Goal: Task Accomplishment & Management: Manage account settings

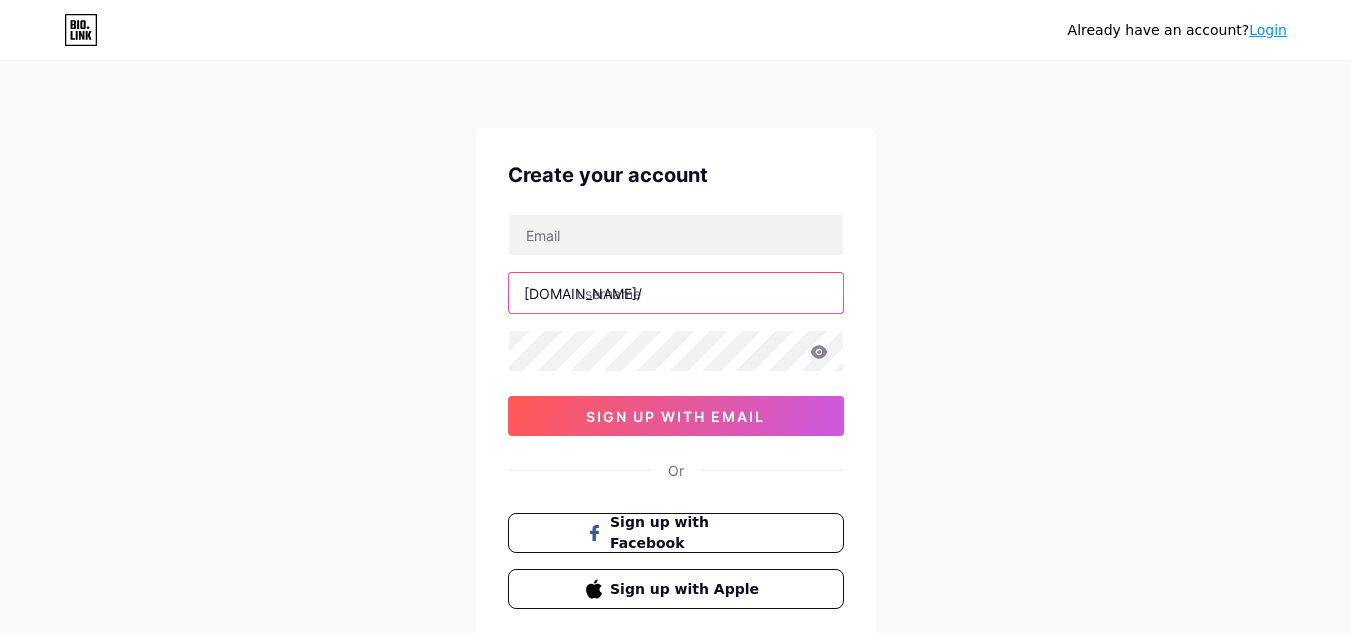
drag, startPoint x: 612, startPoint y: 305, endPoint x: 612, endPoint y: 317, distance: 12.0
click at [612, 317] on div "bio.link/ sign up with email" at bounding box center [676, 325] width 336 height 222
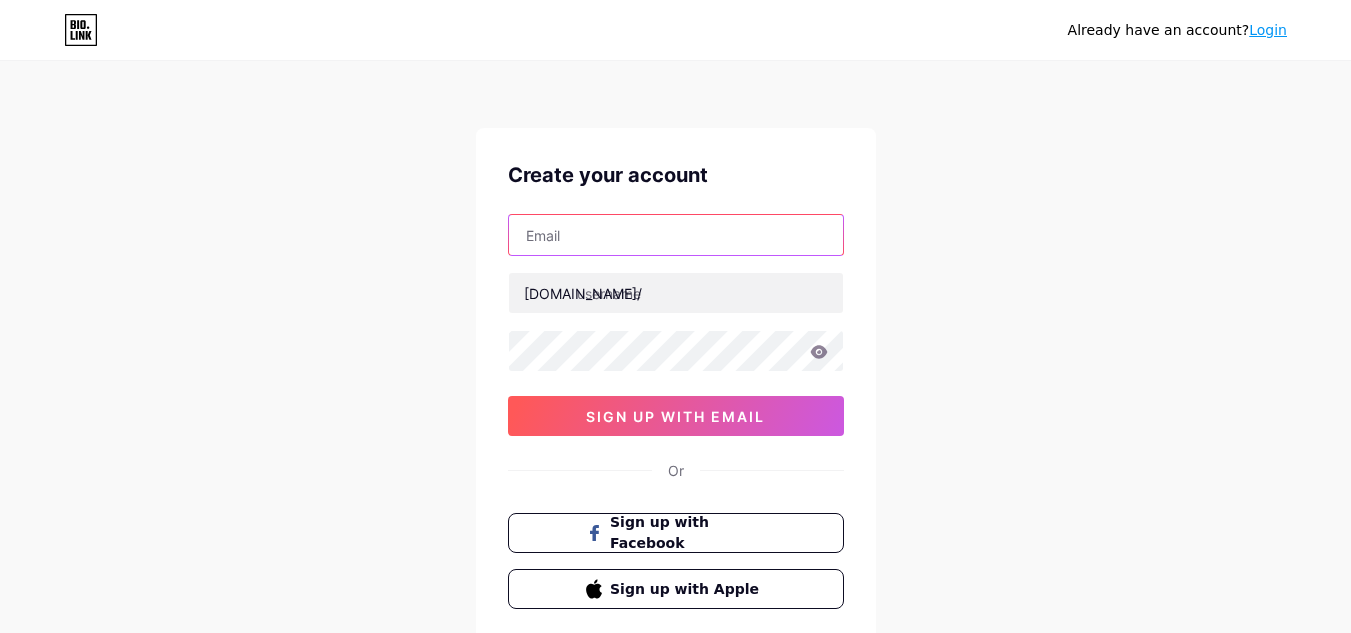
click at [617, 245] on input "text" at bounding box center [676, 235] width 334 height 40
type input "cipclinics@gmail.com"
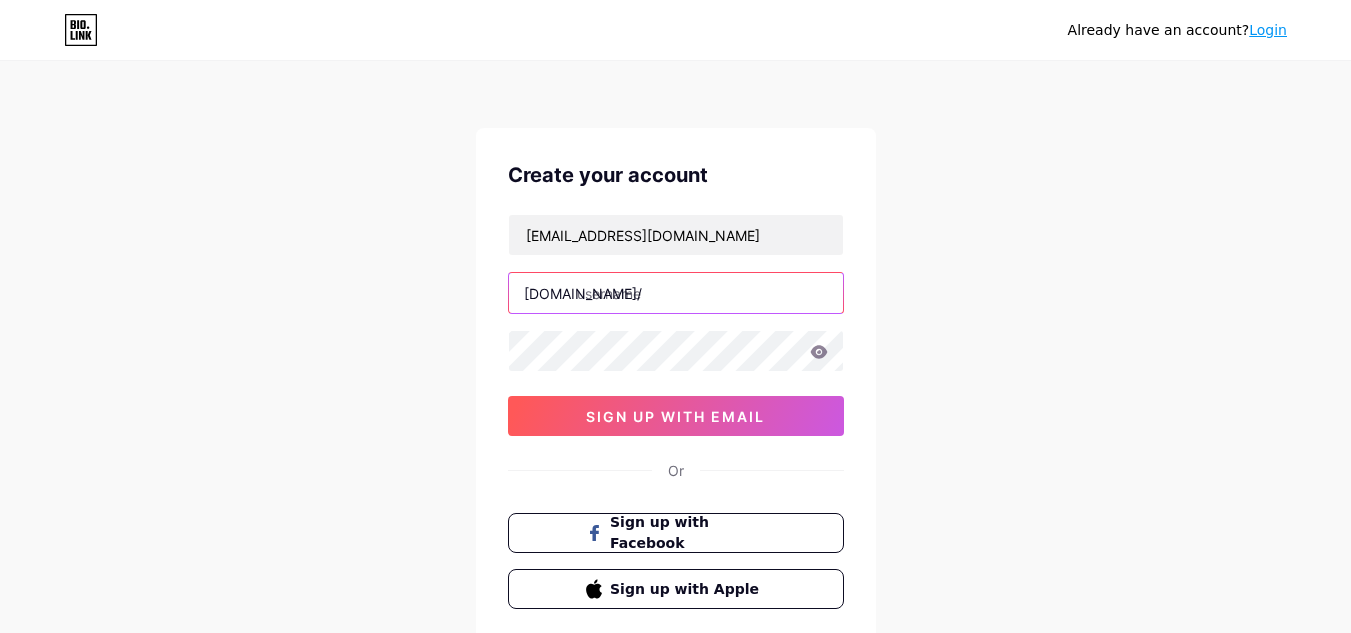
click at [670, 286] on input "text" at bounding box center [676, 293] width 334 height 40
click at [679, 305] on input "text" at bounding box center [676, 293] width 334 height 40
type input "cipclinic"
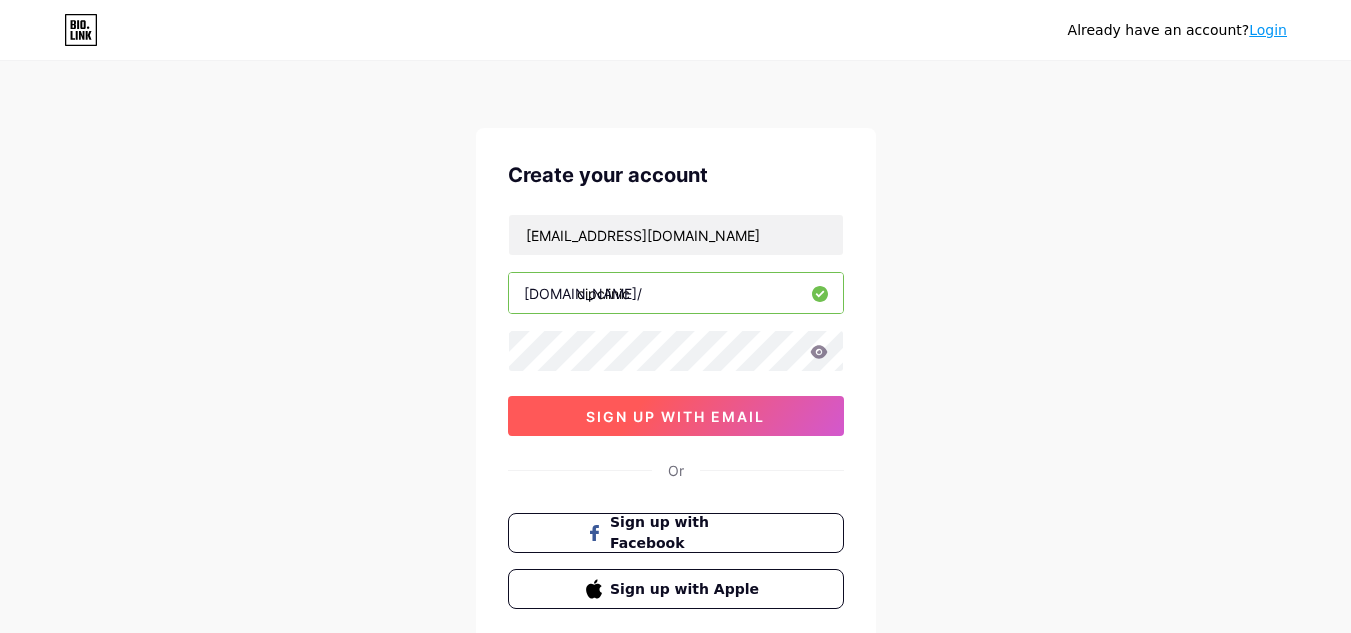
click at [656, 401] on button "sign up with email" at bounding box center [676, 416] width 336 height 40
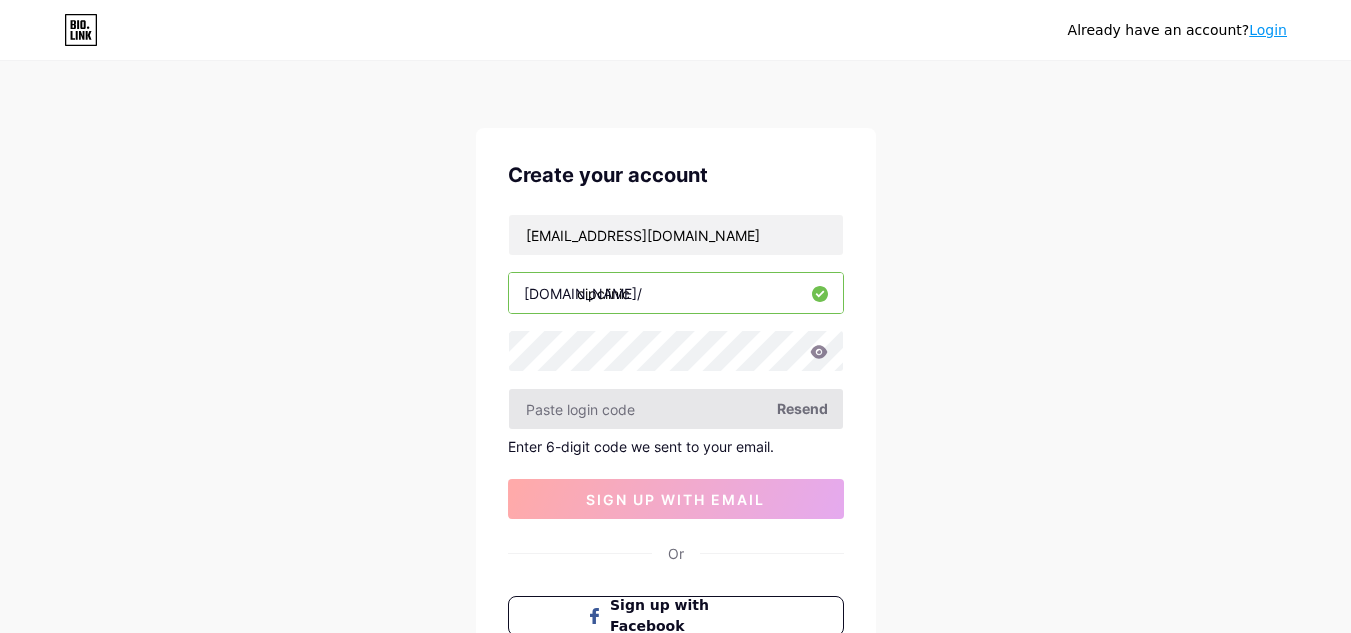
click at [658, 415] on input "text" at bounding box center [676, 409] width 334 height 40
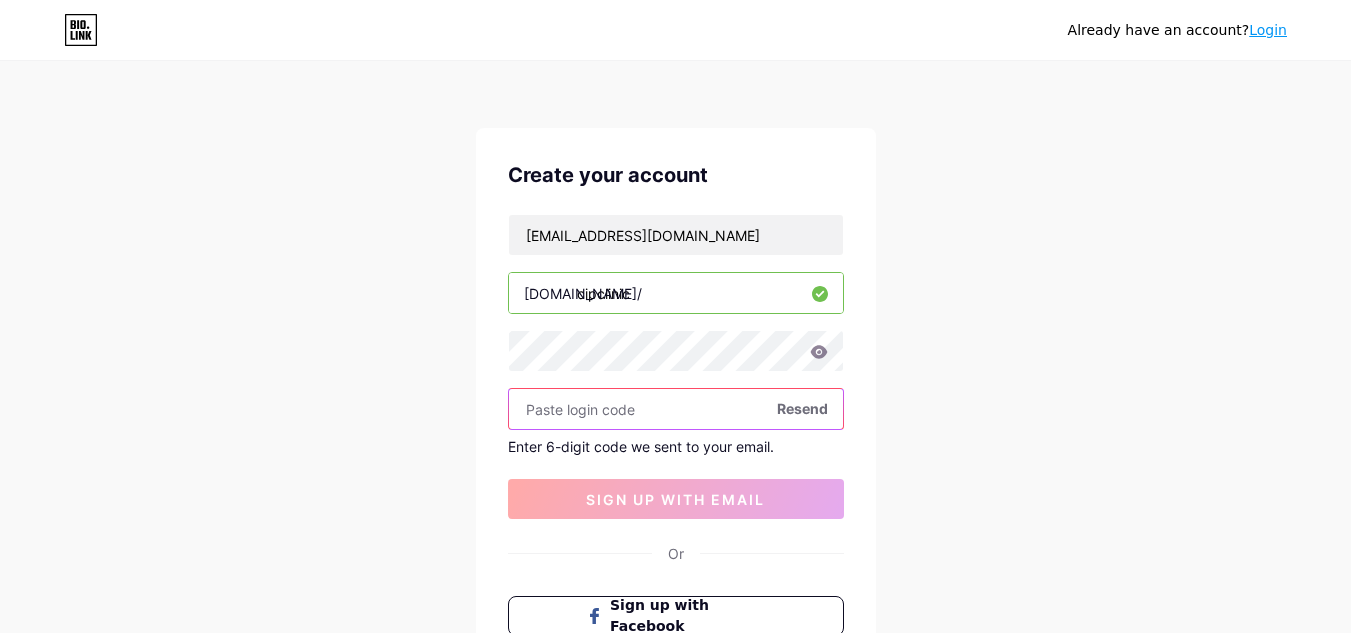
paste input "814331"
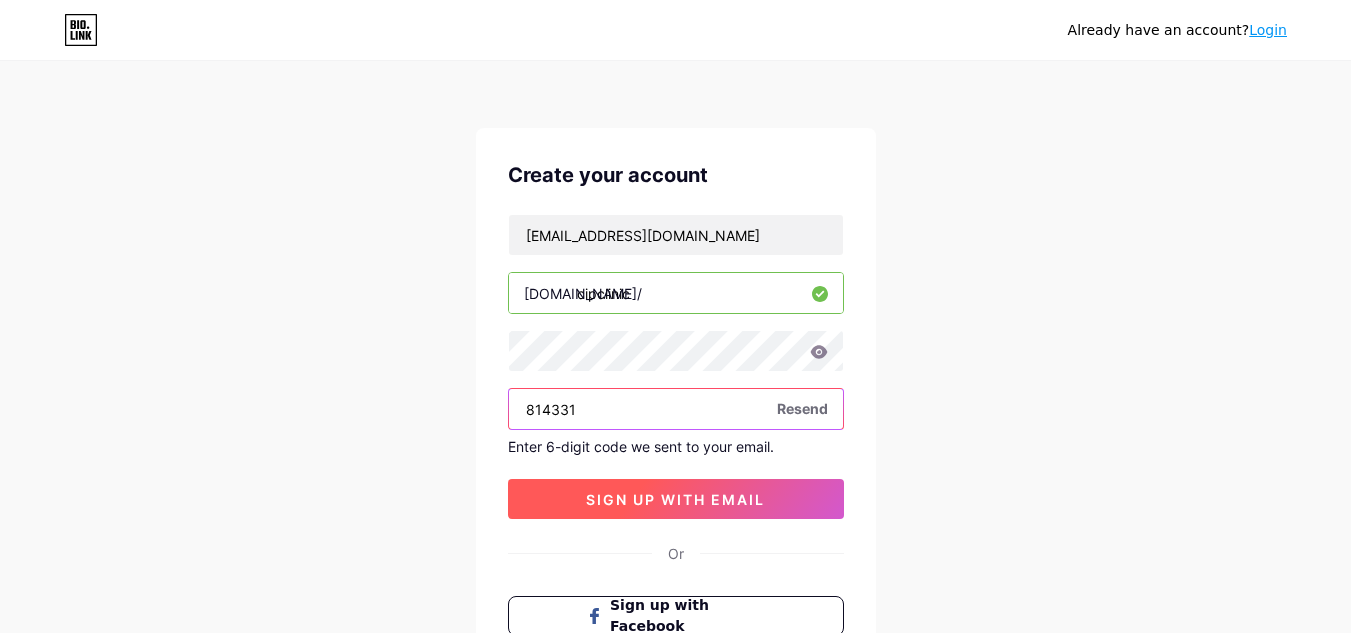
type input "814331"
click at [727, 503] on span "sign up with email" at bounding box center [675, 499] width 179 height 17
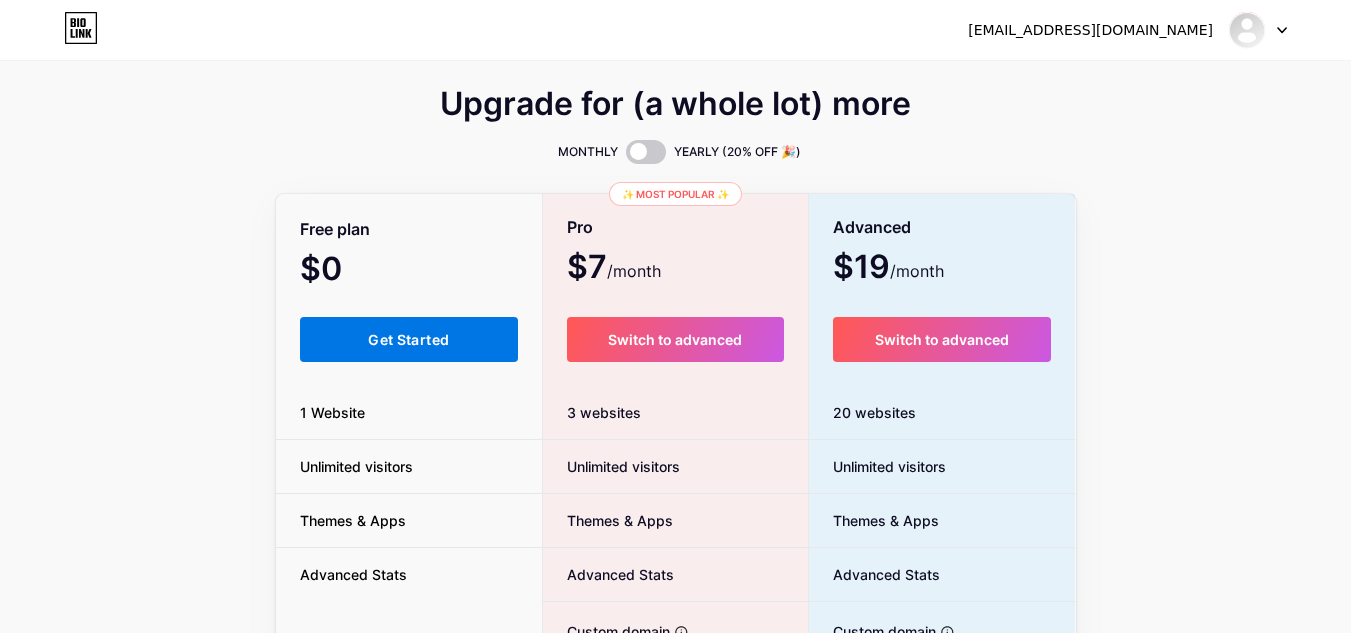
click at [441, 341] on span "Get Started" at bounding box center [408, 339] width 81 height 17
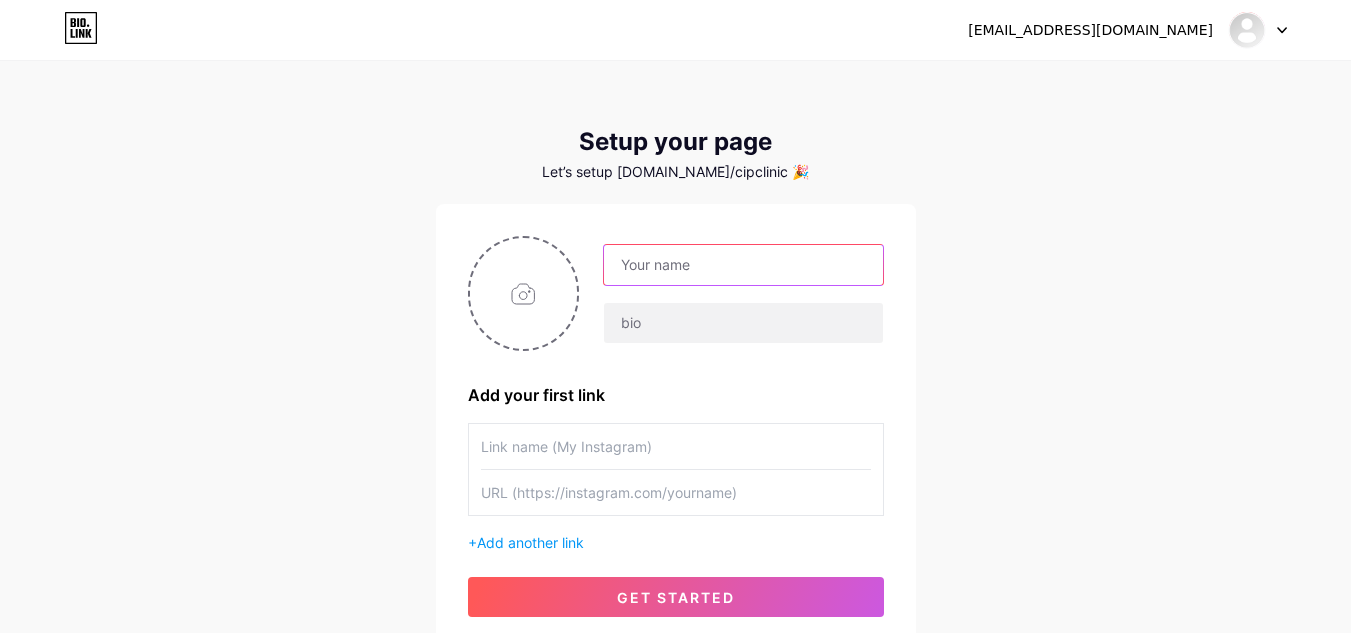
click at [775, 280] on input "text" at bounding box center [743, 265] width 278 height 40
click at [646, 284] on input "text" at bounding box center [743, 265] width 278 height 40
click at [799, 272] on input "cipclinics@gmail.com" at bounding box center [743, 265] width 278 height 40
type input "cipclinic"
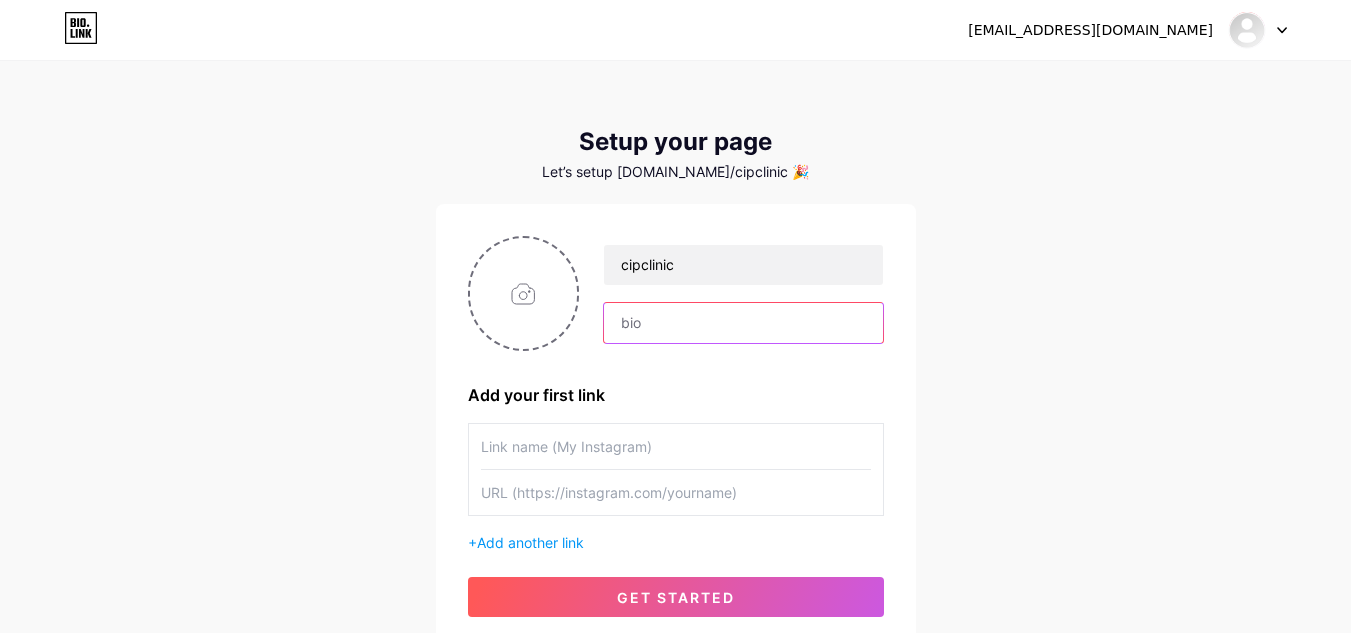
click at [692, 322] on input "text" at bounding box center [743, 323] width 278 height 40
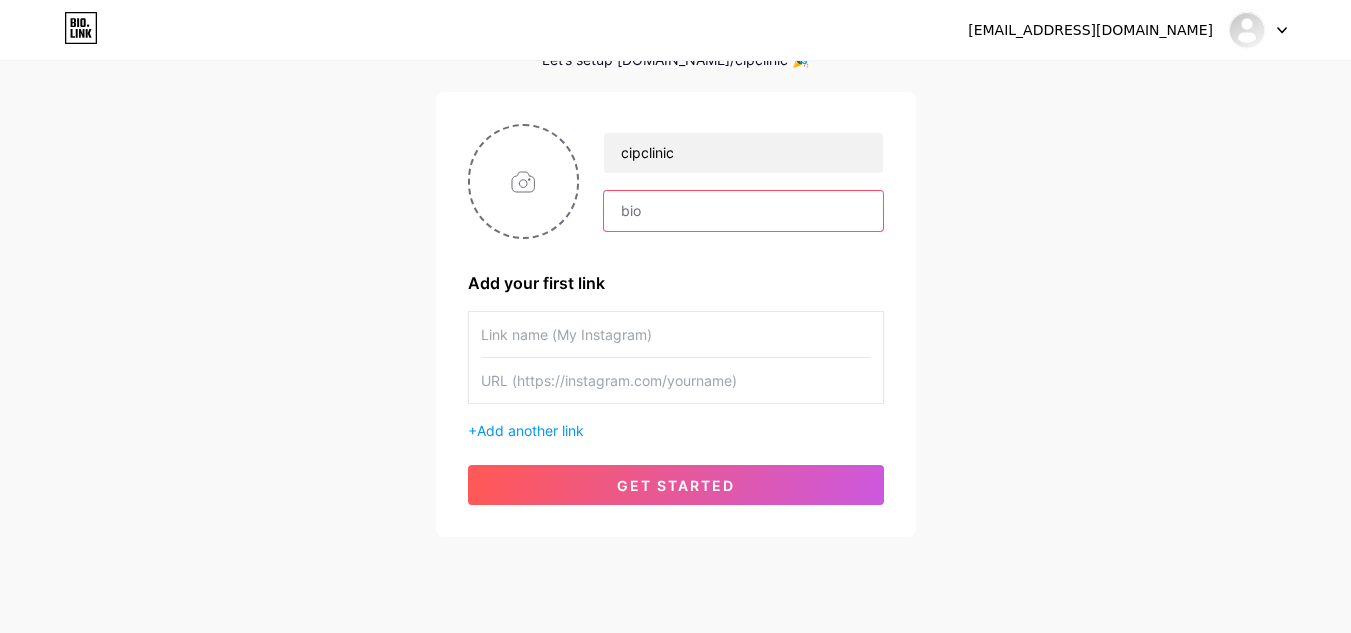
scroll to position [160, 0]
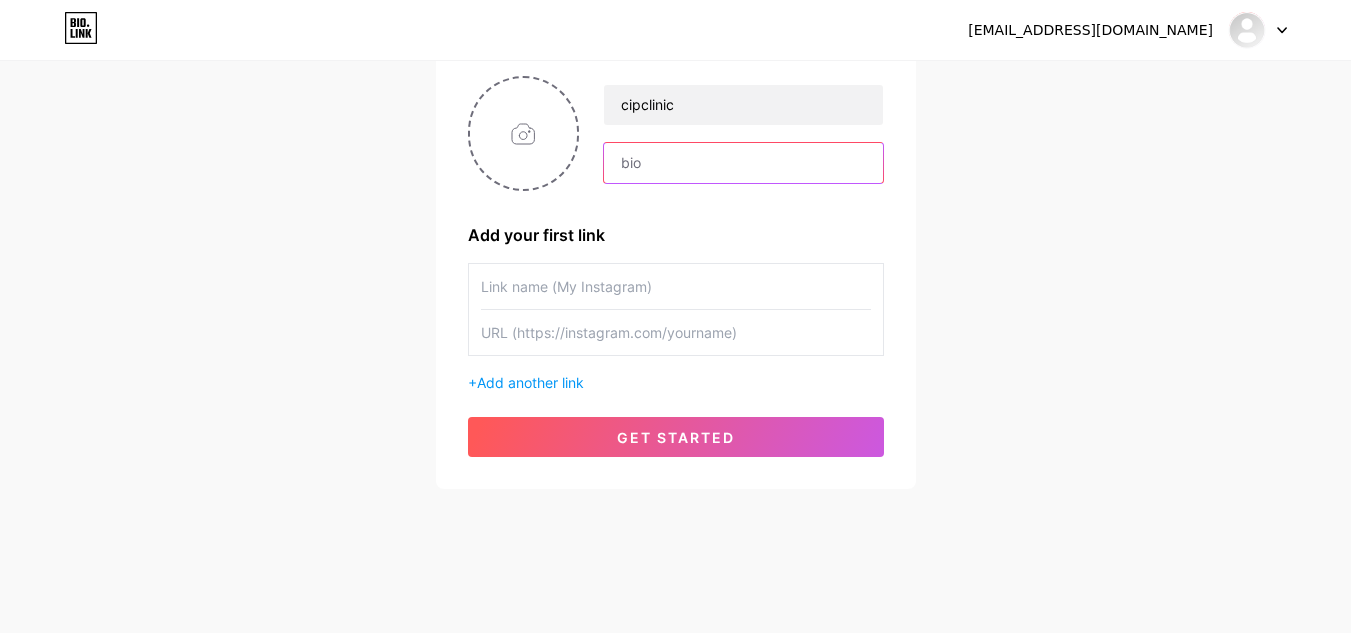
click at [669, 167] on input "text" at bounding box center [743, 163] width 278 height 40
click at [732, 155] on input "text" at bounding box center [743, 163] width 278 height 40
click at [732, 145] on input "text" at bounding box center [743, 163] width 278 height 40
paste input "Holistic psychiatry care blending therapy, medication, and wellness."
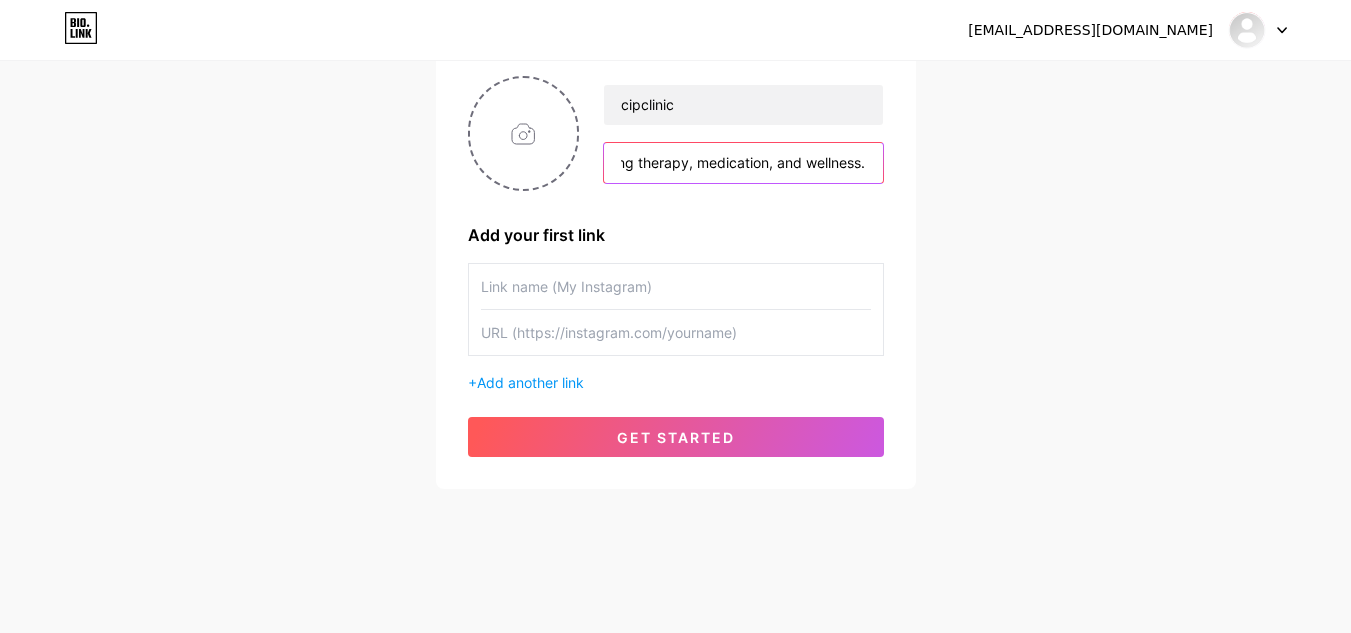
type input "Holistic psychiatry care blending therapy, medication, and wellness."
click at [572, 285] on input "text" at bounding box center [676, 286] width 390 height 45
click at [555, 385] on span "Add another link" at bounding box center [530, 382] width 107 height 17
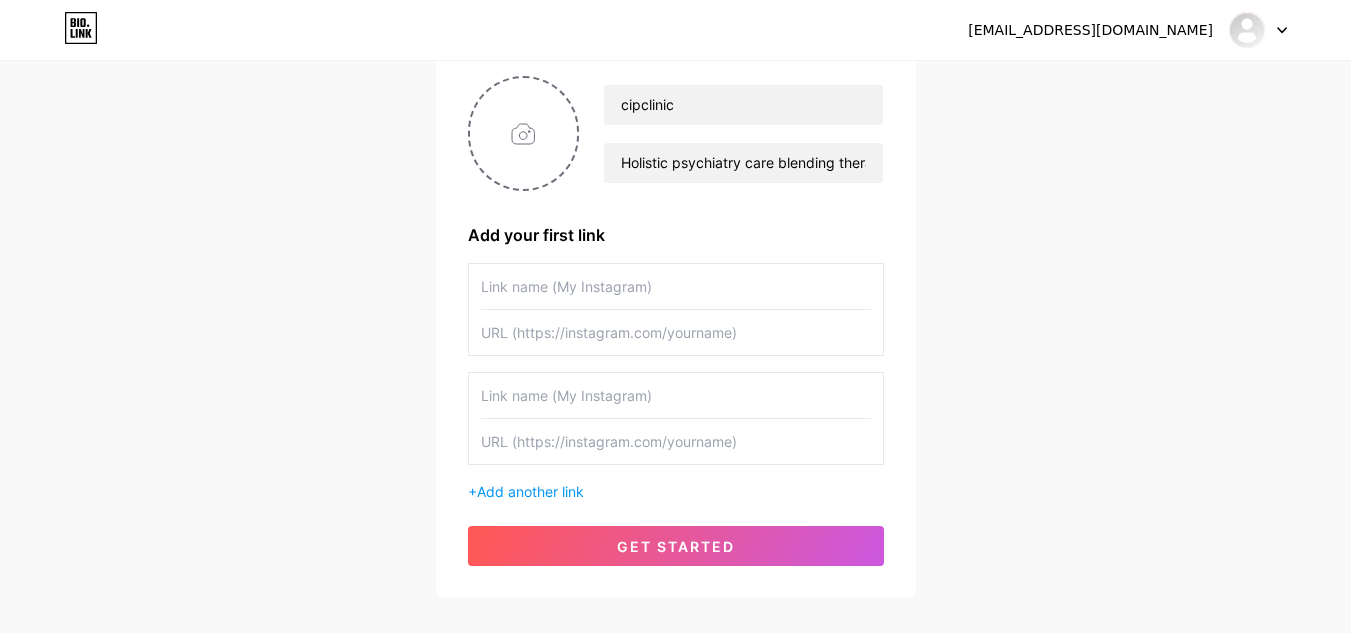
click at [535, 292] on input "text" at bounding box center [676, 286] width 390 height 45
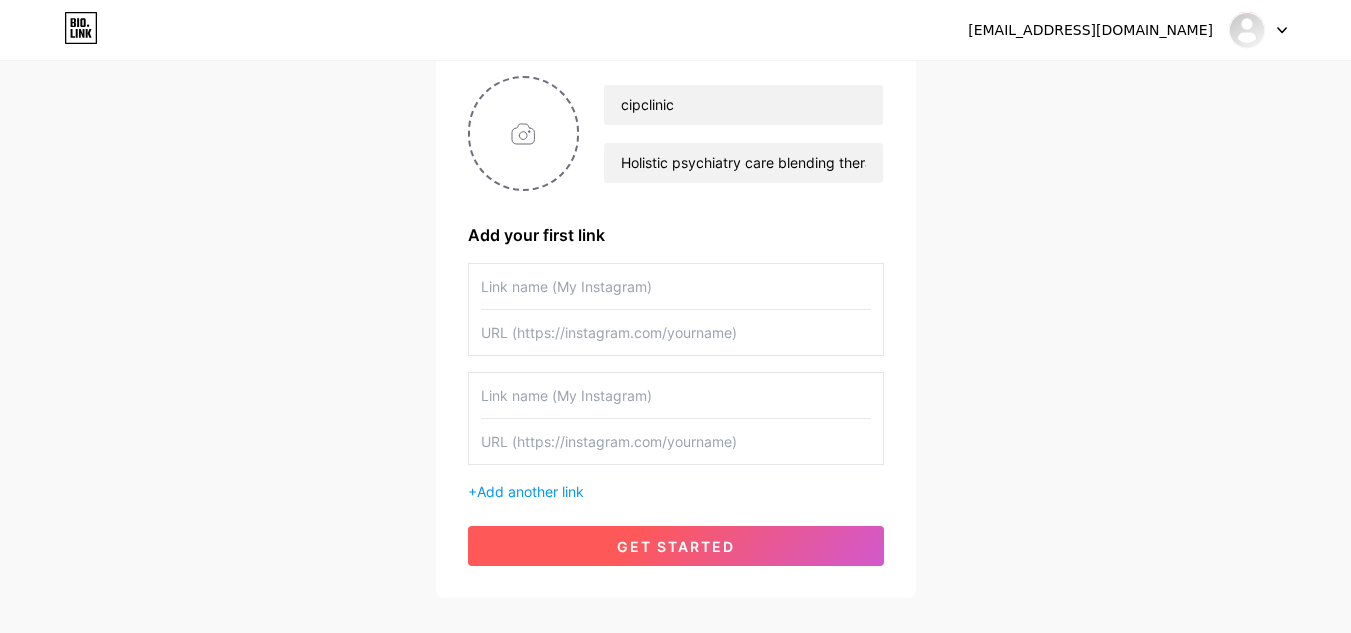
click at [633, 539] on span "get started" at bounding box center [676, 546] width 118 height 17
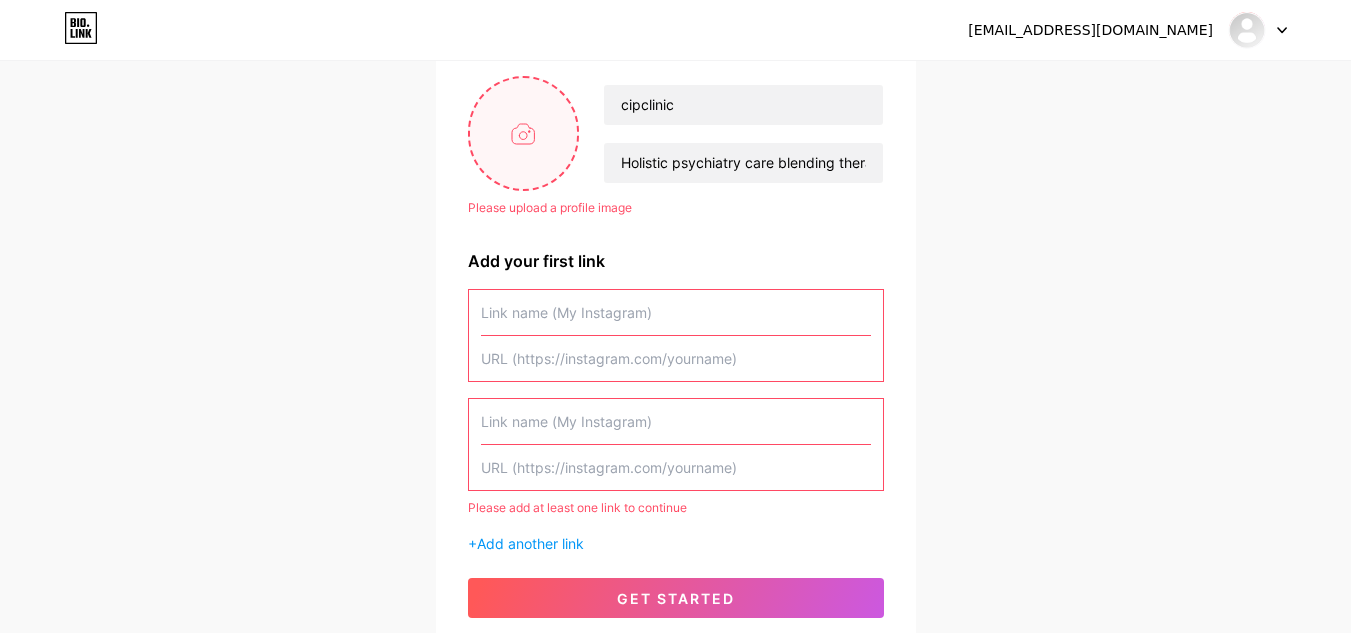
click at [498, 148] on input "file" at bounding box center [524, 133] width 108 height 111
type input "C:\fakepath\pexels-tara-winstead-8378747.webp"
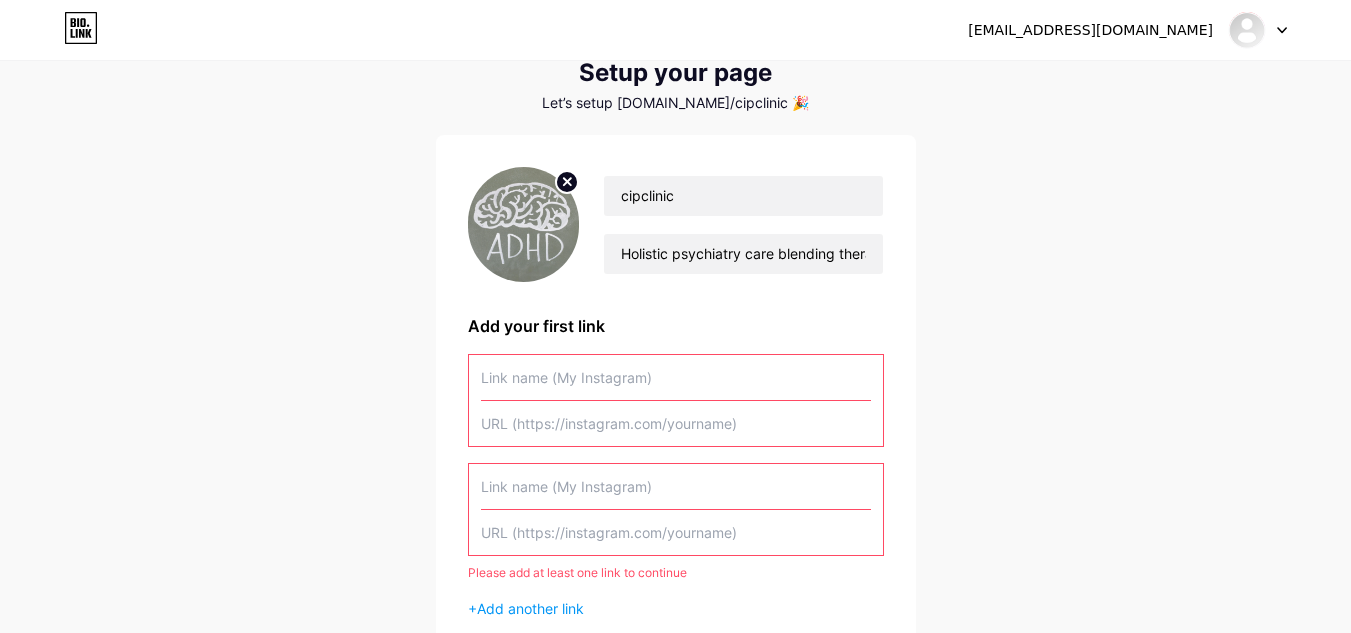
scroll to position [295, 0]
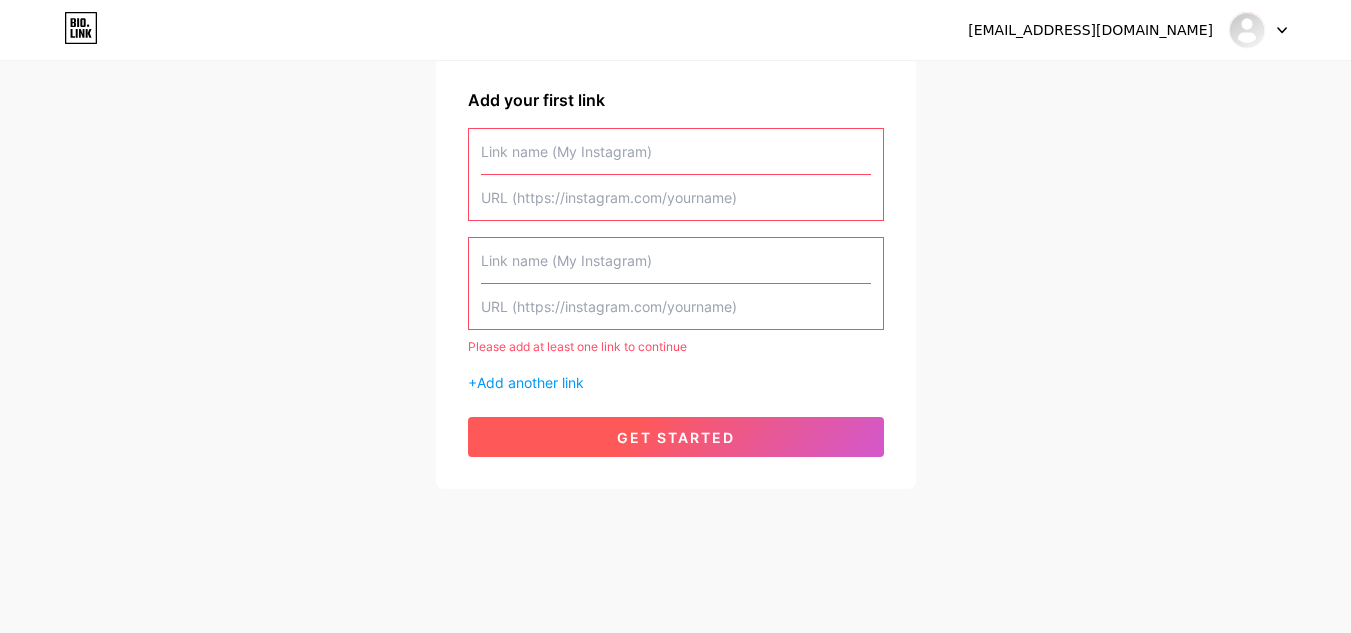
click at [664, 436] on span "get started" at bounding box center [676, 437] width 118 height 17
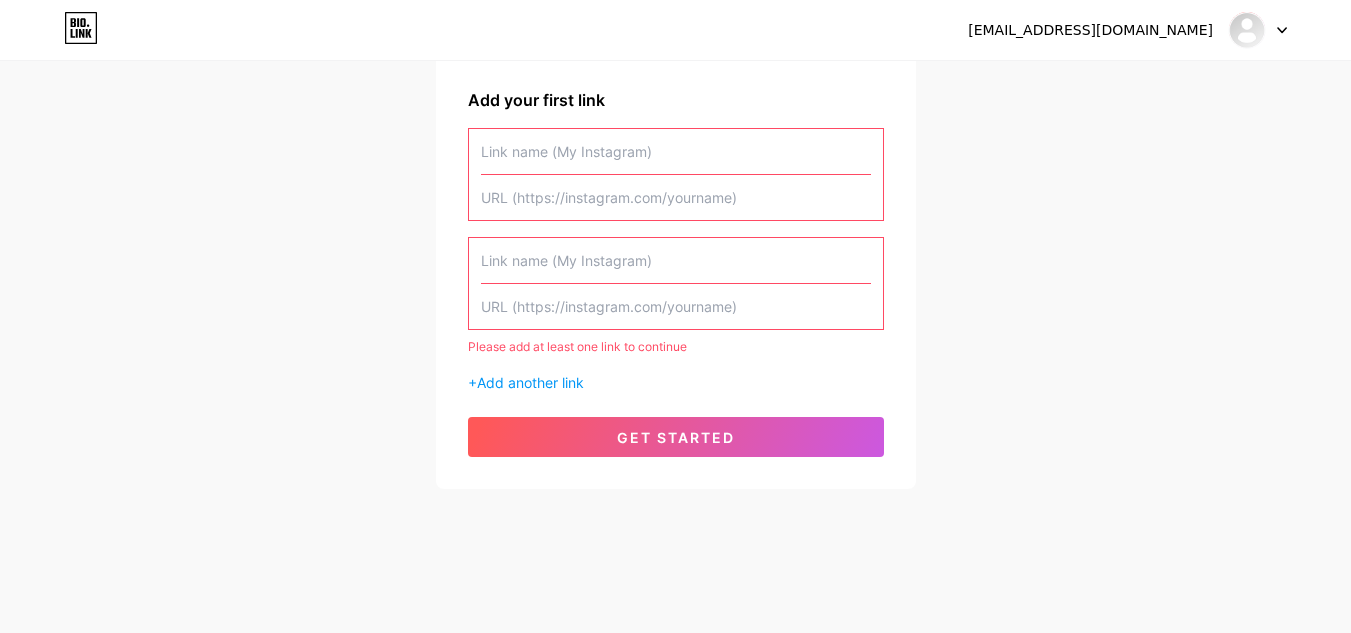
click at [537, 142] on input "text" at bounding box center [676, 151] width 390 height 45
paste input "https://www.instagram.com/cipclinicdc/"
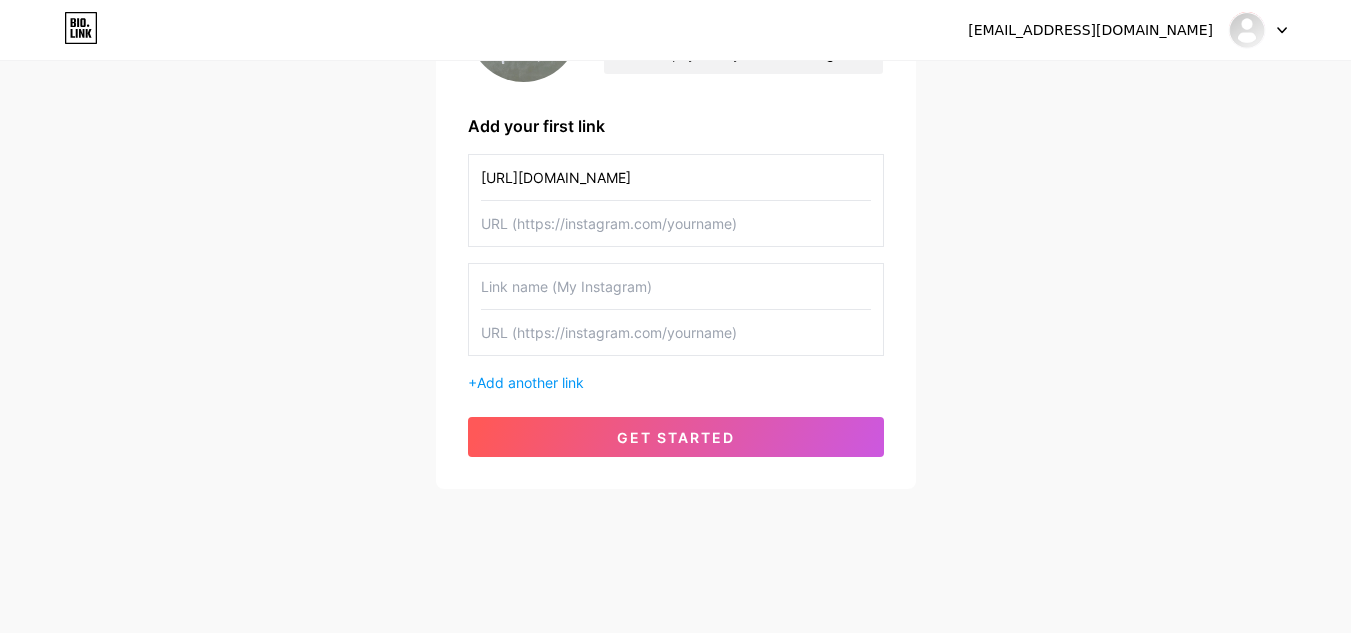
type input "https://www.instagram.com/cipclinicdc/"
click at [607, 229] on input "text" at bounding box center [676, 223] width 390 height 45
paste input "https://www.instagram.com/cipclinicdc/"
type input "h"
drag, startPoint x: 667, startPoint y: 179, endPoint x: 723, endPoint y: 161, distance: 58.8
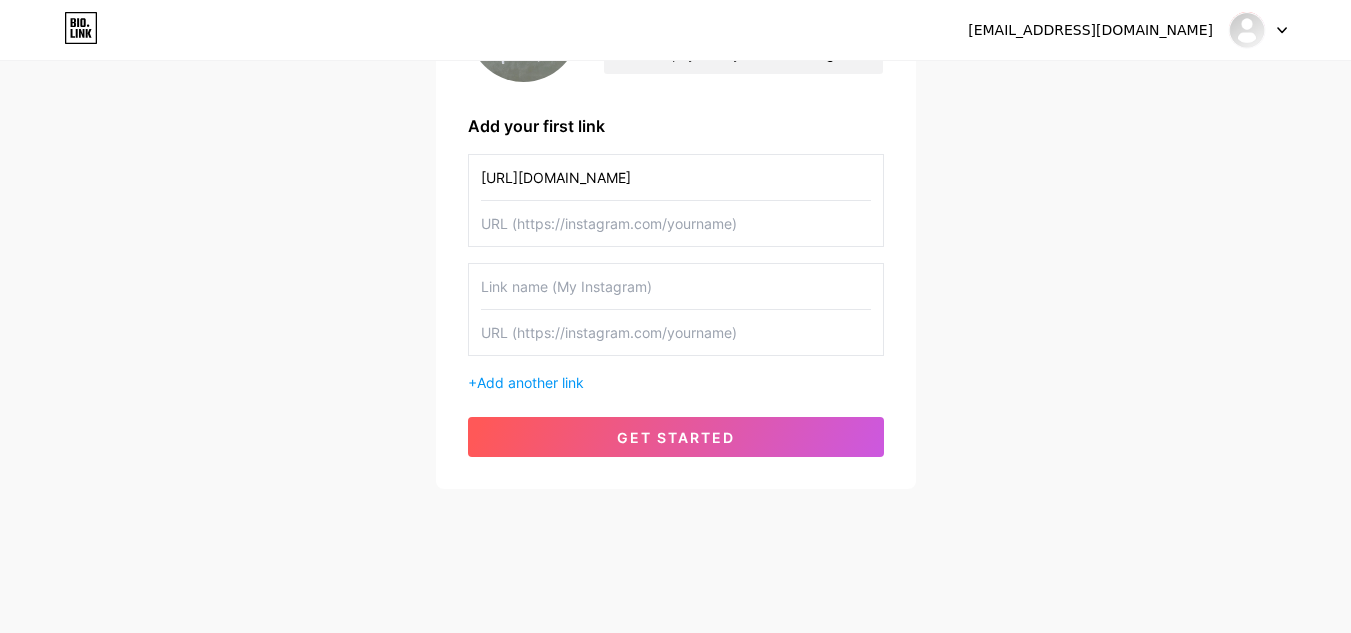
click at [723, 161] on input "https://www.instagram.com/cipclinicdc/" at bounding box center [676, 177] width 390 height 45
click at [538, 214] on input "text" at bounding box center [676, 223] width 390 height 45
paste input "[URL][DOMAIN_NAME]"
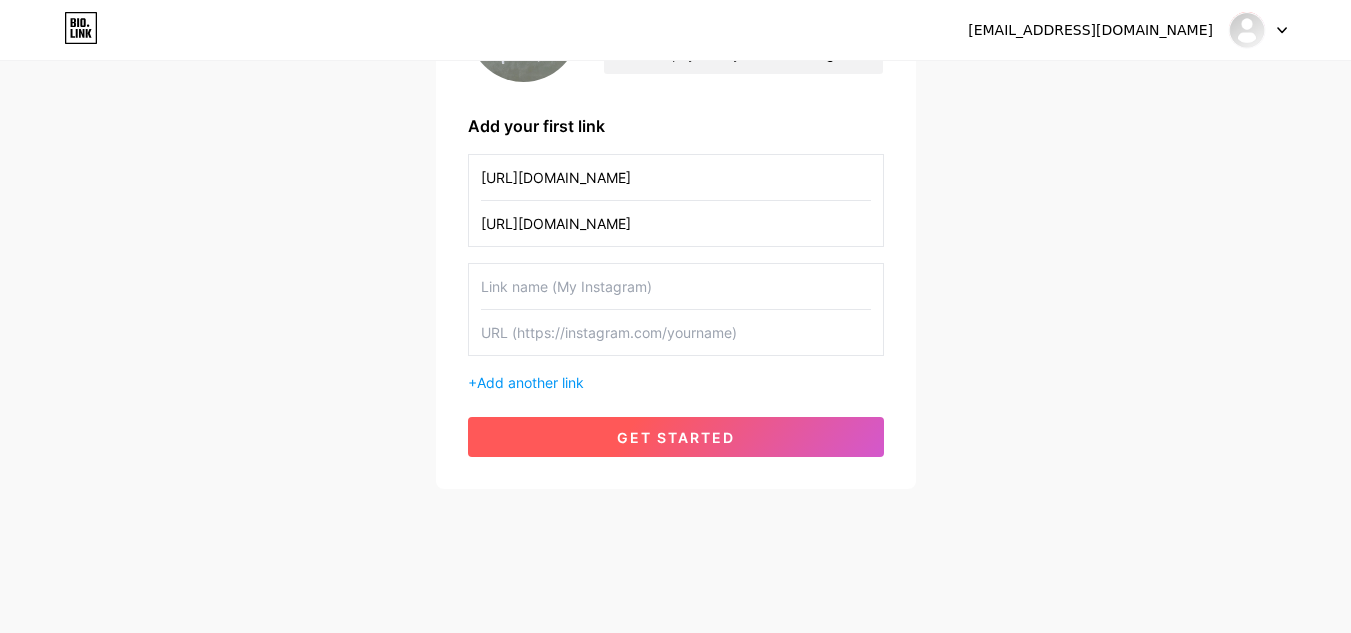
type input "[URL][DOMAIN_NAME]"
click at [628, 430] on span "get started" at bounding box center [676, 437] width 118 height 17
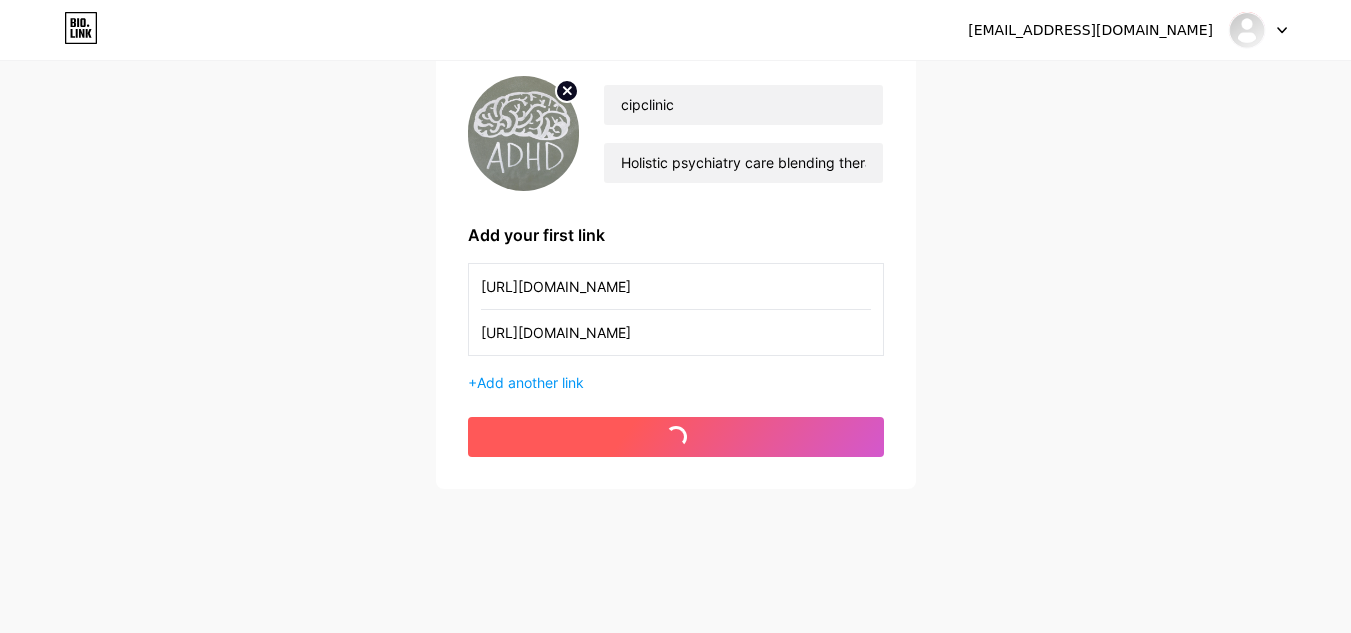
scroll to position [160, 0]
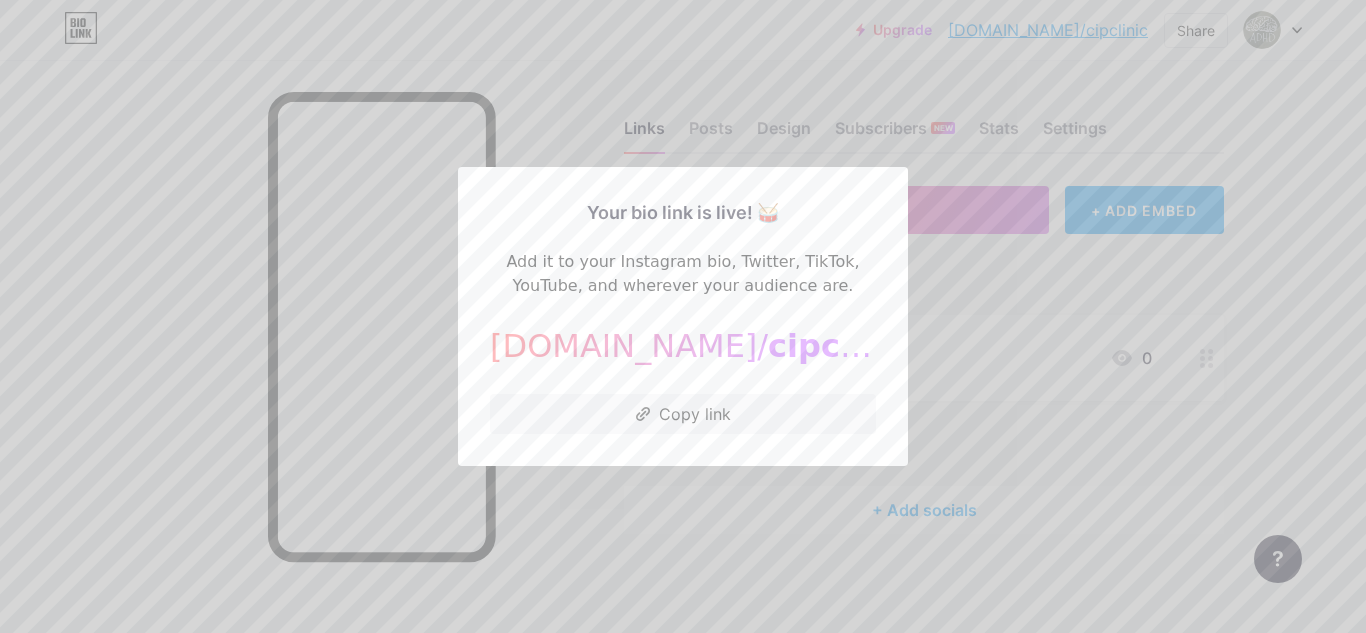
click at [710, 458] on div "Your bio link is live! 🥁 Add it to your Instagram bio, Twitter, TikTok, YouTube…" at bounding box center [683, 316] width 450 height 299
click at [678, 426] on button "Copy link" at bounding box center [683, 414] width 386 height 40
click at [947, 376] on div at bounding box center [683, 316] width 1366 height 633
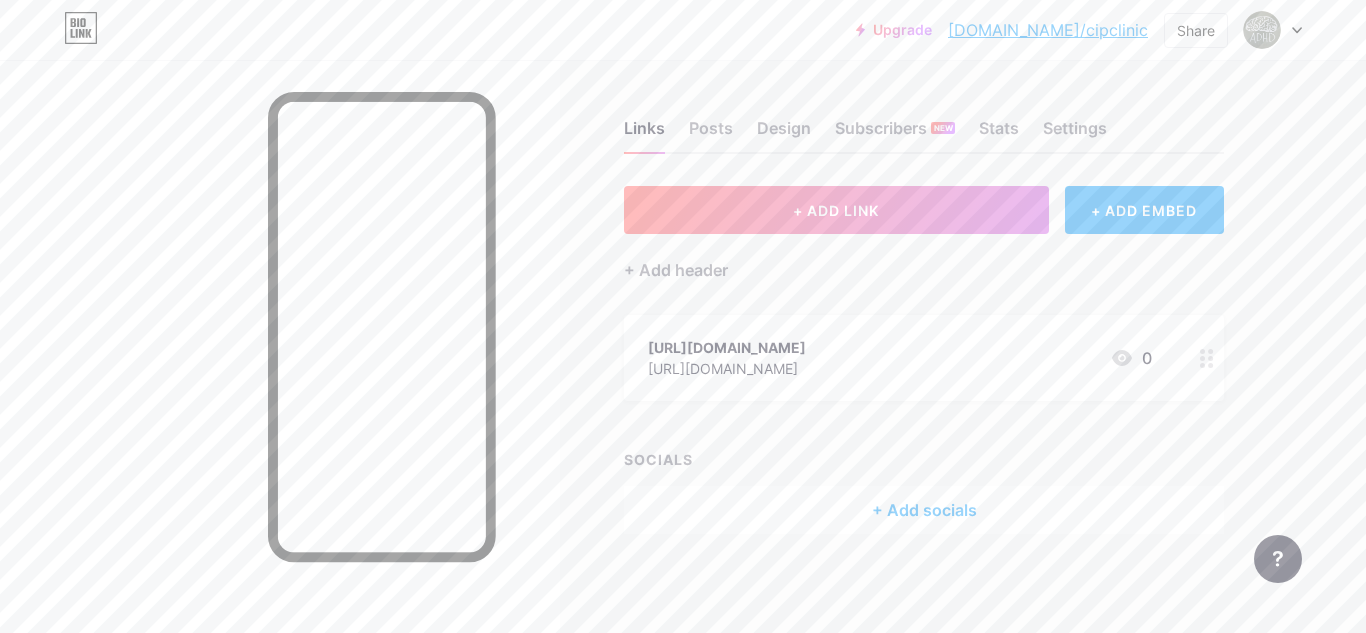
click at [1209, 367] on div at bounding box center [1207, 358] width 34 height 86
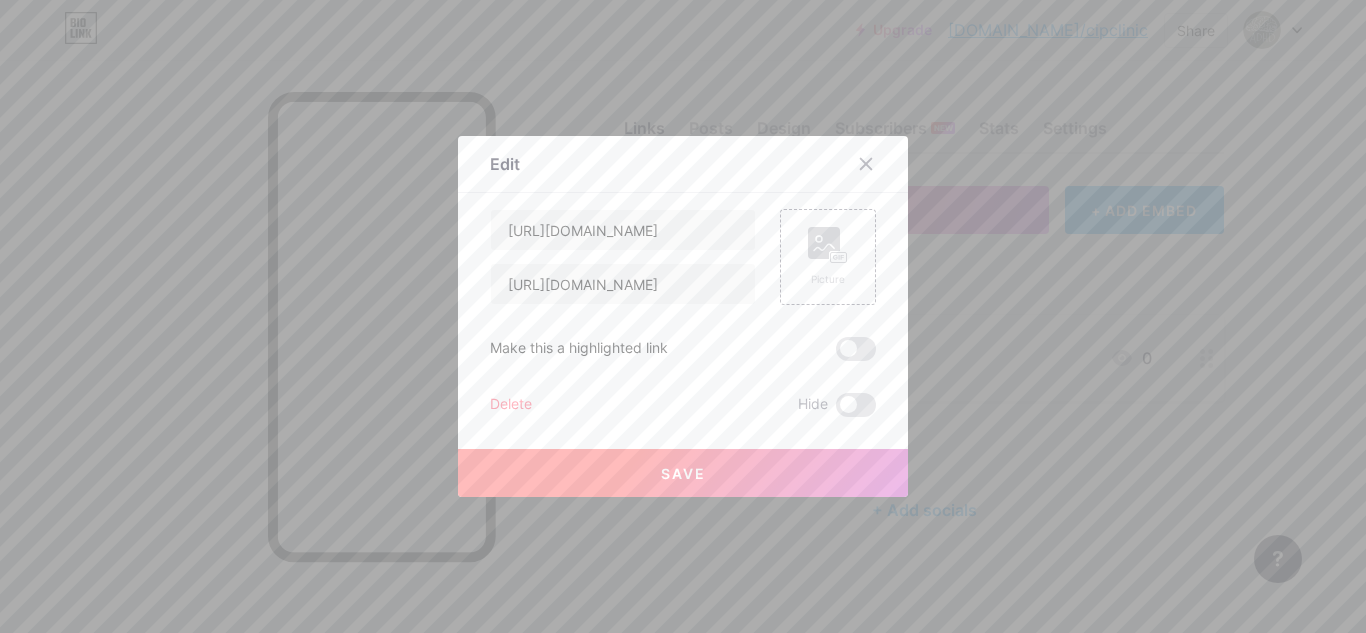
click at [502, 410] on div "Delete" at bounding box center [511, 405] width 42 height 24
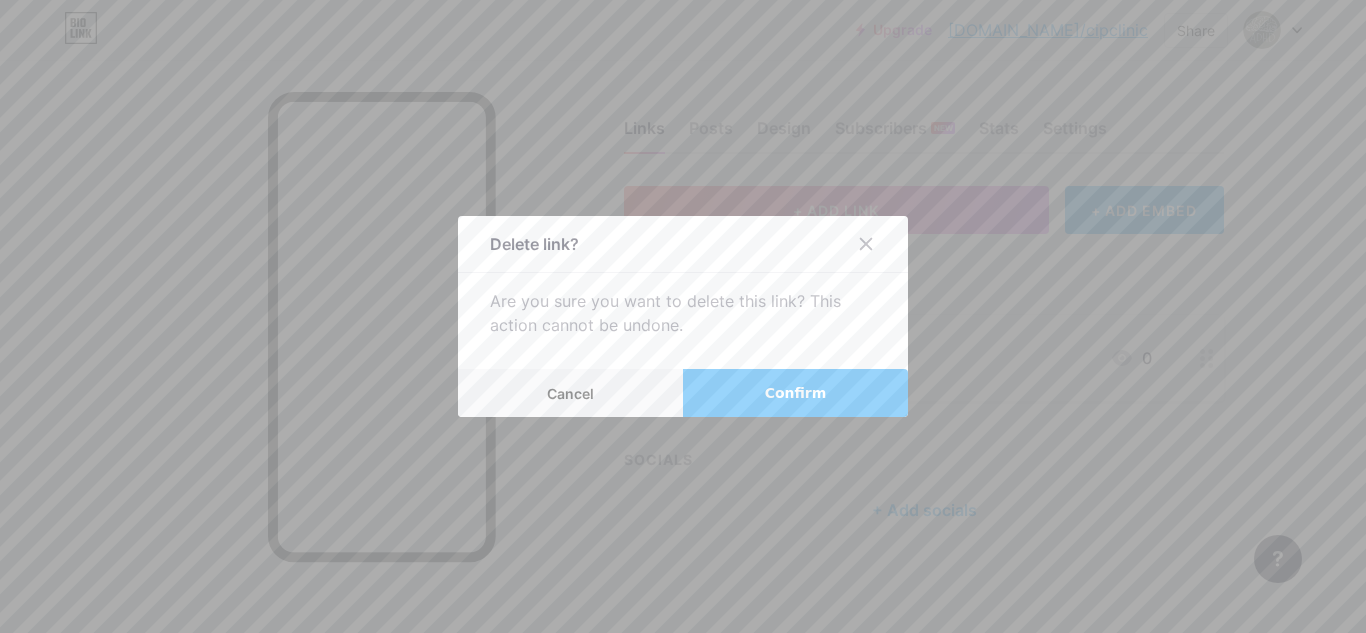
click at [724, 402] on button "Confirm" at bounding box center [795, 393] width 225 height 48
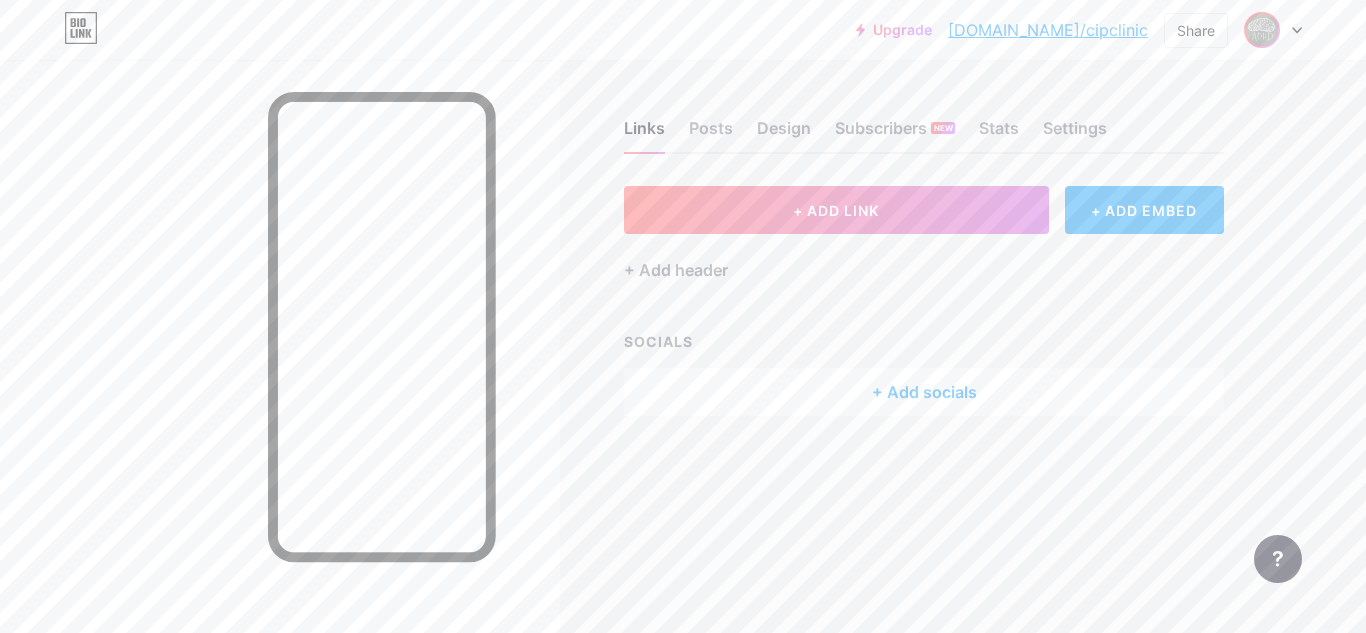
click at [1256, 21] on img at bounding box center [1262, 30] width 32 height 32
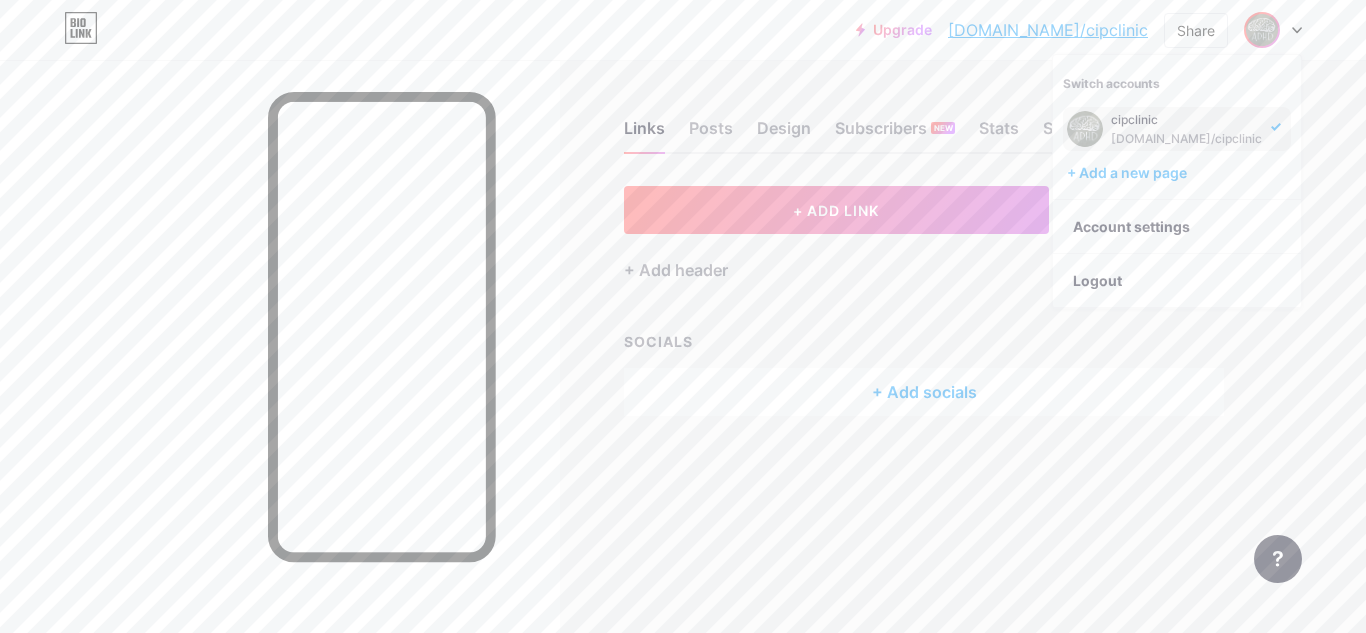
click at [1154, 140] on div "[DOMAIN_NAME]/cipclinic" at bounding box center [1186, 139] width 151 height 16
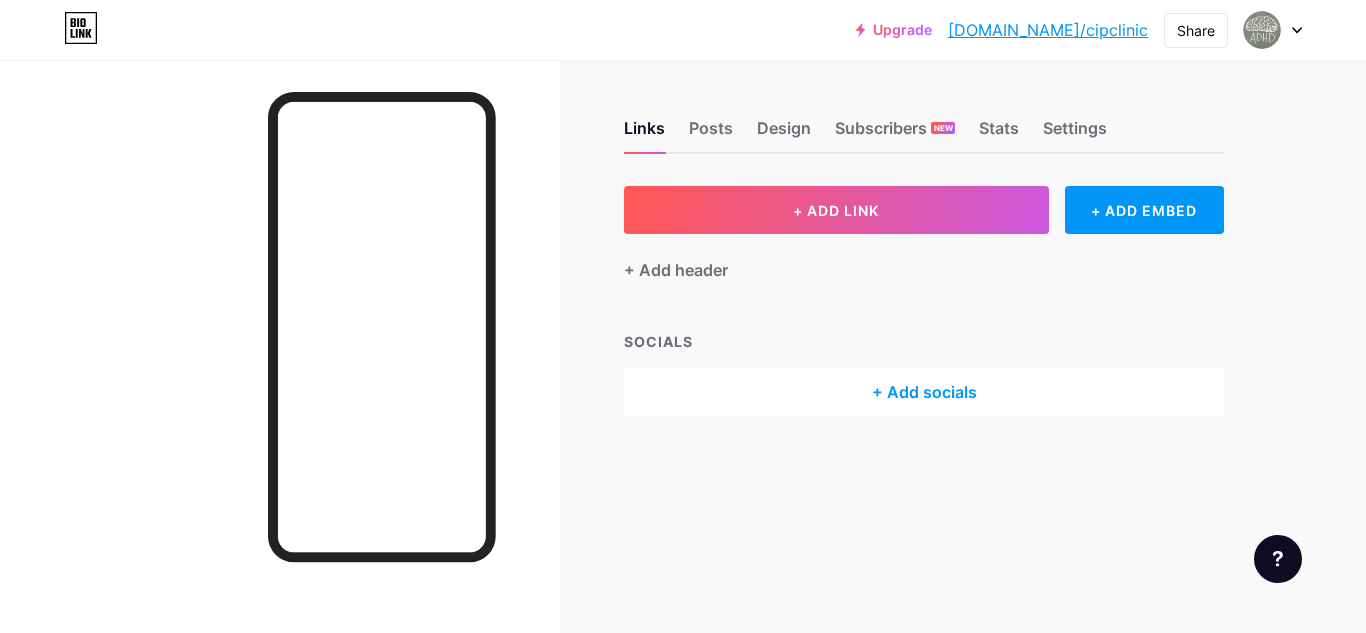
click at [731, 273] on div "+ Add header" at bounding box center [924, 258] width 600 height 49
click at [656, 277] on div "+ Add header" at bounding box center [676, 270] width 104 height 24
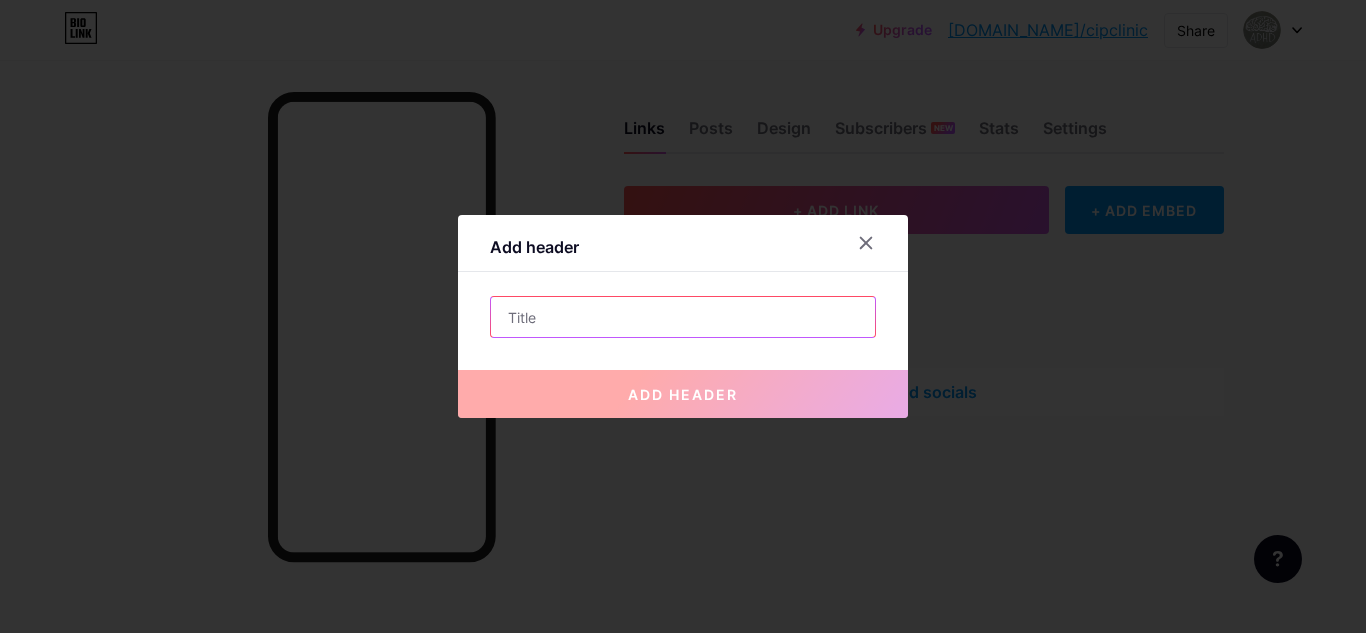
click at [642, 315] on input "text" at bounding box center [683, 317] width 384 height 40
click at [851, 255] on div at bounding box center [866, 243] width 36 height 36
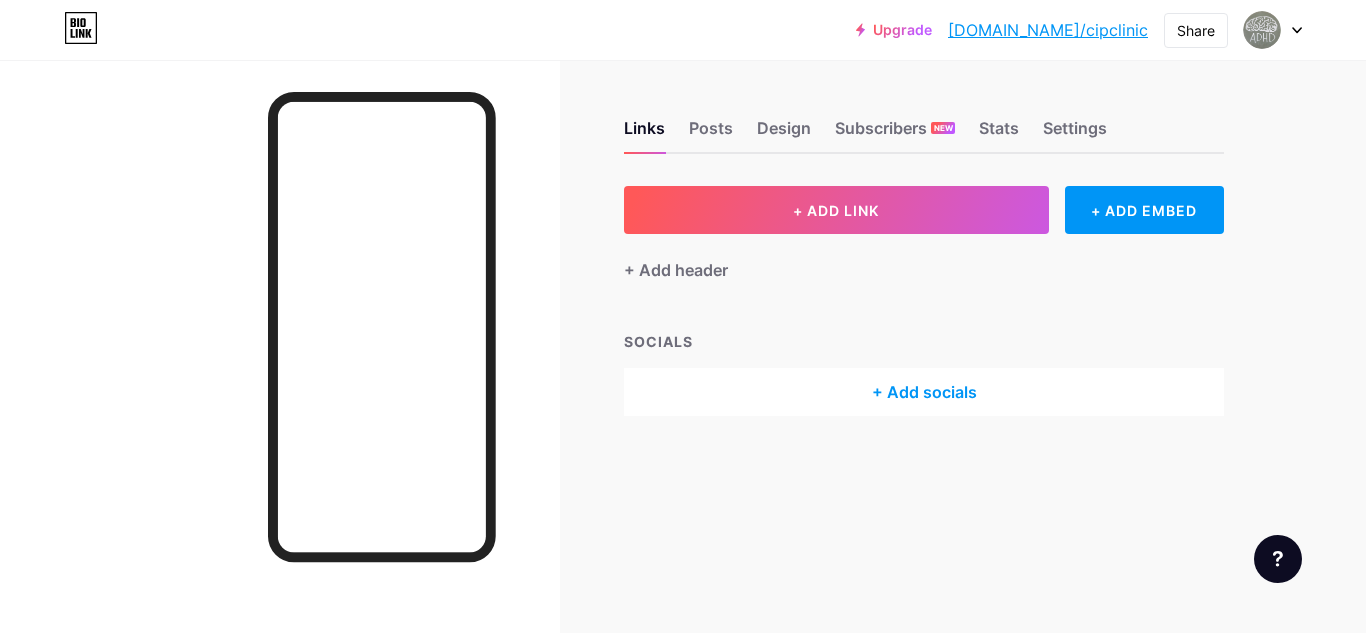
click at [921, 398] on div "+ Add socials" at bounding box center [924, 392] width 600 height 48
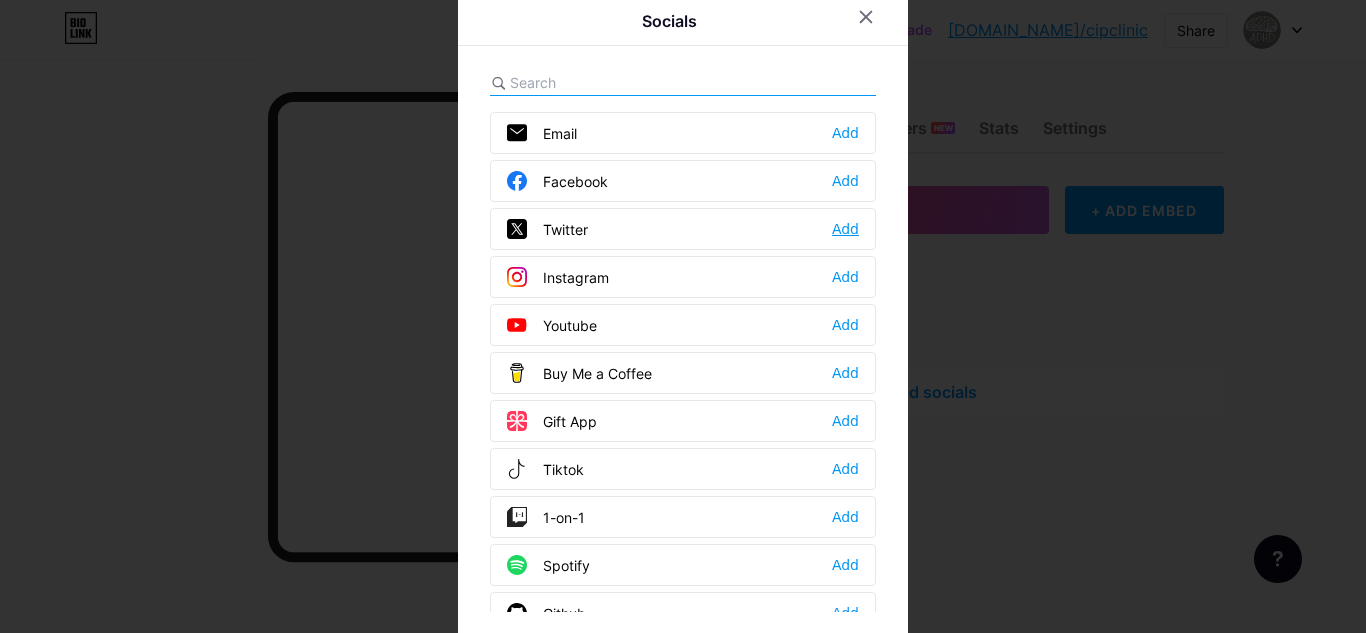
click at [832, 237] on div "Add" at bounding box center [845, 229] width 27 height 20
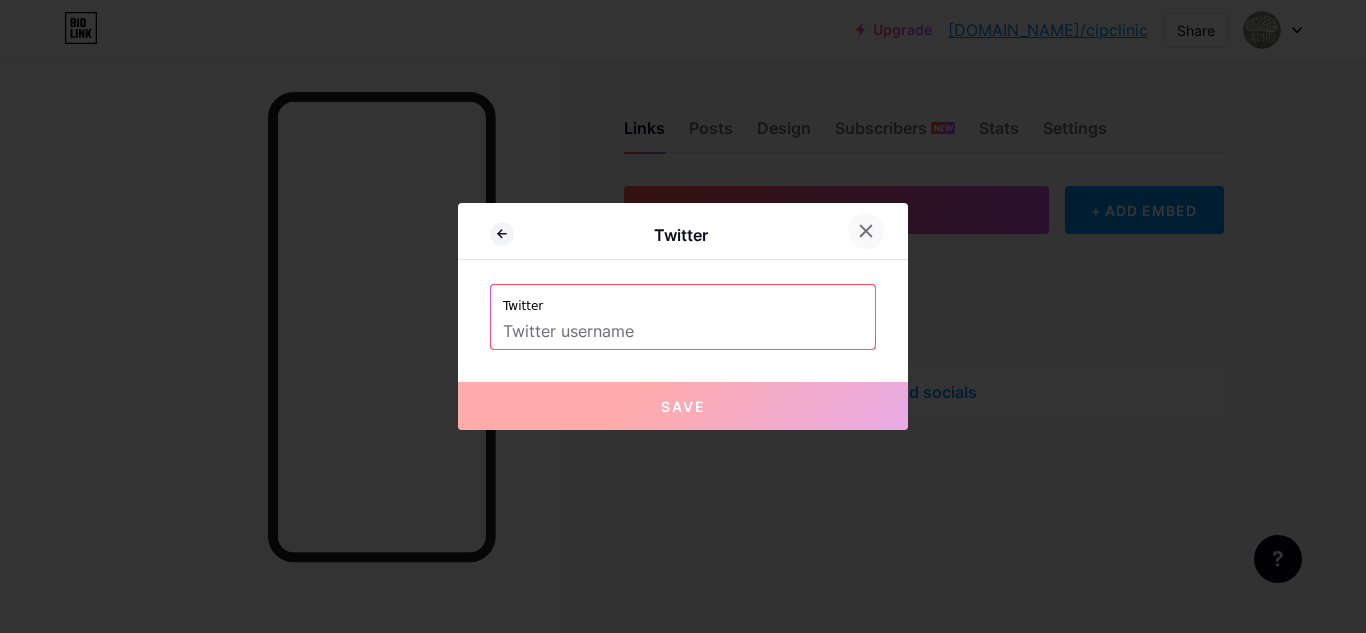
click at [858, 232] on icon at bounding box center [866, 231] width 16 height 16
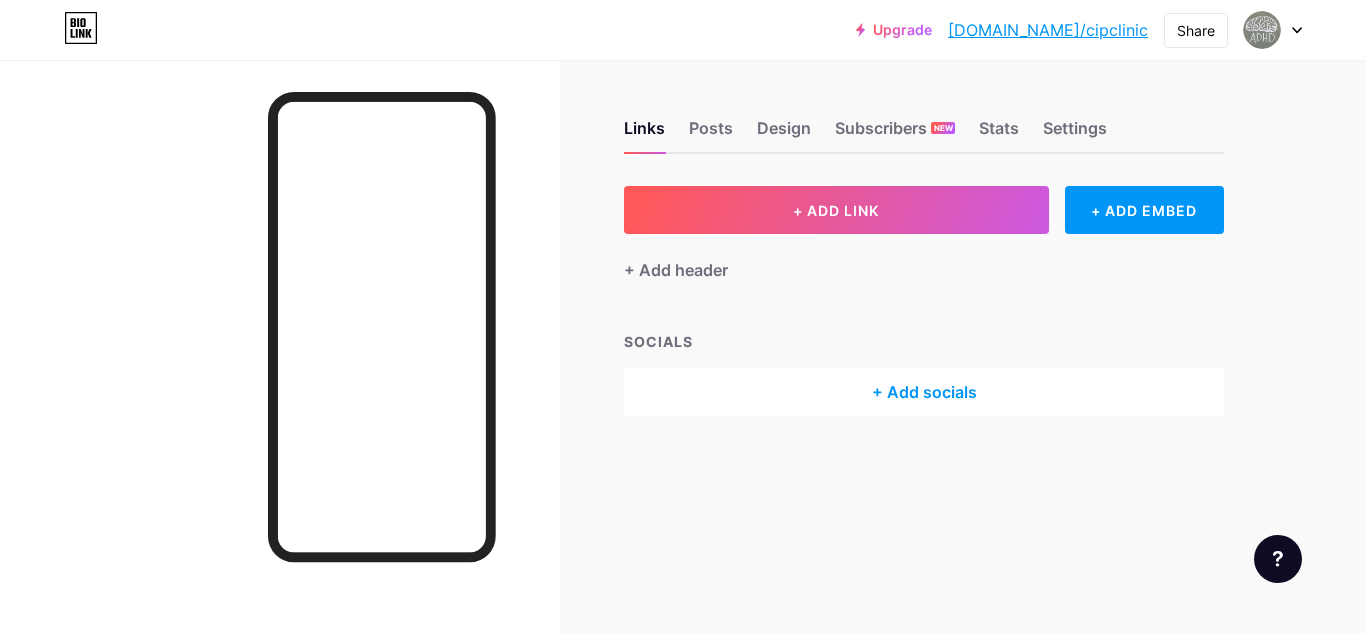
click at [923, 391] on div "+ Add socials" at bounding box center [924, 392] width 600 height 48
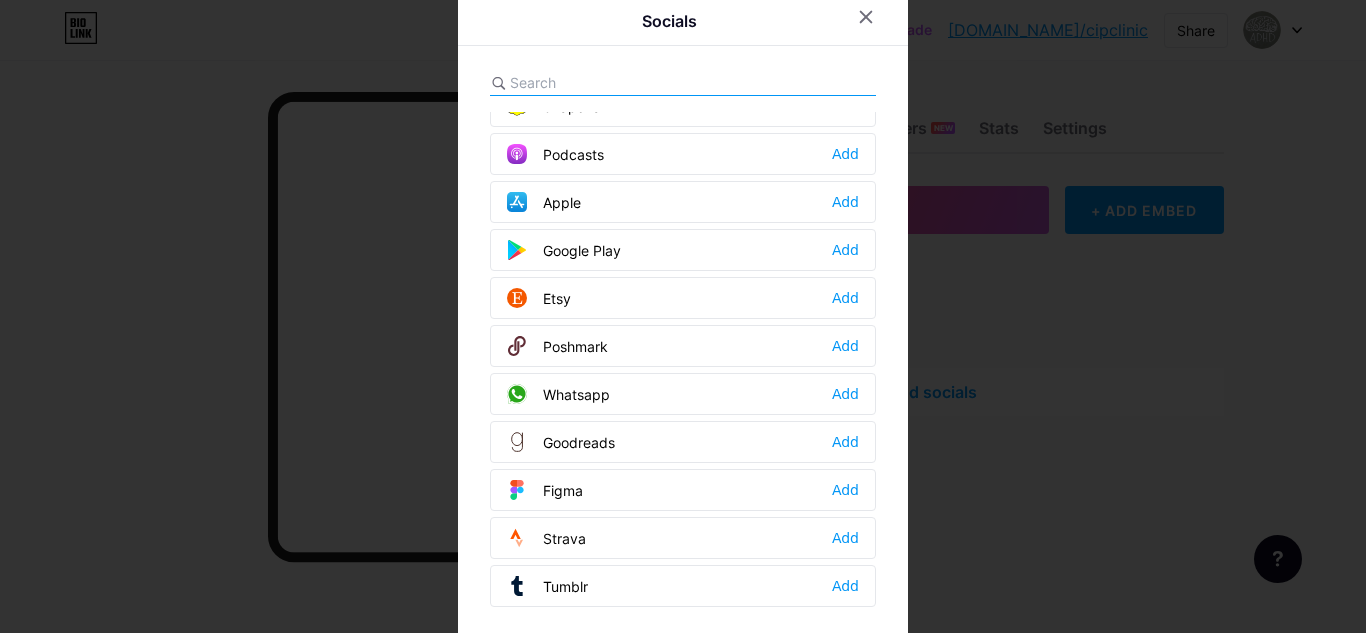
scroll to position [1804, 0]
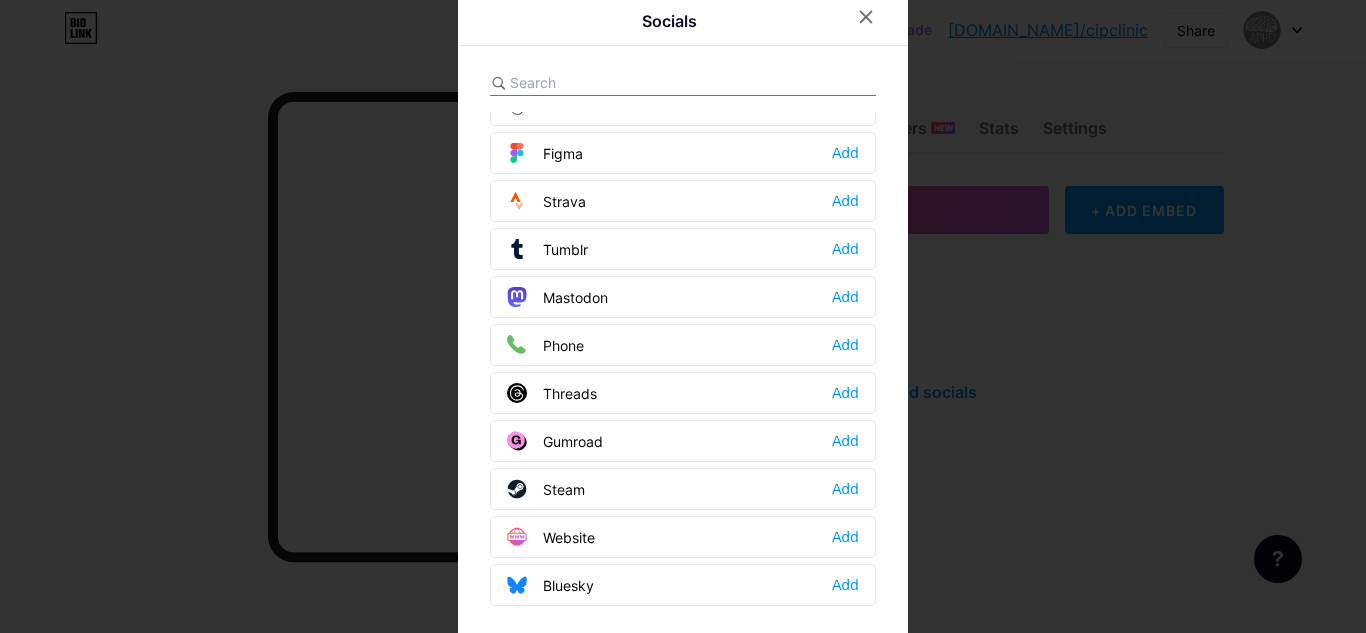
click at [564, 76] on input "text" at bounding box center [620, 82] width 221 height 21
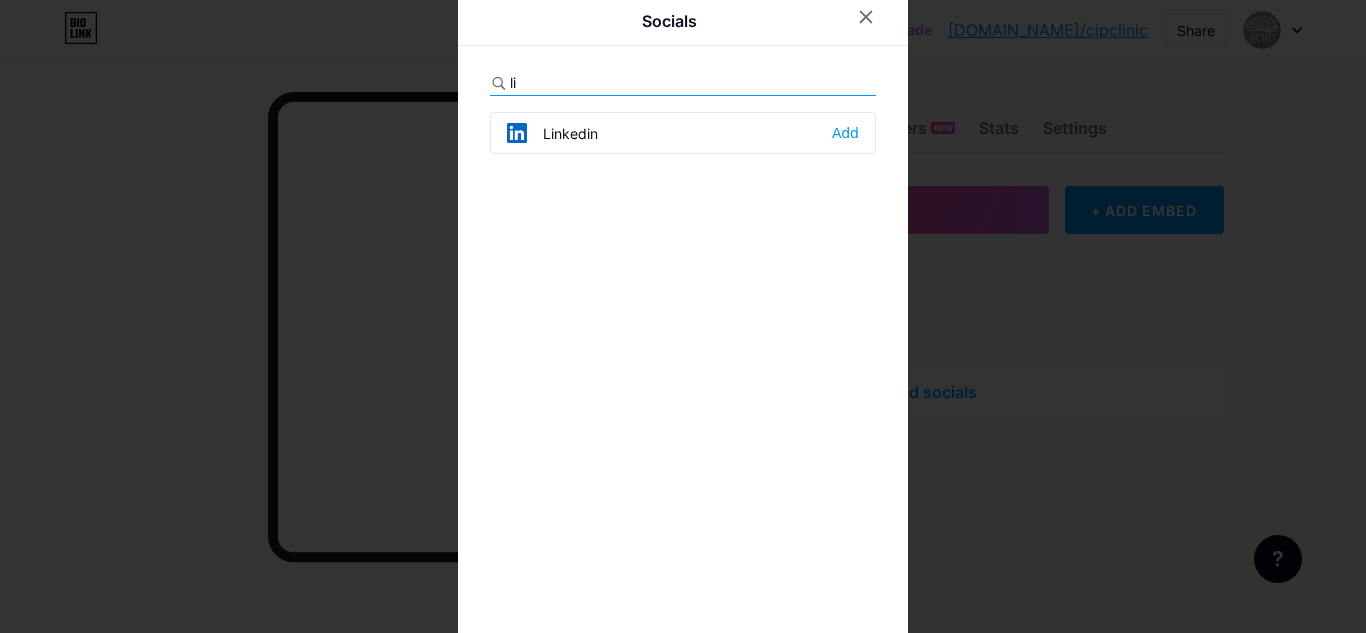
scroll to position [0, 0]
type input "link"
click at [844, 137] on div "Add" at bounding box center [845, 133] width 27 height 20
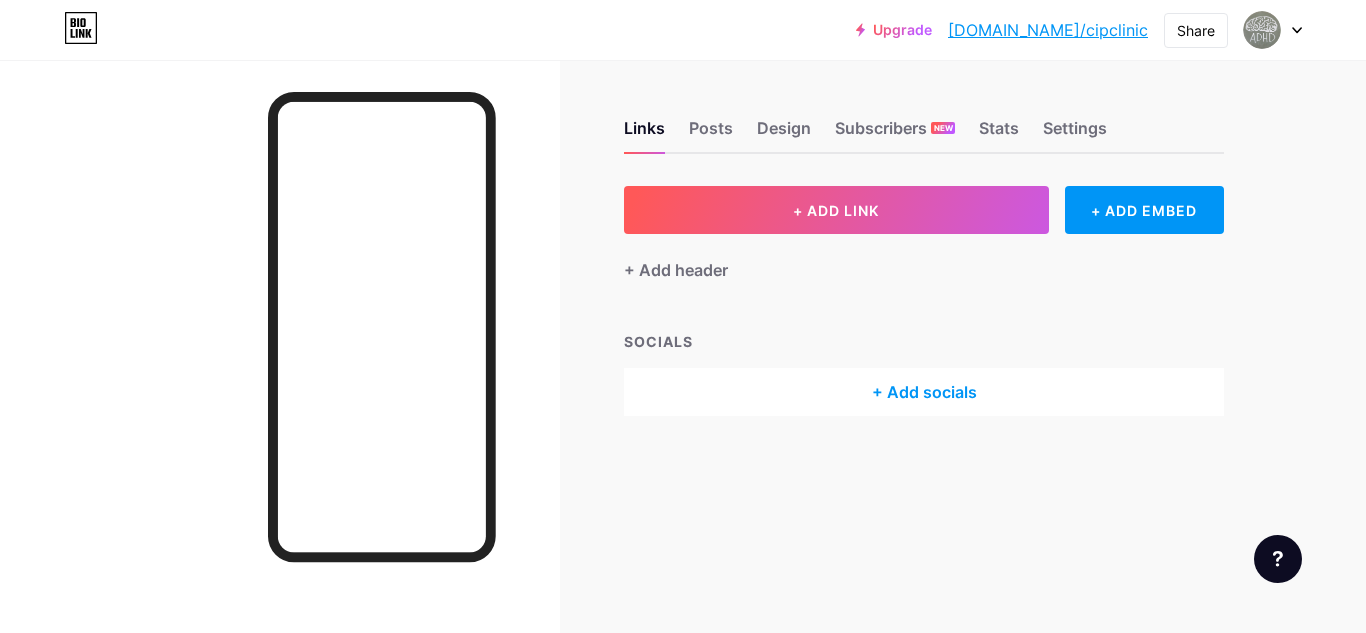
click at [894, 397] on div "+ Add socials" at bounding box center [924, 392] width 600 height 48
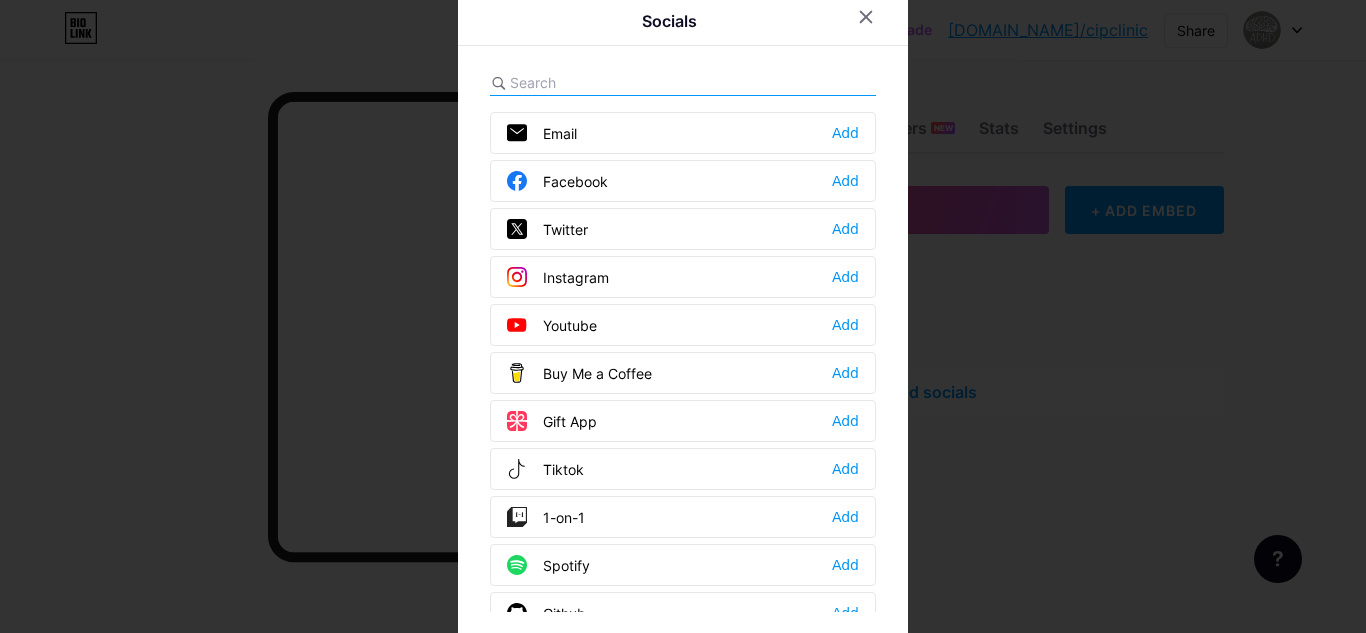
click at [563, 77] on input "text" at bounding box center [620, 82] width 221 height 21
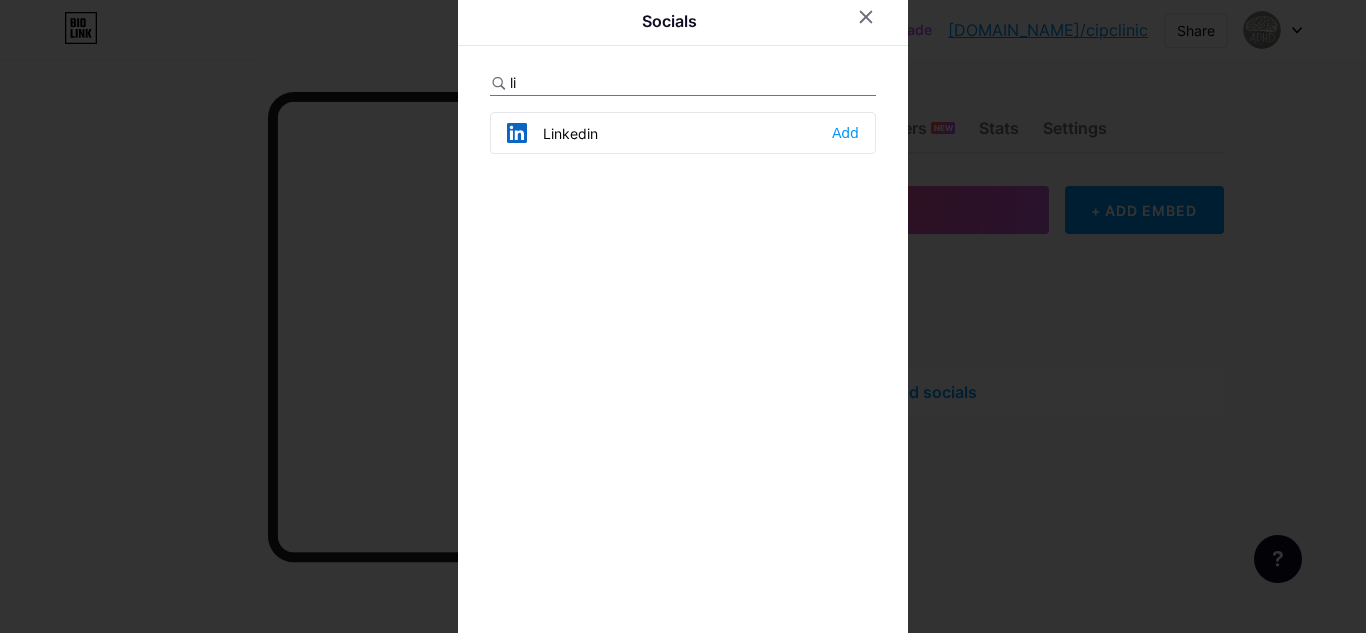
type input "li"
click at [623, 138] on div "Linkedin Add" at bounding box center [683, 133] width 386 height 42
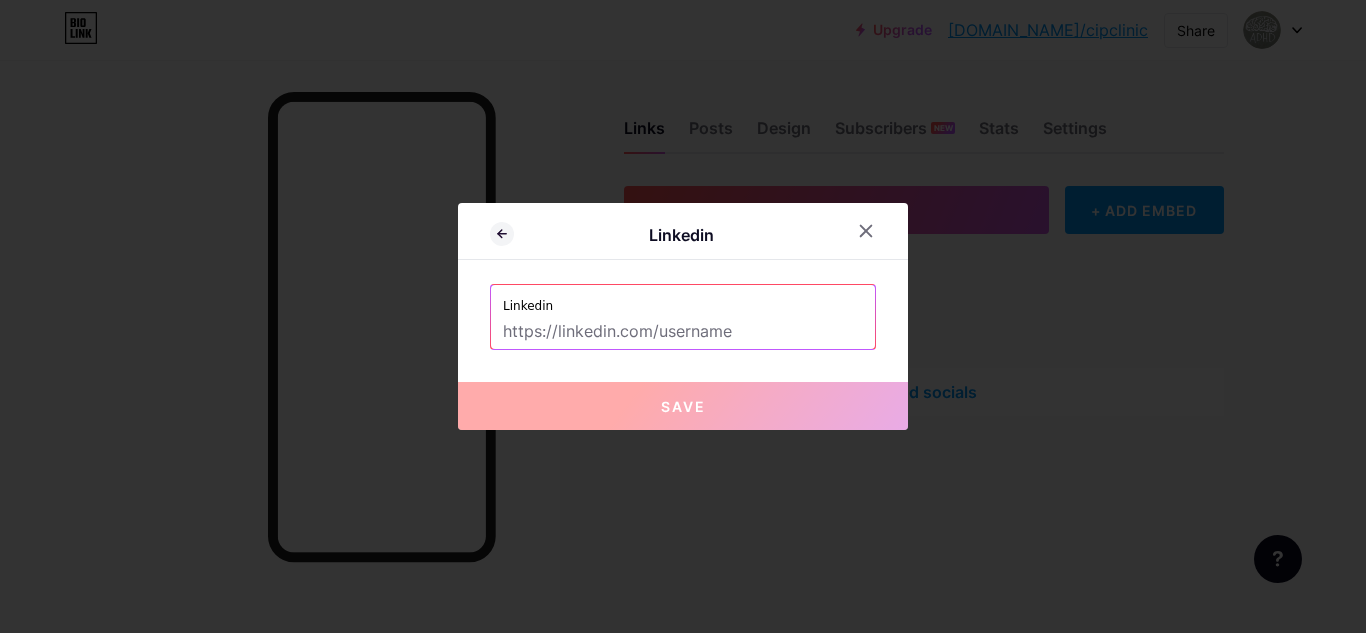
click at [715, 338] on input "text" at bounding box center [683, 332] width 360 height 34
paste input "https://www.linkedin.com/company/center-for-integrative-psychiatry-dmv"
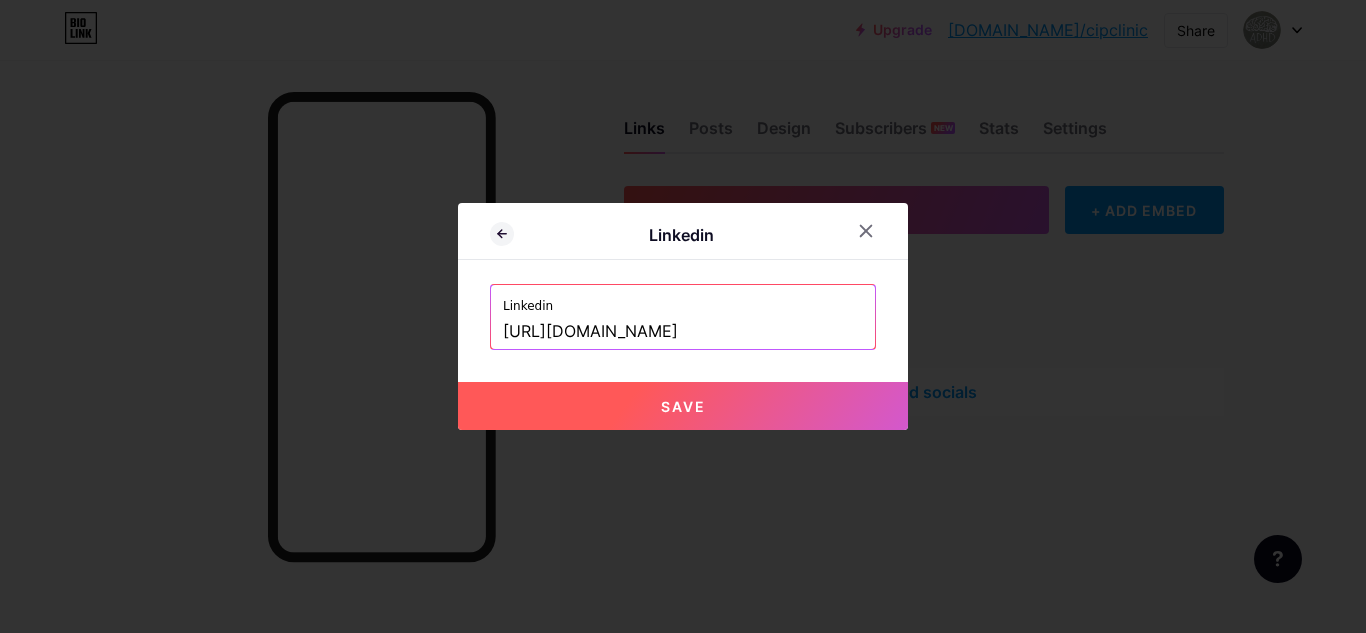
scroll to position [0, 201]
type input "https://www.linkedin.com/company/center-for-integrative-psychiatry-dmv"
click at [734, 406] on button "Save" at bounding box center [683, 406] width 450 height 48
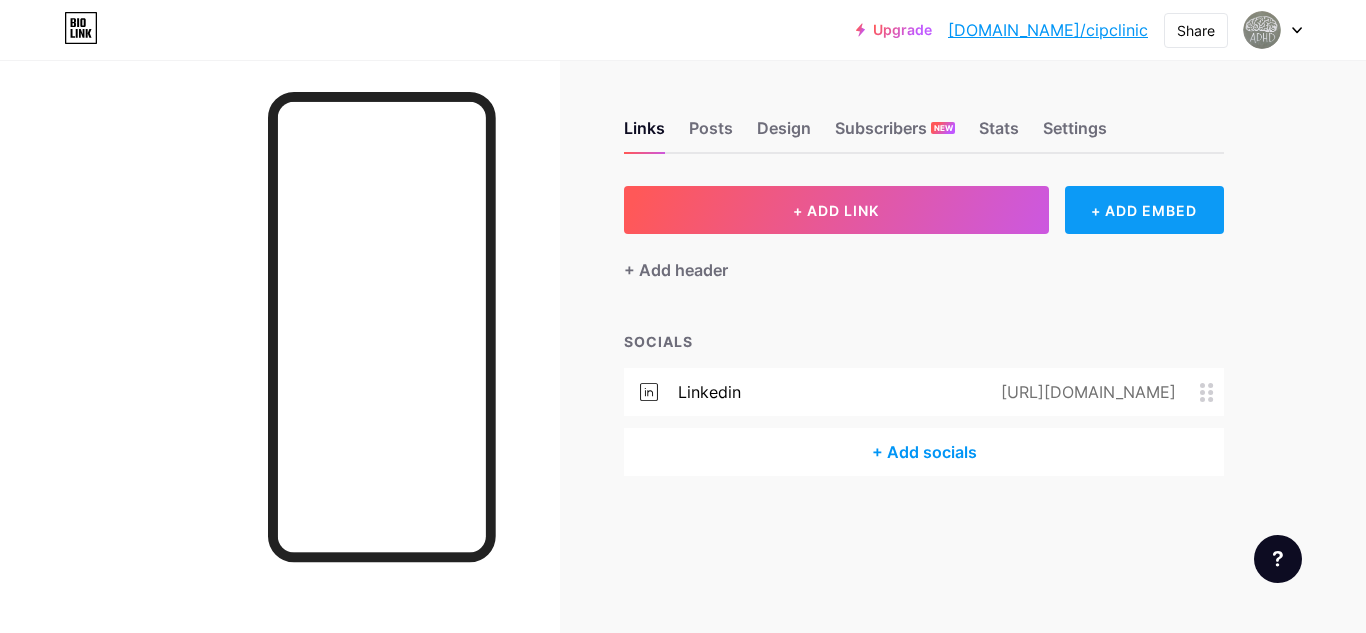
click at [1117, 209] on div "+ ADD EMBED" at bounding box center [1144, 210] width 159 height 48
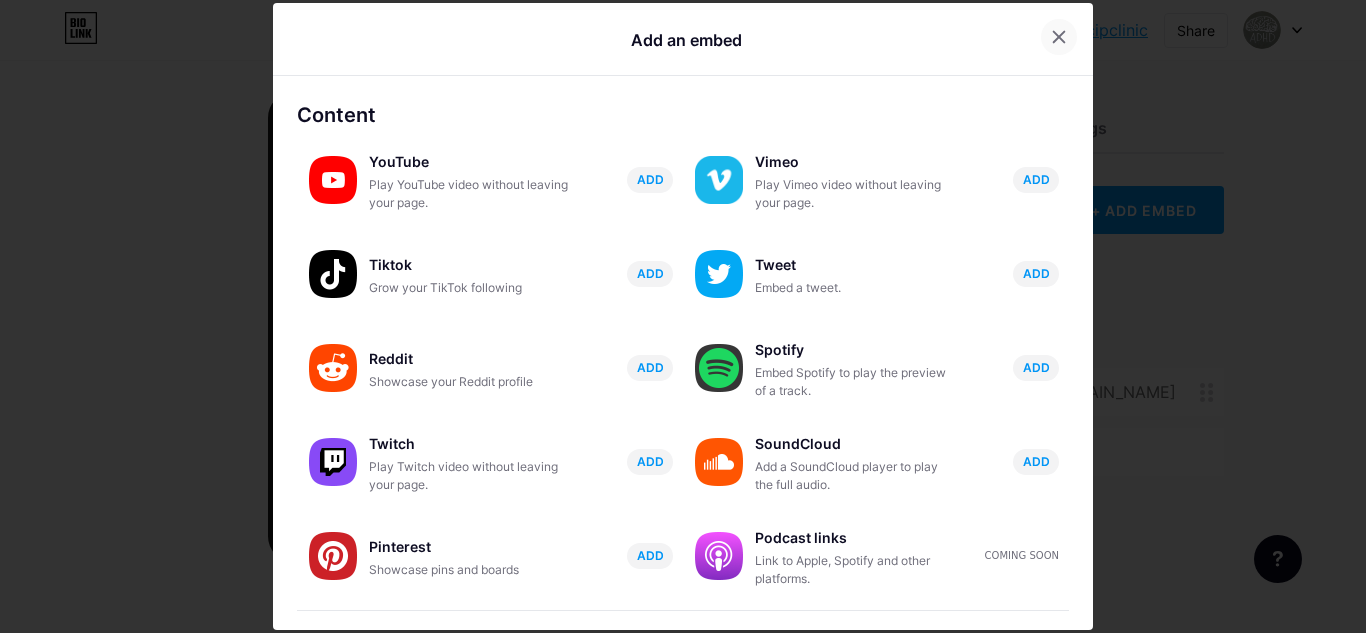
click at [1041, 28] on div at bounding box center [1059, 37] width 36 height 36
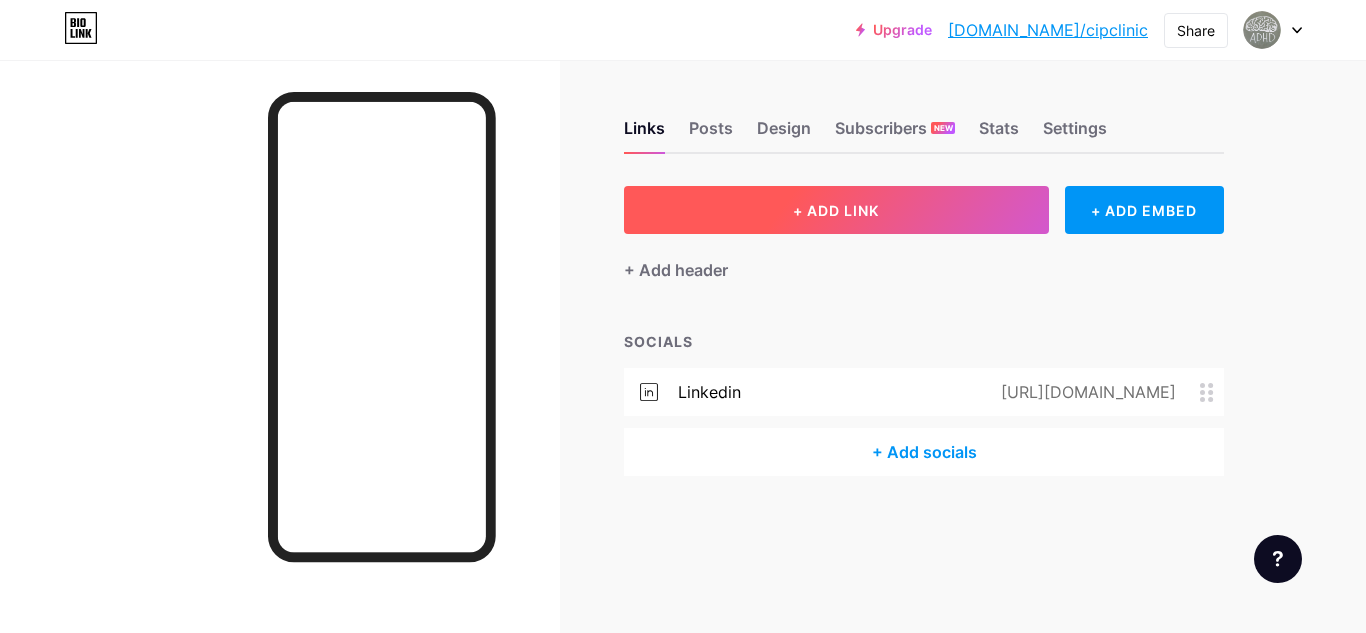
click at [1006, 192] on button "+ ADD LINK" at bounding box center [836, 210] width 425 height 48
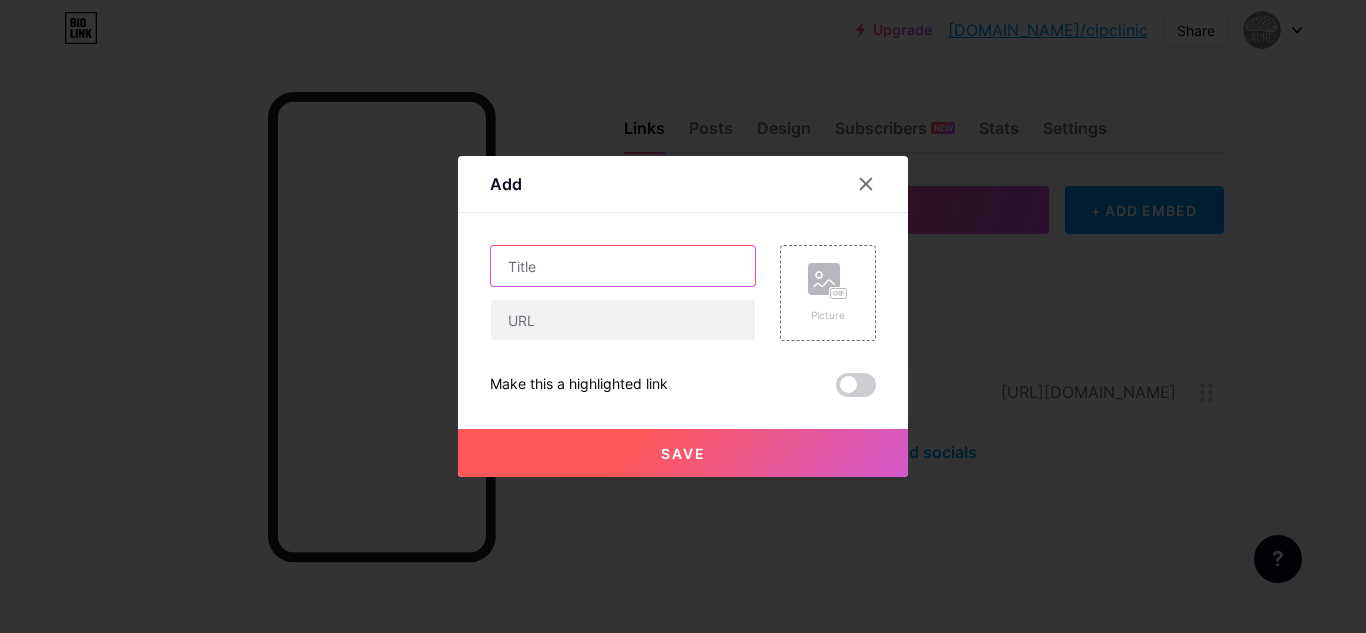
click at [619, 263] on input "text" at bounding box center [623, 266] width 264 height 40
click at [864, 184] on icon at bounding box center [866, 184] width 16 height 16
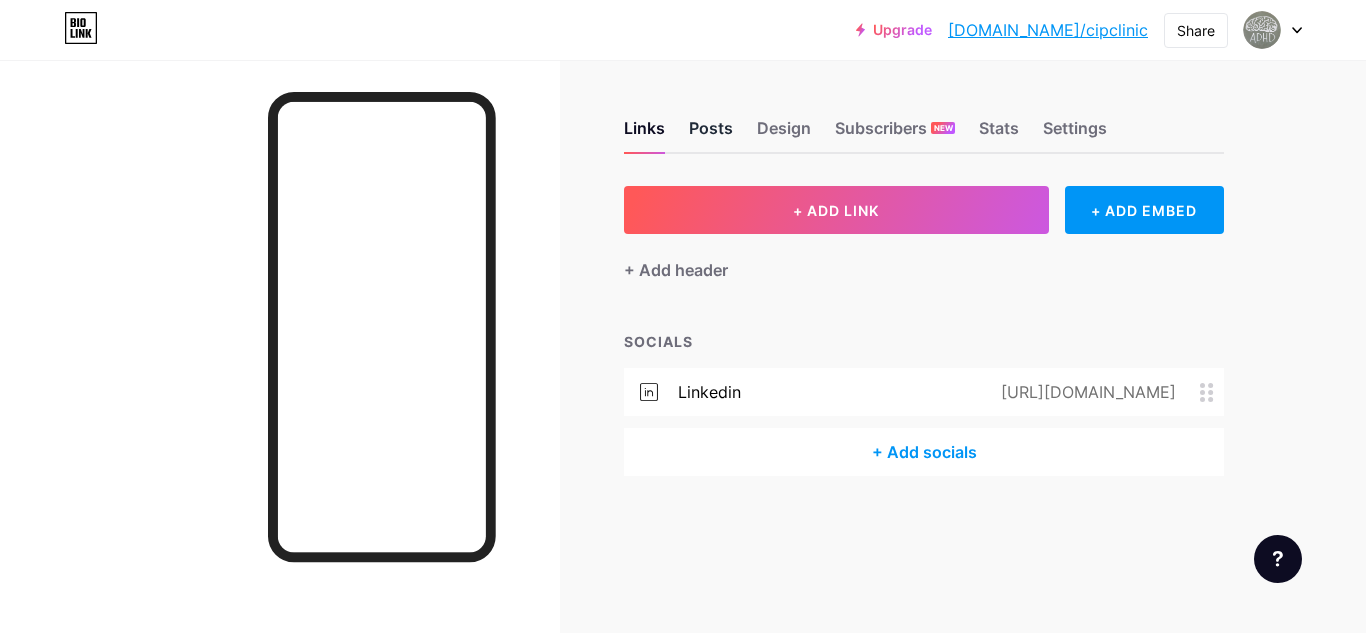
click at [700, 127] on div "Posts" at bounding box center [711, 134] width 44 height 36
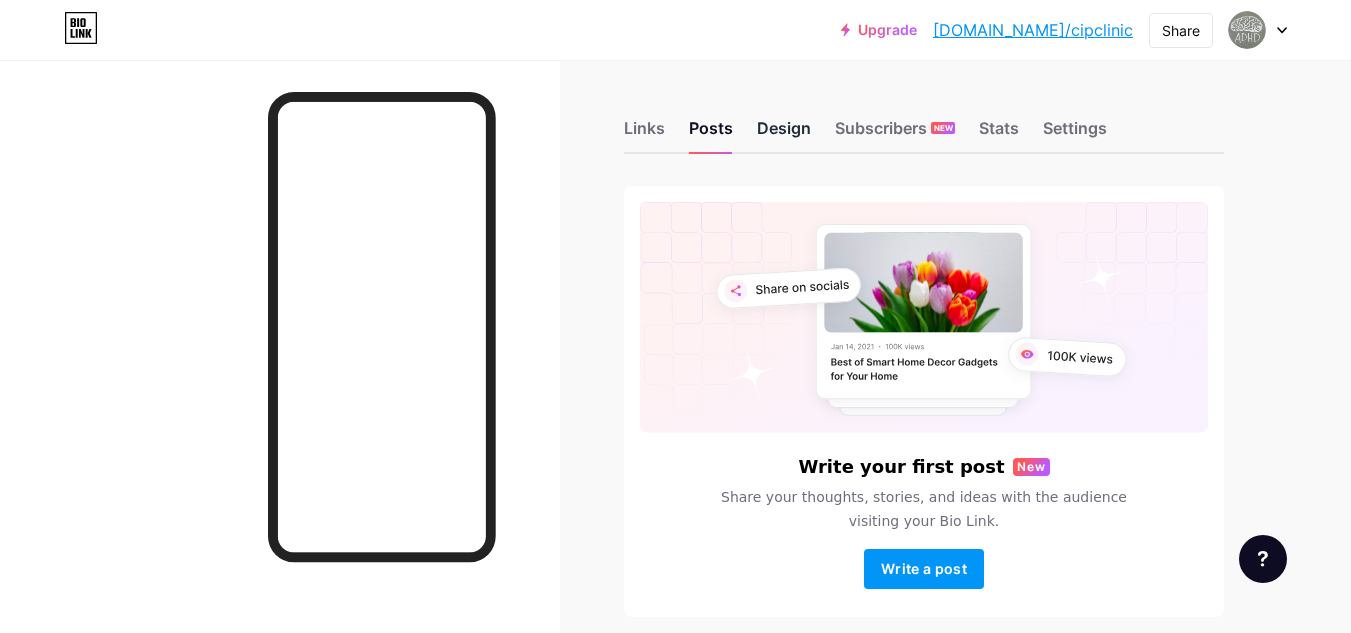
click at [790, 138] on div "Design" at bounding box center [784, 134] width 54 height 36
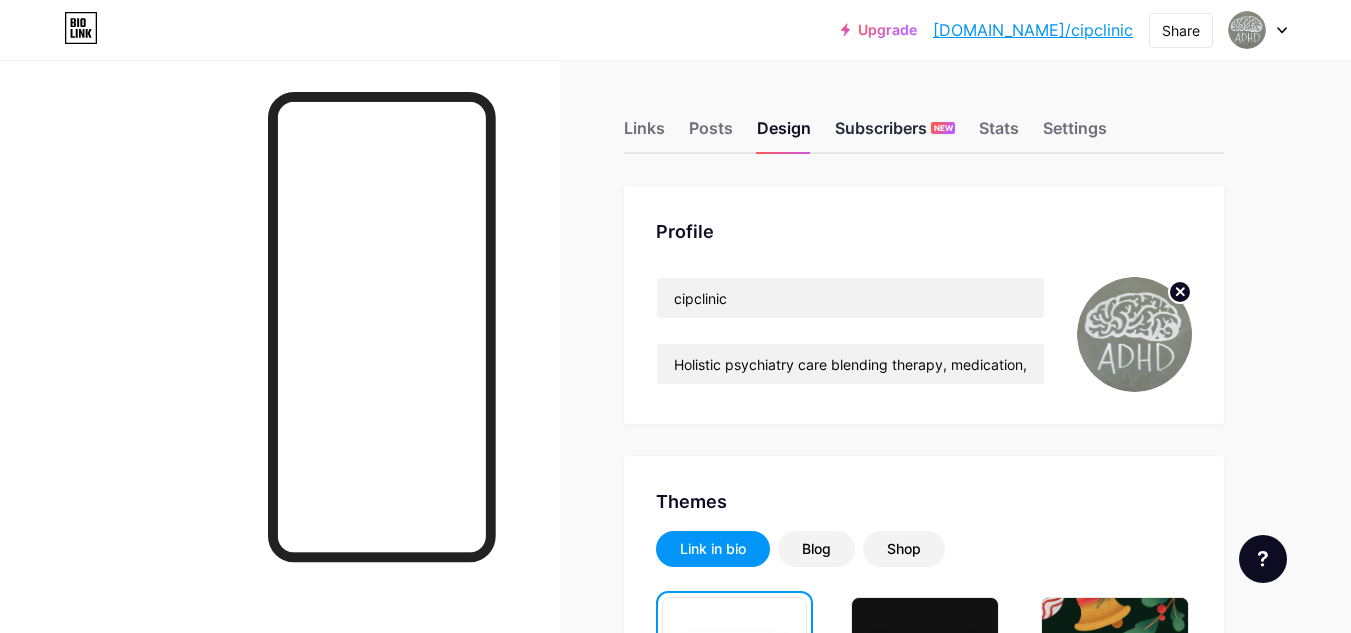
click at [871, 129] on div "Subscribers NEW" at bounding box center [895, 134] width 120 height 36
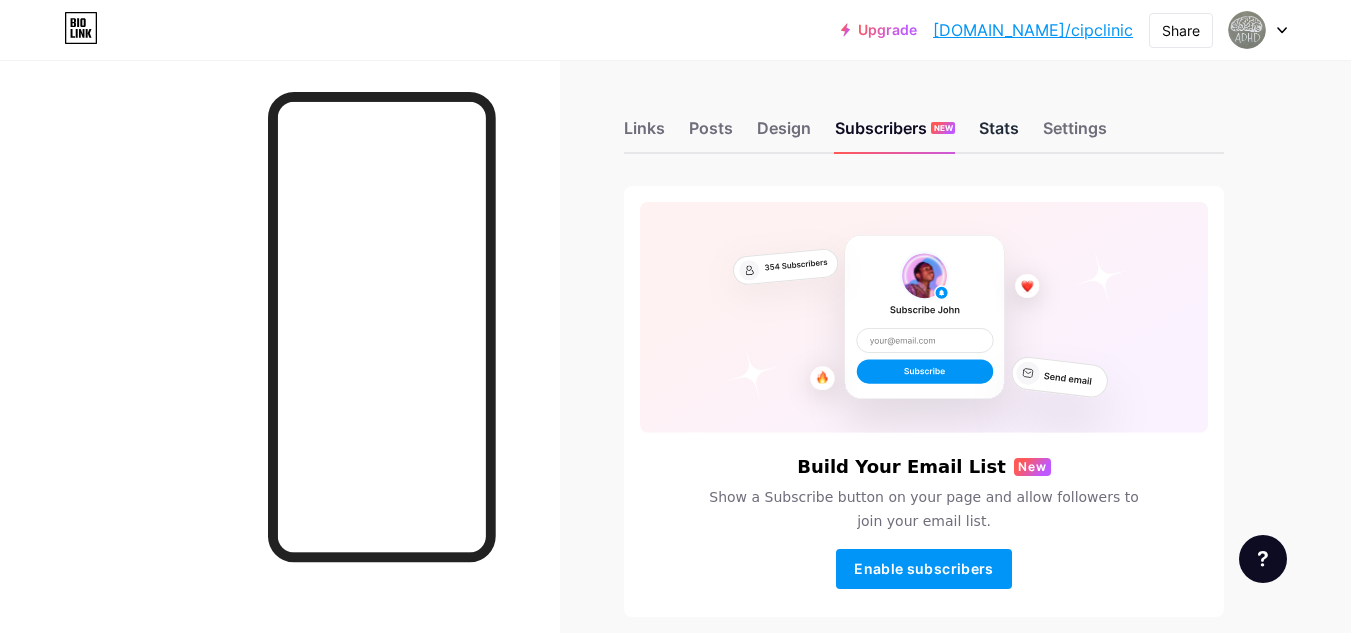
click at [1000, 134] on div "Stats" at bounding box center [999, 134] width 40 height 36
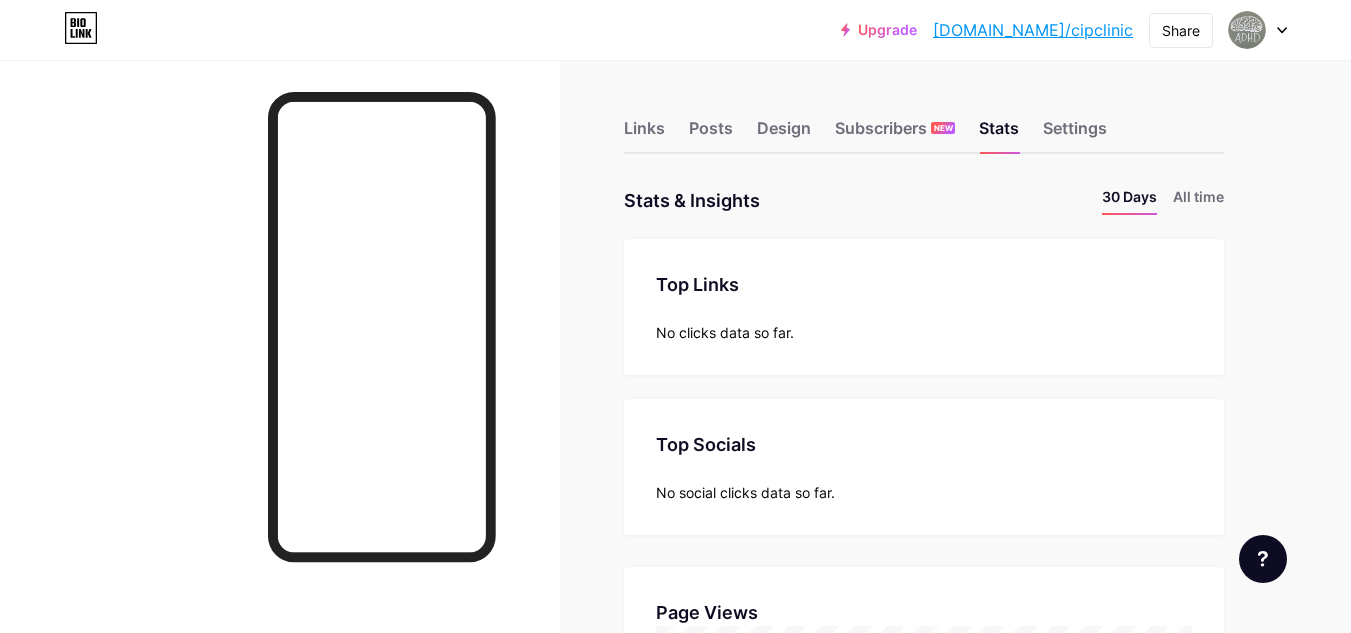
click at [841, 363] on div "Top Links Links No clicks data so far." at bounding box center [924, 307] width 600 height 136
click at [708, 327] on div "No clicks data so far." at bounding box center [924, 332] width 536 height 21
click at [731, 290] on div "Top Links" at bounding box center [924, 284] width 536 height 27
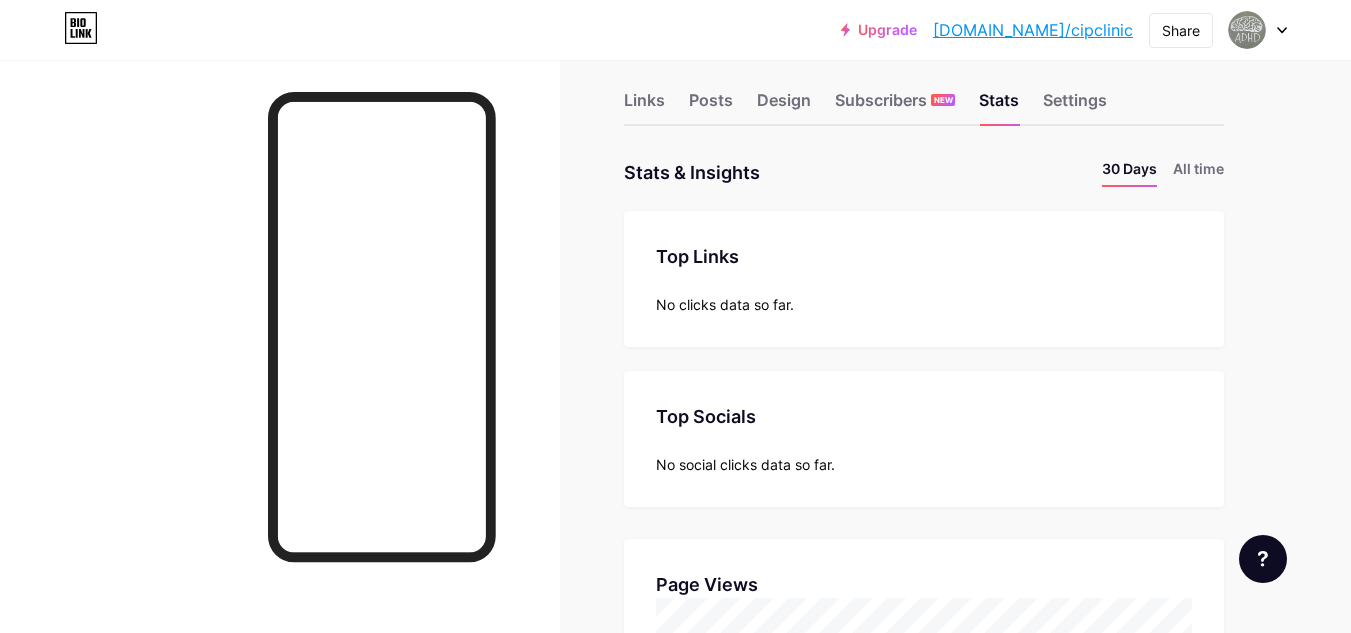
scroll to position [0, 0]
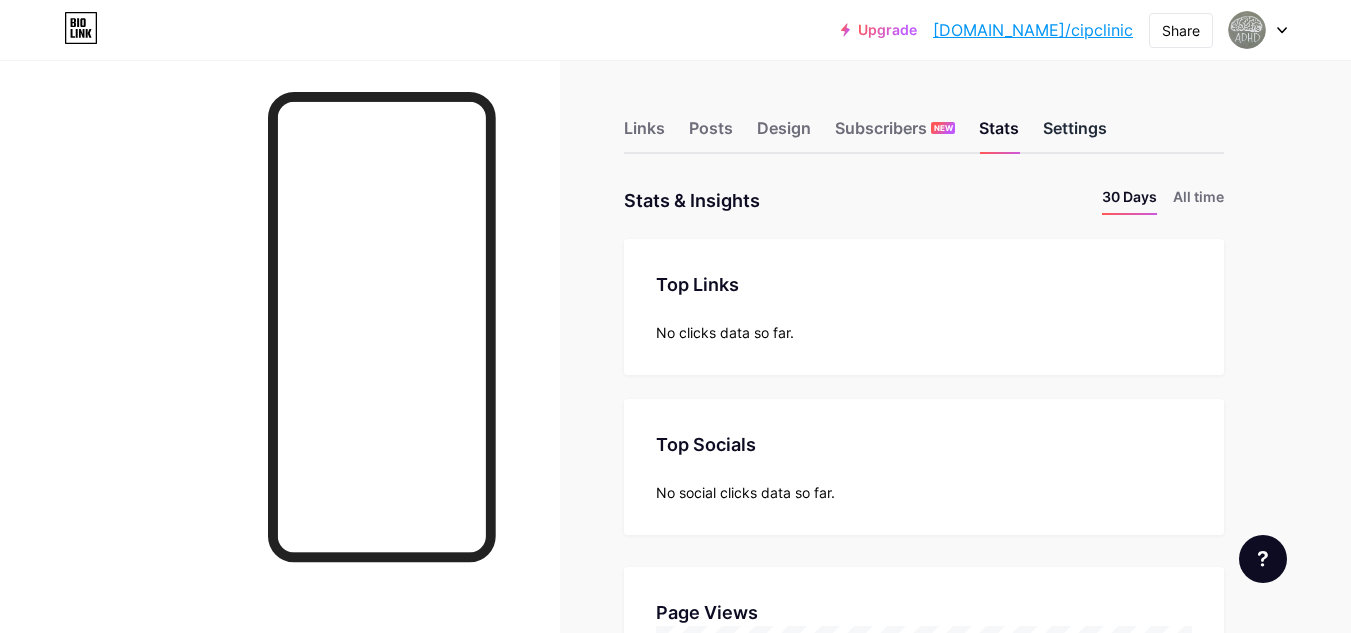
click at [1074, 129] on div "Settings" at bounding box center [1075, 134] width 64 height 36
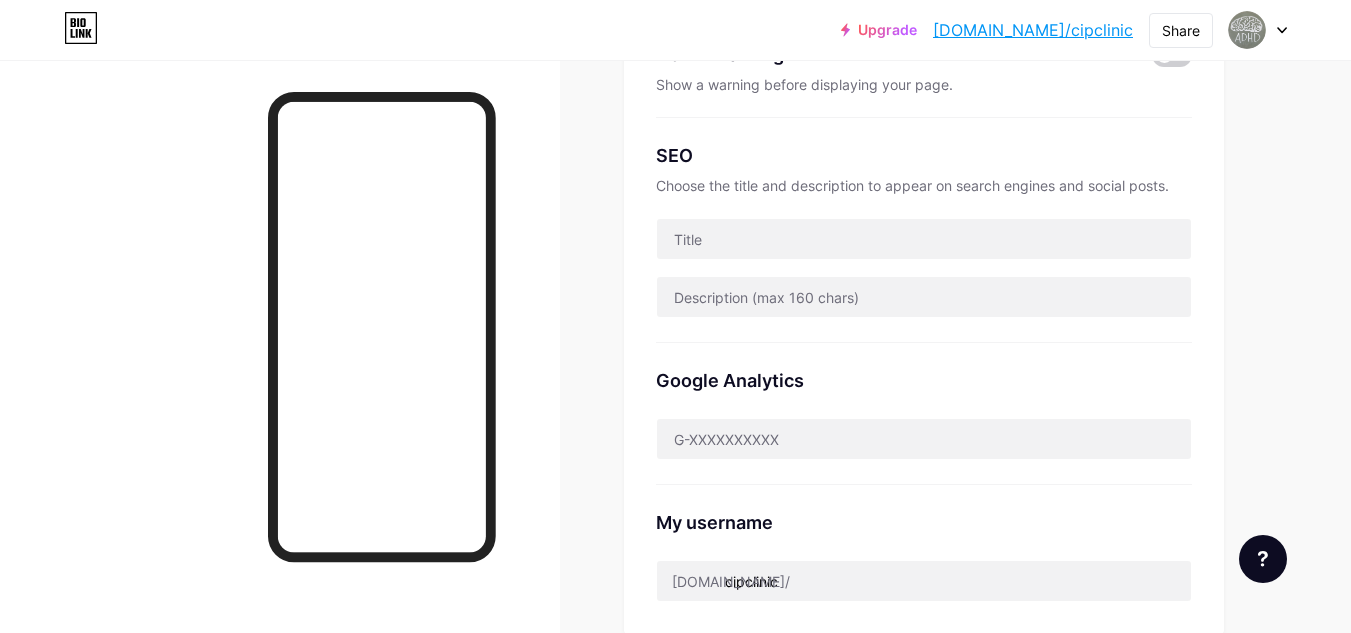
scroll to position [367, 0]
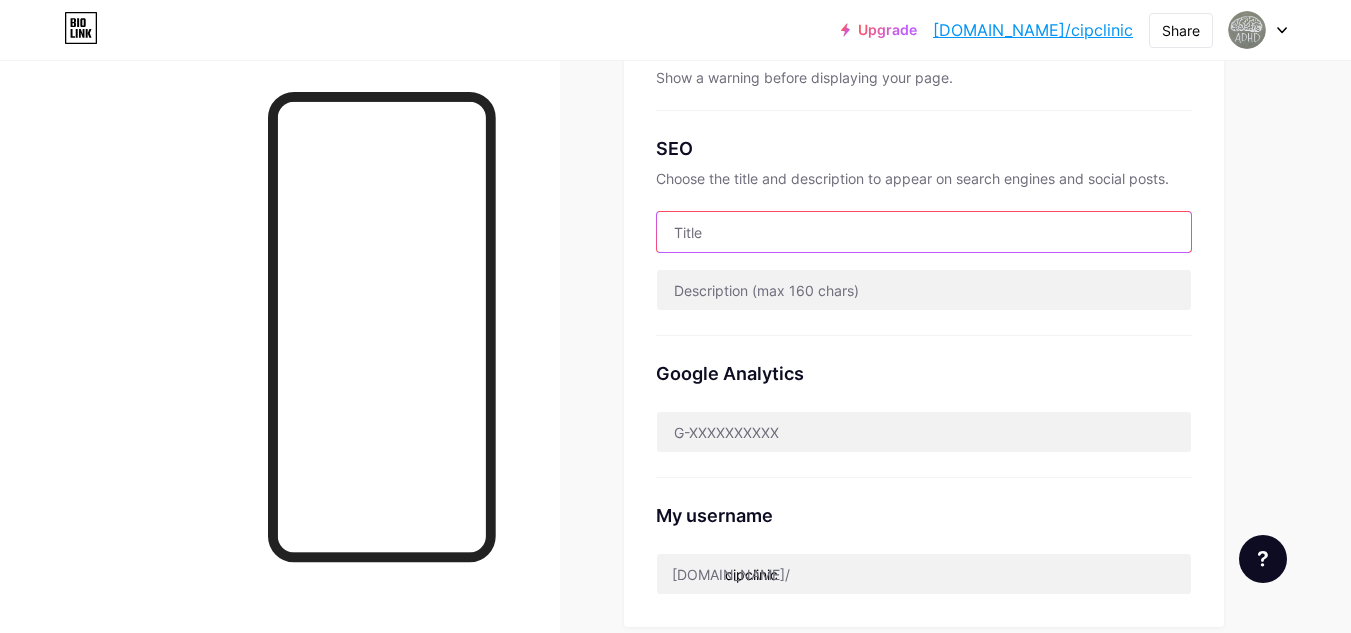
click at [726, 249] on input "text" at bounding box center [924, 232] width 534 height 40
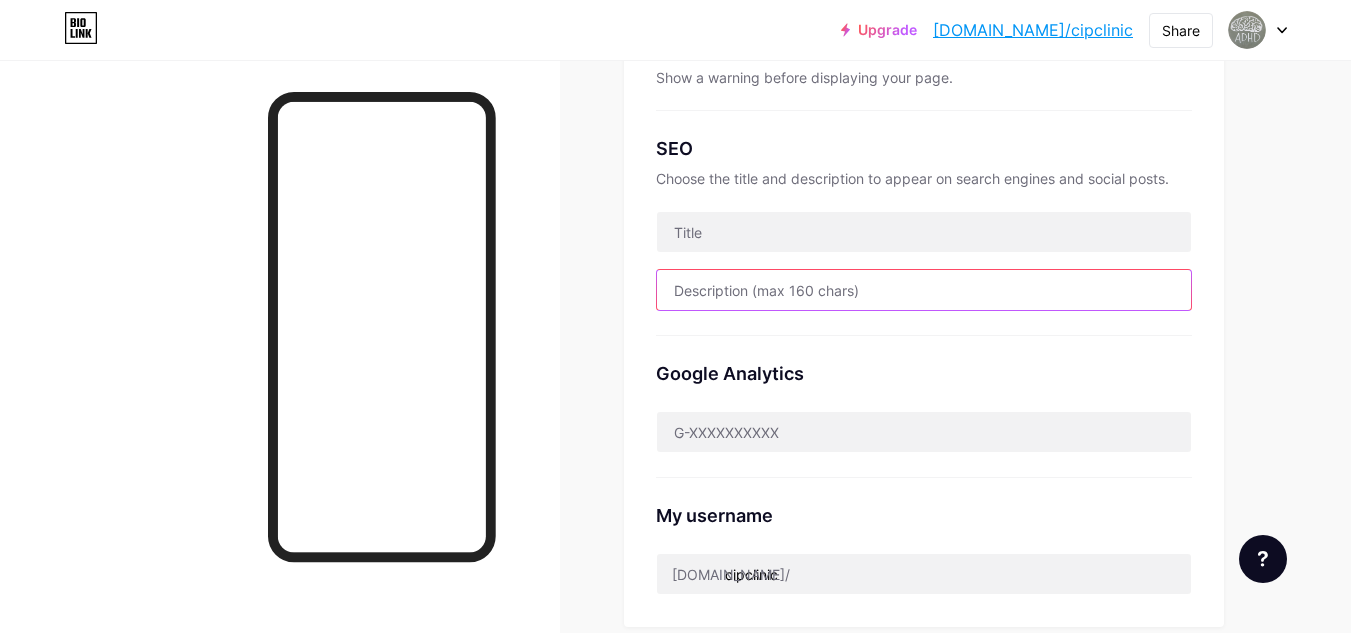
click at [763, 294] on input "text" at bounding box center [924, 290] width 534 height 40
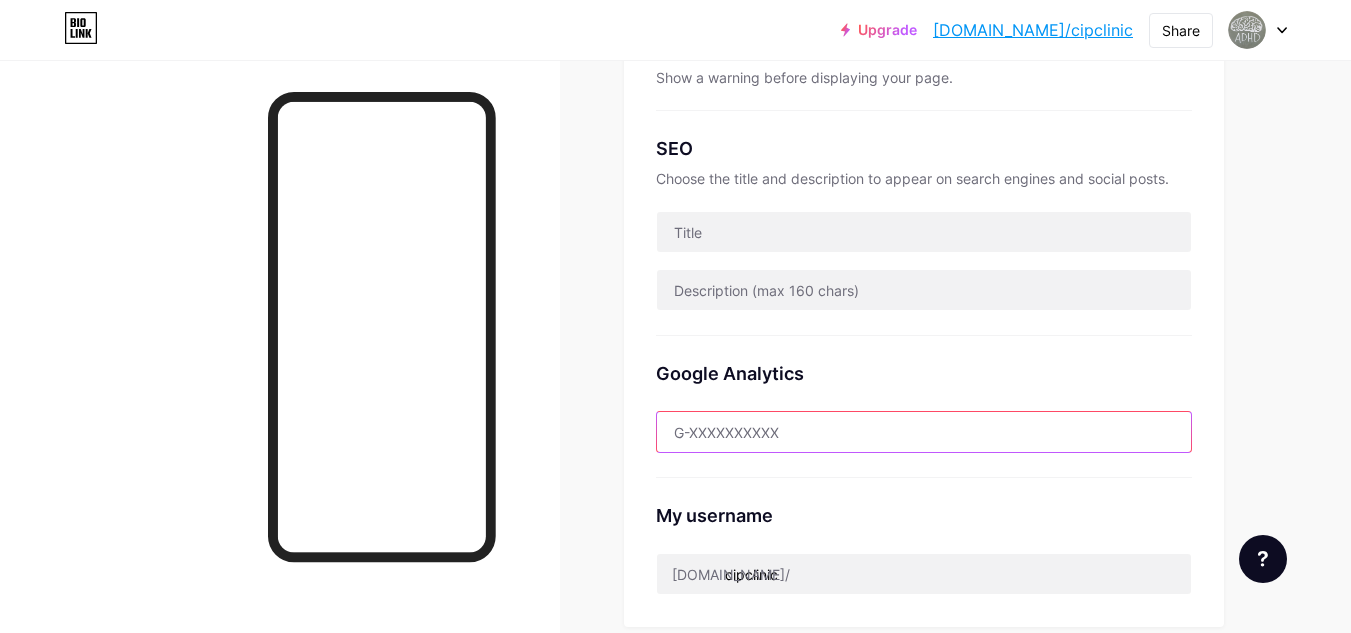
click at [785, 424] on input "text" at bounding box center [924, 432] width 534 height 40
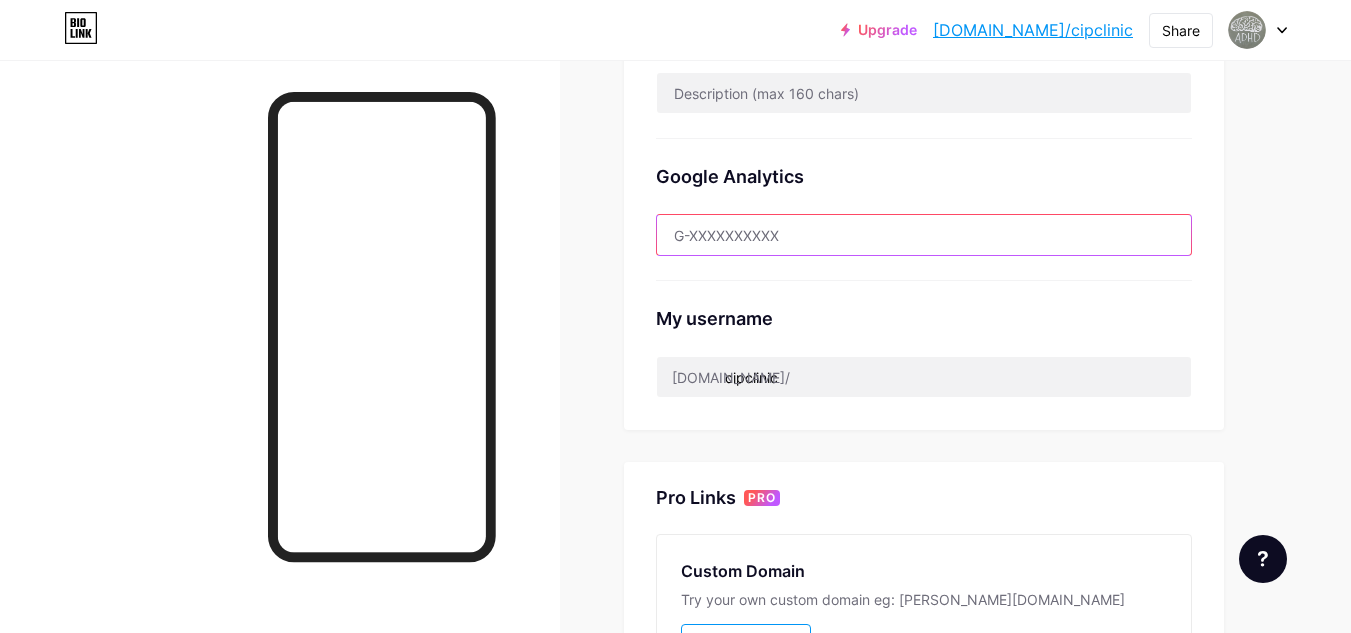
scroll to position [198, 0]
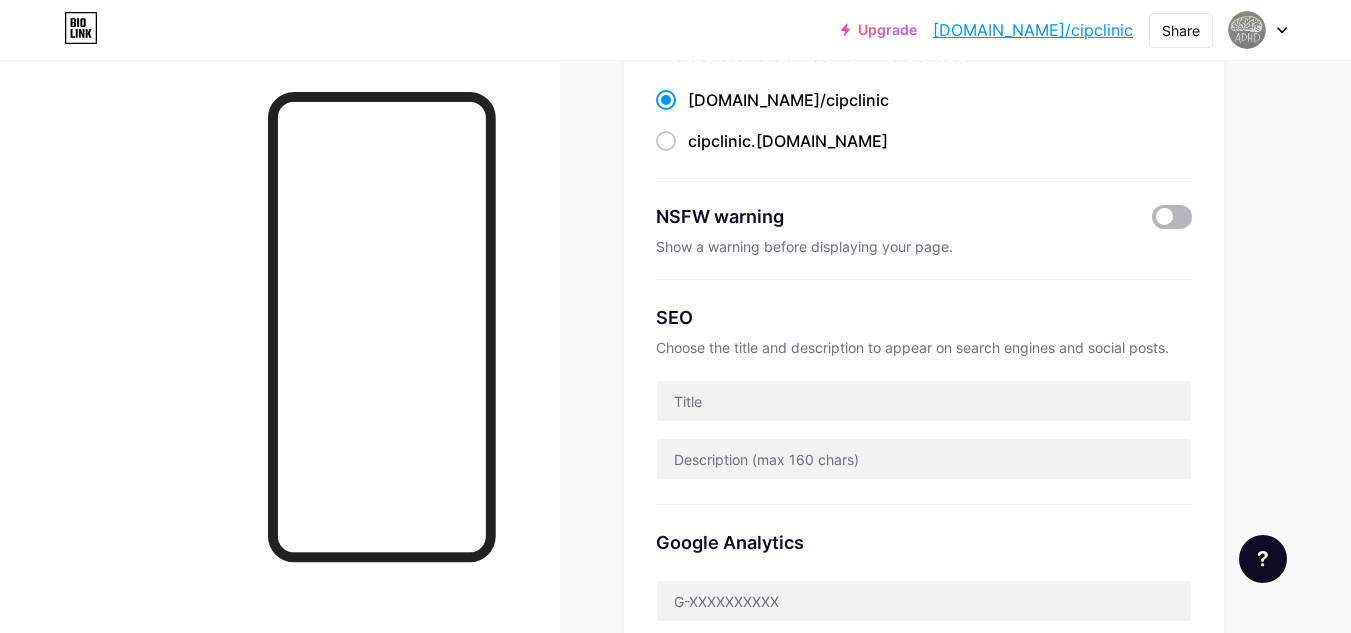
click at [1172, 215] on span at bounding box center [1172, 217] width 40 height 24
click at [1152, 222] on input "checkbox" at bounding box center [1152, 222] width 0 height 0
click at [1172, 215] on span at bounding box center [1172, 217] width 40 height 24
click at [1152, 222] on input "checkbox" at bounding box center [1152, 222] width 0 height 0
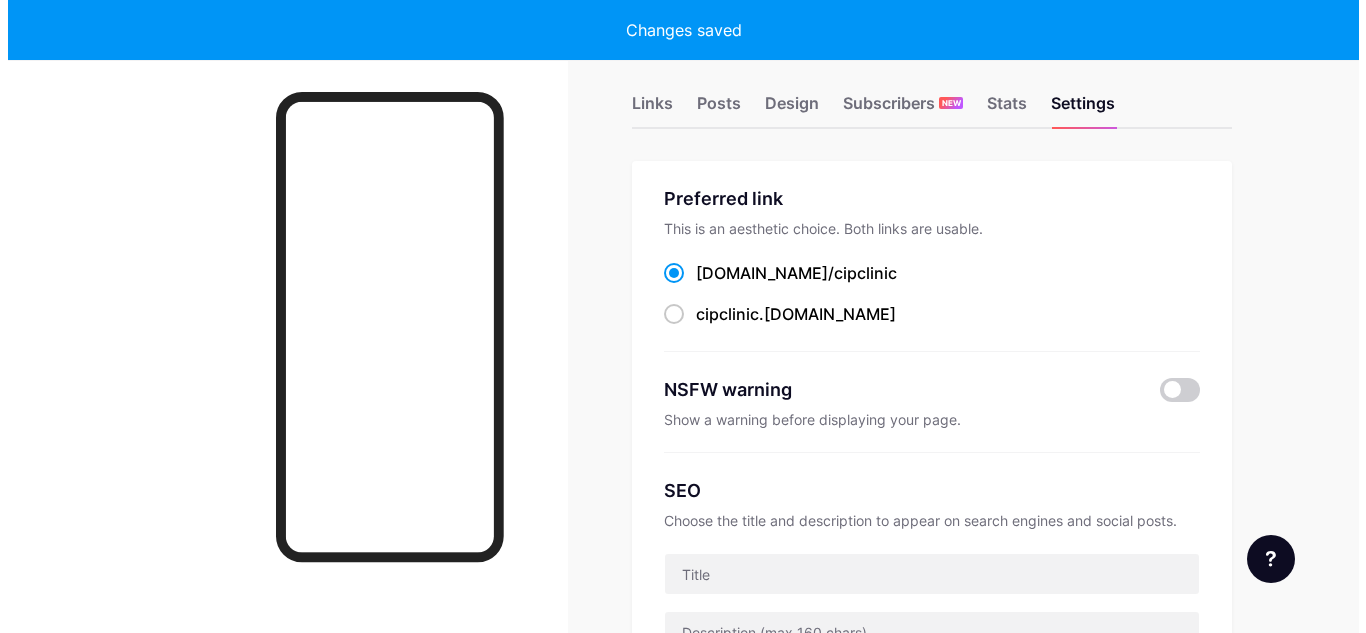
scroll to position [0, 0]
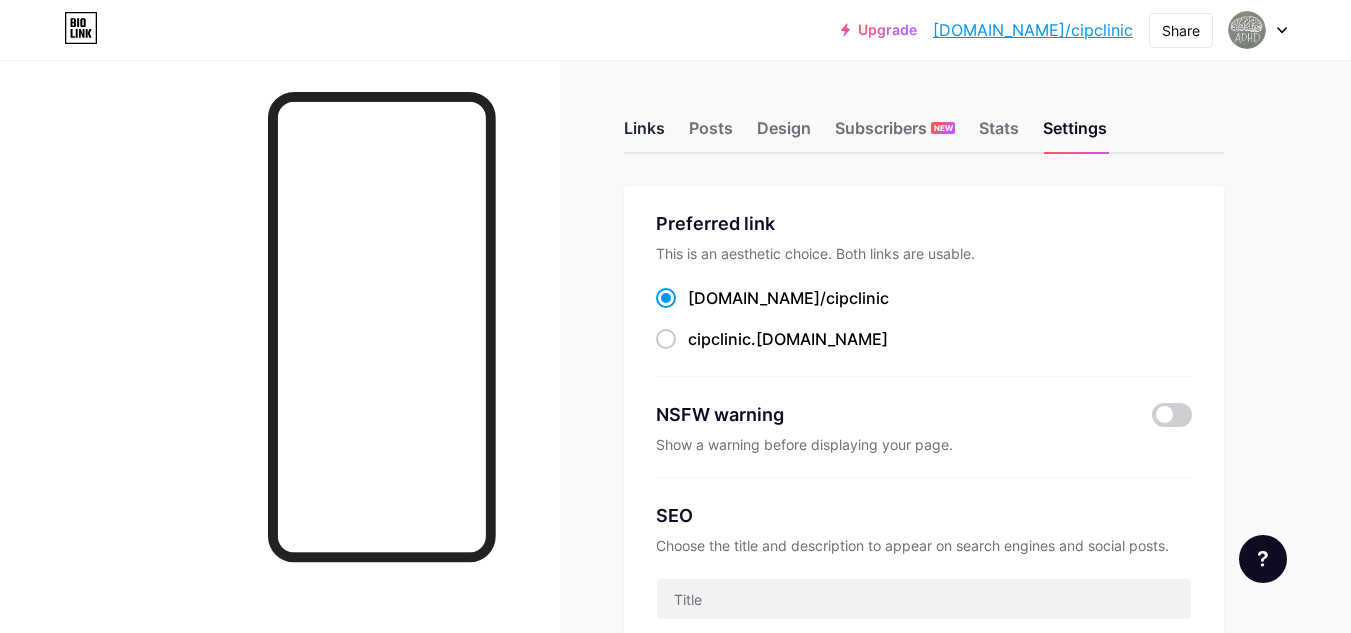
click at [653, 126] on div "Links" at bounding box center [644, 134] width 41 height 36
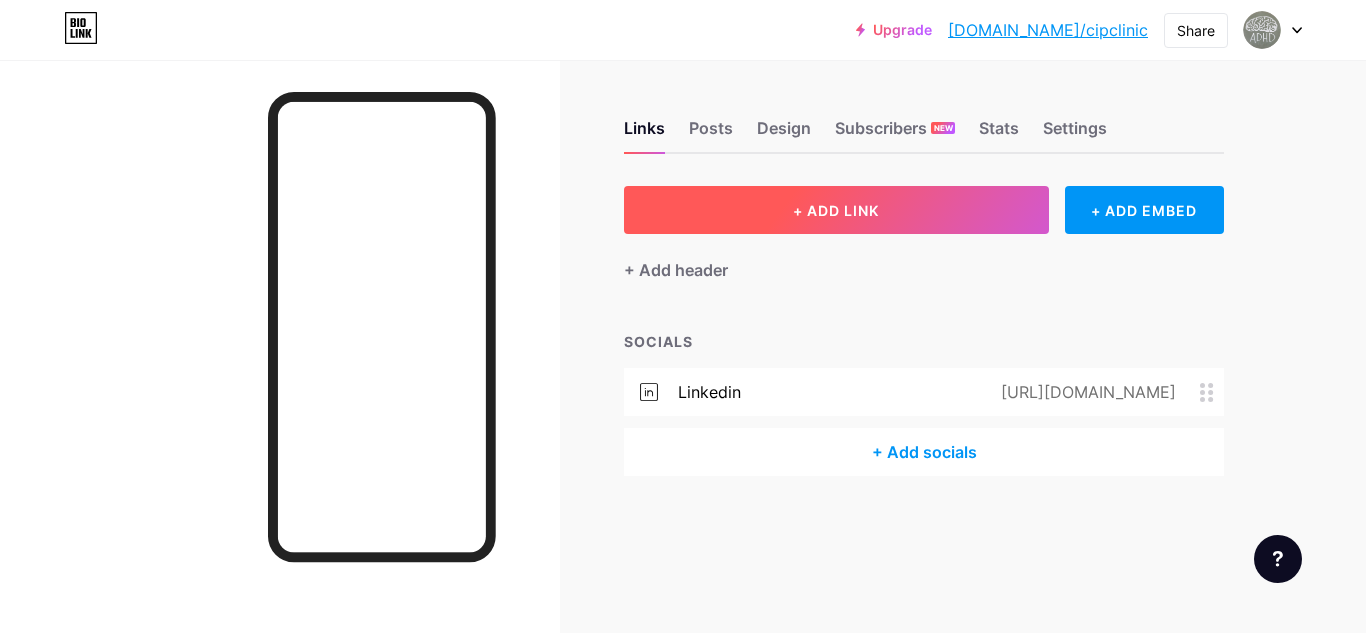
click at [826, 213] on span "+ ADD LINK" at bounding box center [836, 210] width 86 height 17
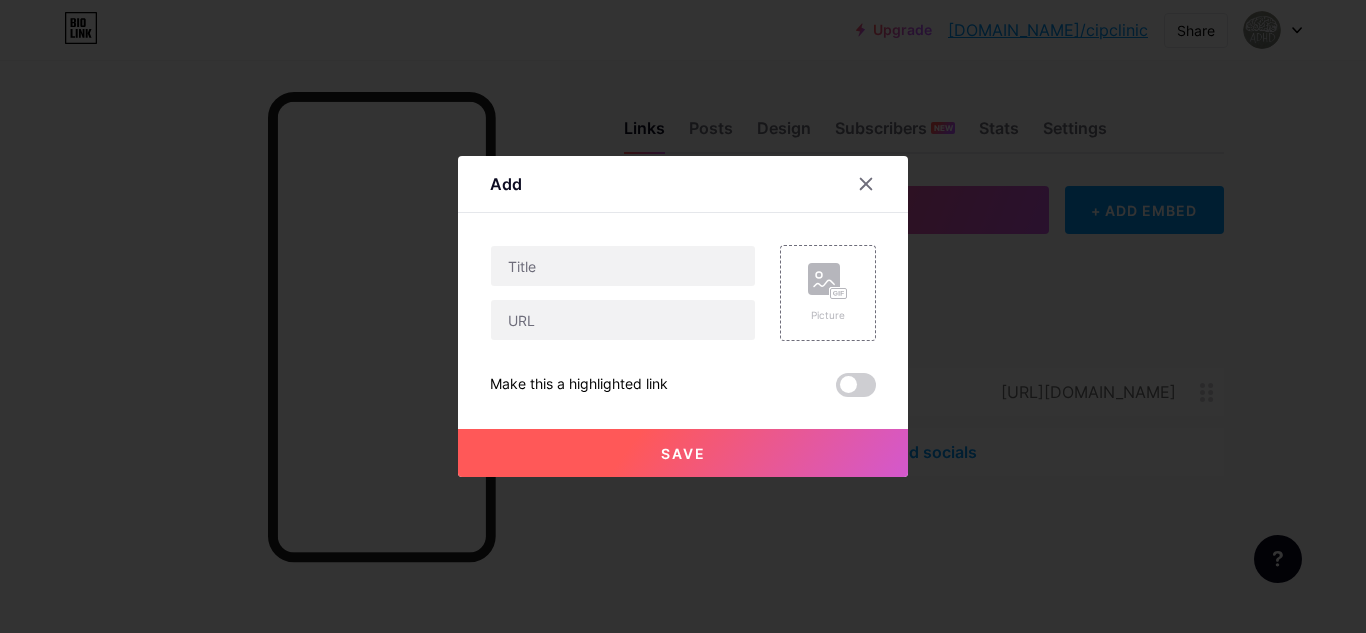
click at [553, 287] on div at bounding box center [623, 293] width 266 height 96
click at [581, 266] on input "text" at bounding box center [623, 266] width 264 height 40
click at [786, 279] on div "Picture" at bounding box center [828, 293] width 96 height 96
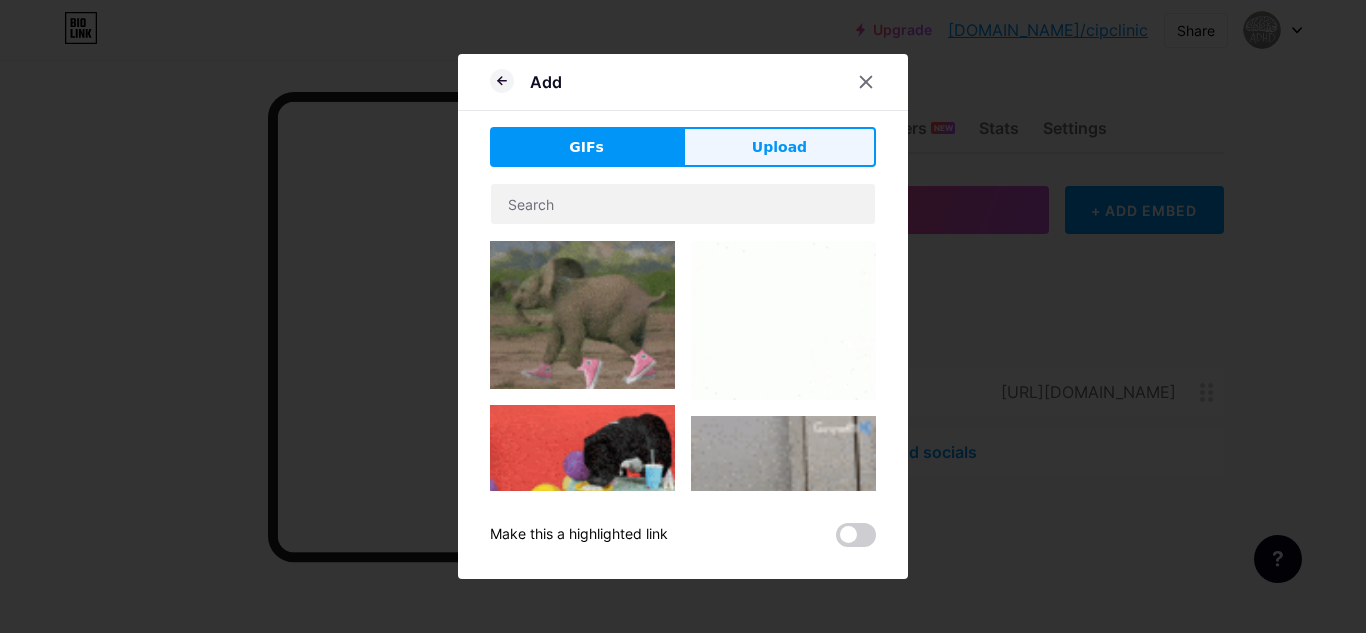
click at [765, 146] on span "Upload" at bounding box center [779, 147] width 55 height 21
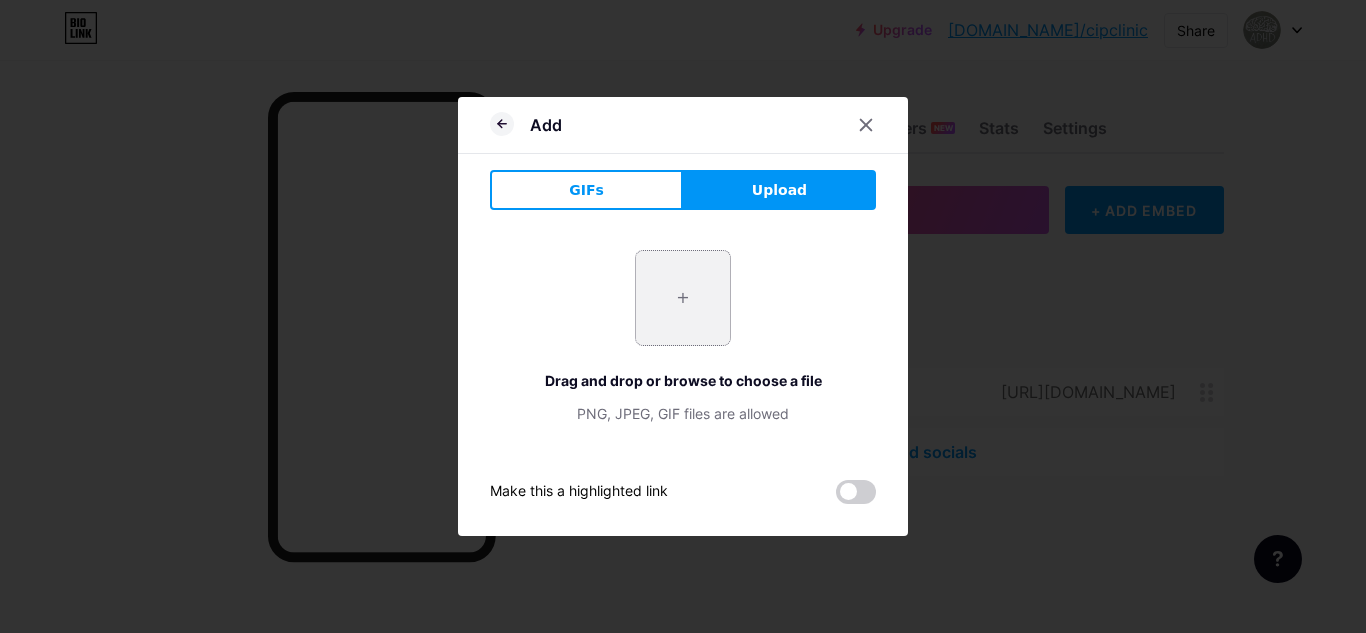
click at [673, 324] on input "file" at bounding box center [683, 298] width 94 height 94
type input "C:\fakepath\pexels-tara-winstead-8378747.webp"
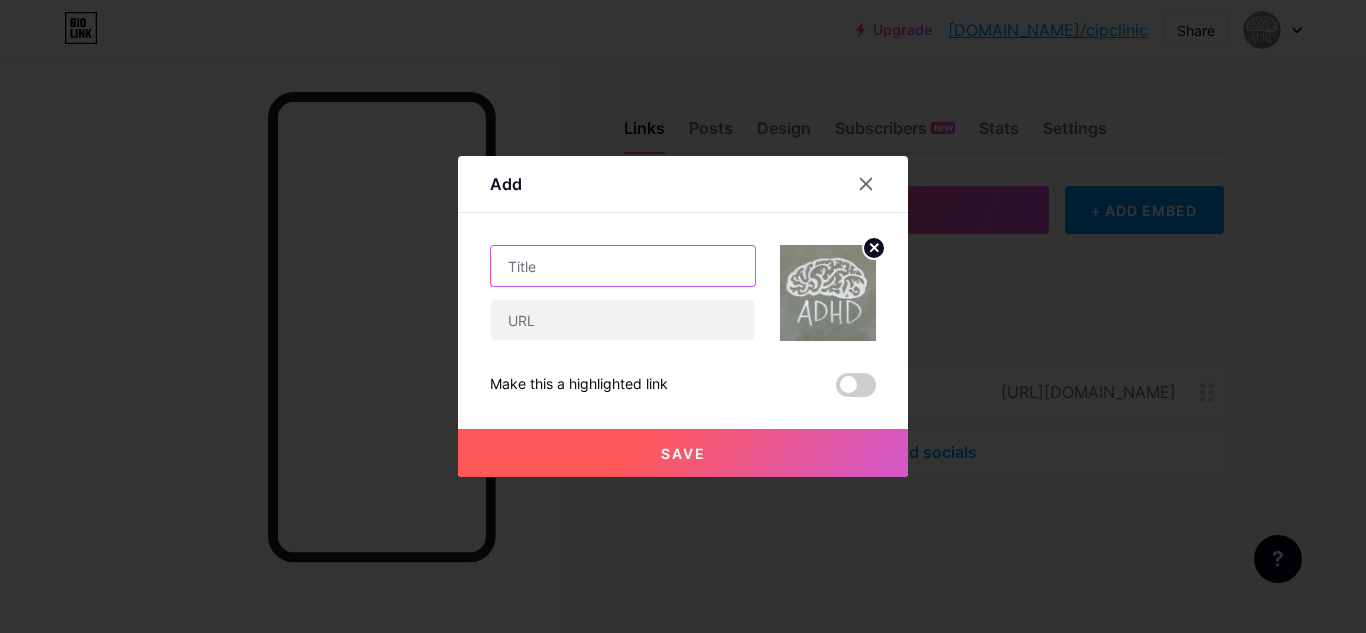
click at [583, 259] on input "text" at bounding box center [623, 266] width 264 height 40
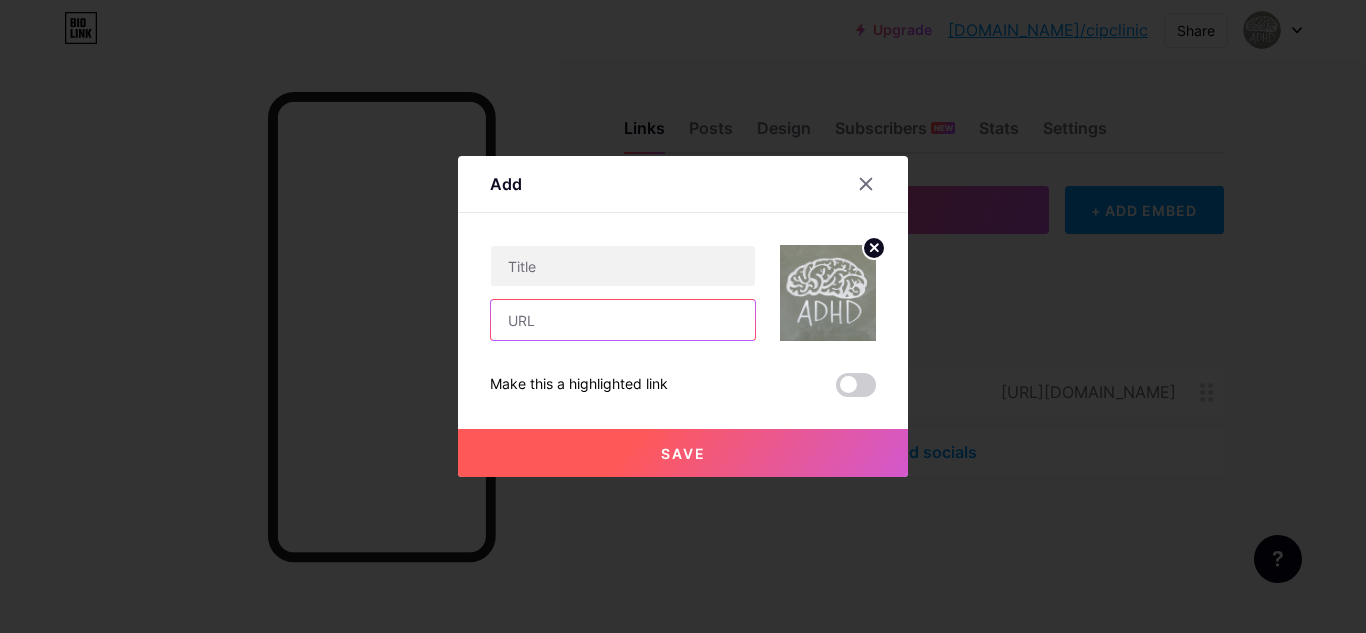
click at [584, 302] on input "text" at bounding box center [623, 320] width 264 height 40
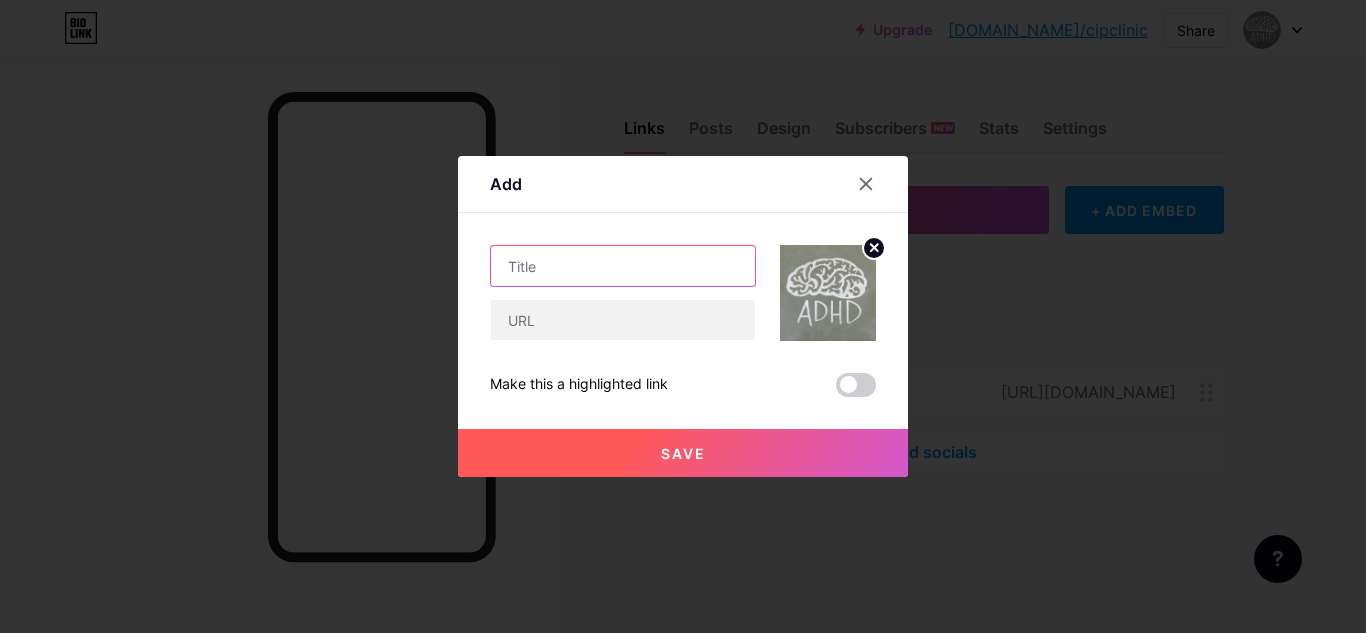
click at [560, 268] on input "text" at bounding box center [623, 266] width 264 height 40
paste input "CIP Clinic Website"
type input "CIP Clinic Website"
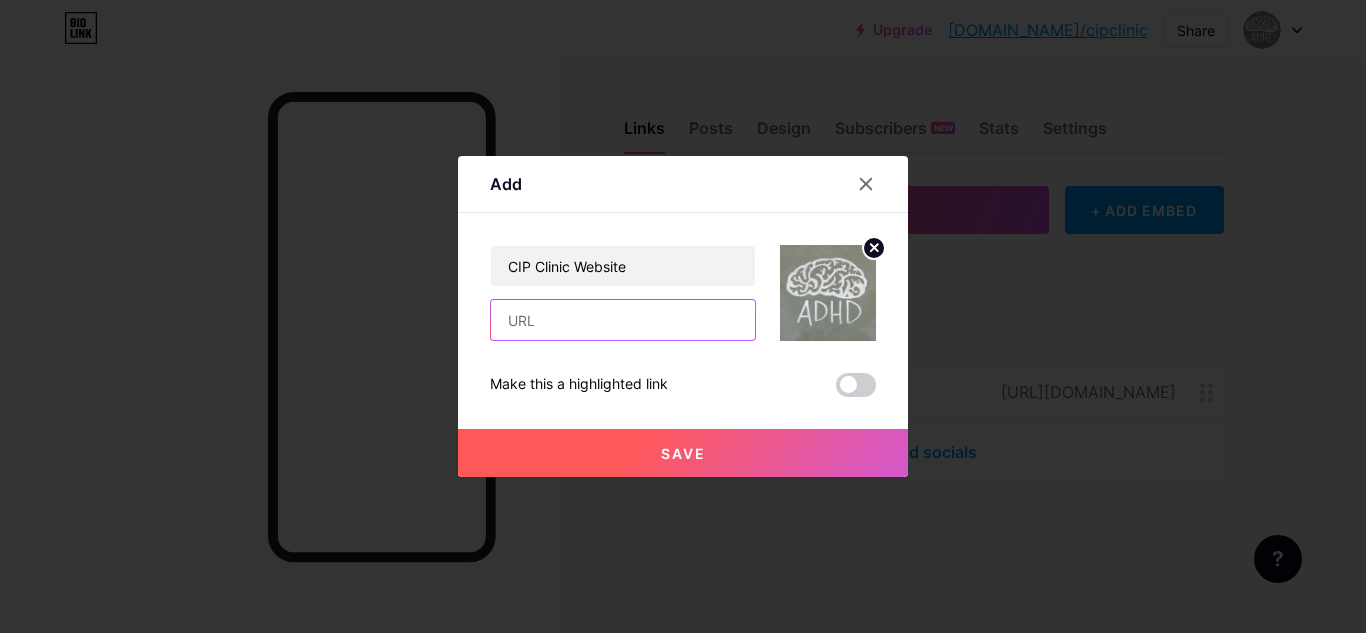
click at [569, 307] on input "text" at bounding box center [623, 320] width 264 height 40
paste input "[URL][DOMAIN_NAME]"
type input "[URL][DOMAIN_NAME]"
click at [734, 443] on button "Save" at bounding box center [683, 453] width 450 height 48
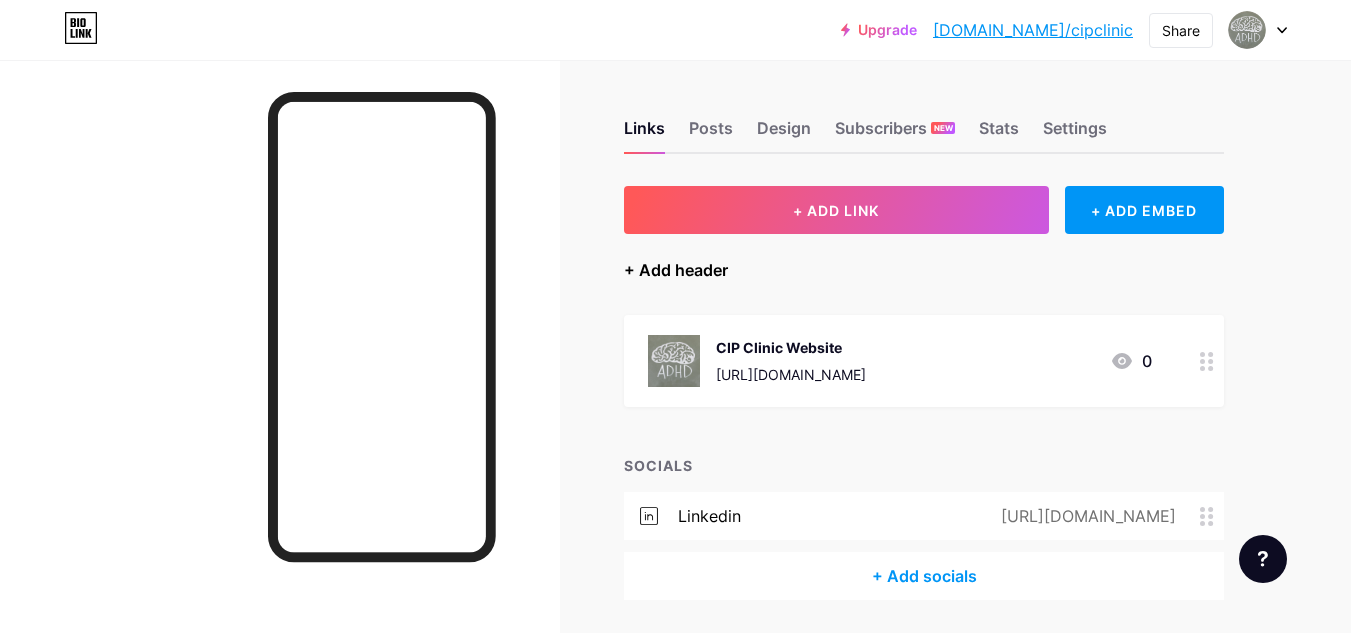
click at [710, 264] on div "+ Add header" at bounding box center [676, 270] width 104 height 24
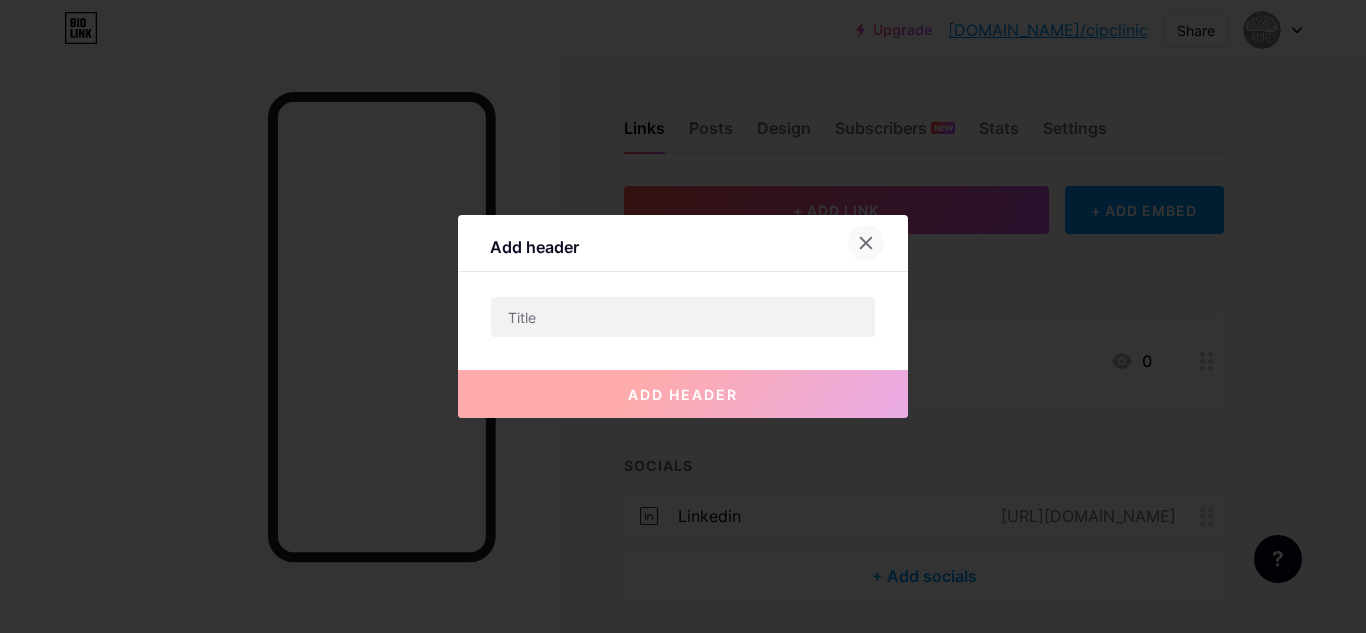
click at [861, 239] on icon at bounding box center [866, 243] width 11 height 11
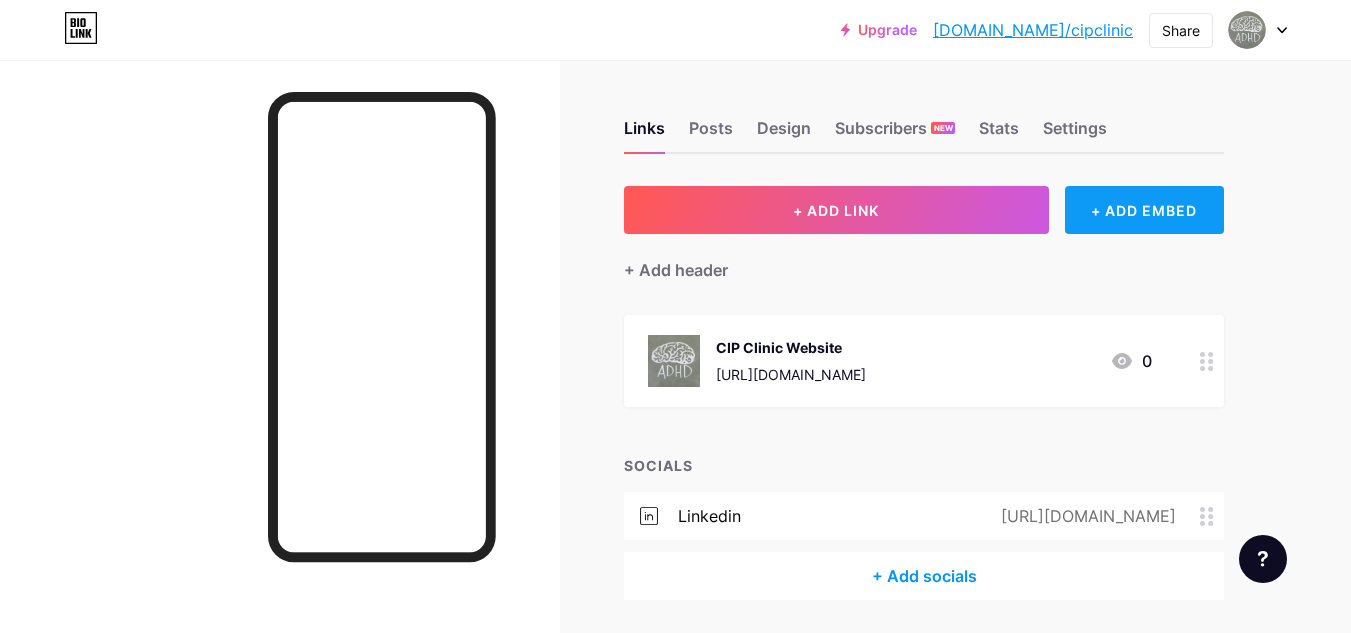
click at [1122, 228] on div "+ ADD EMBED" at bounding box center [1144, 210] width 159 height 48
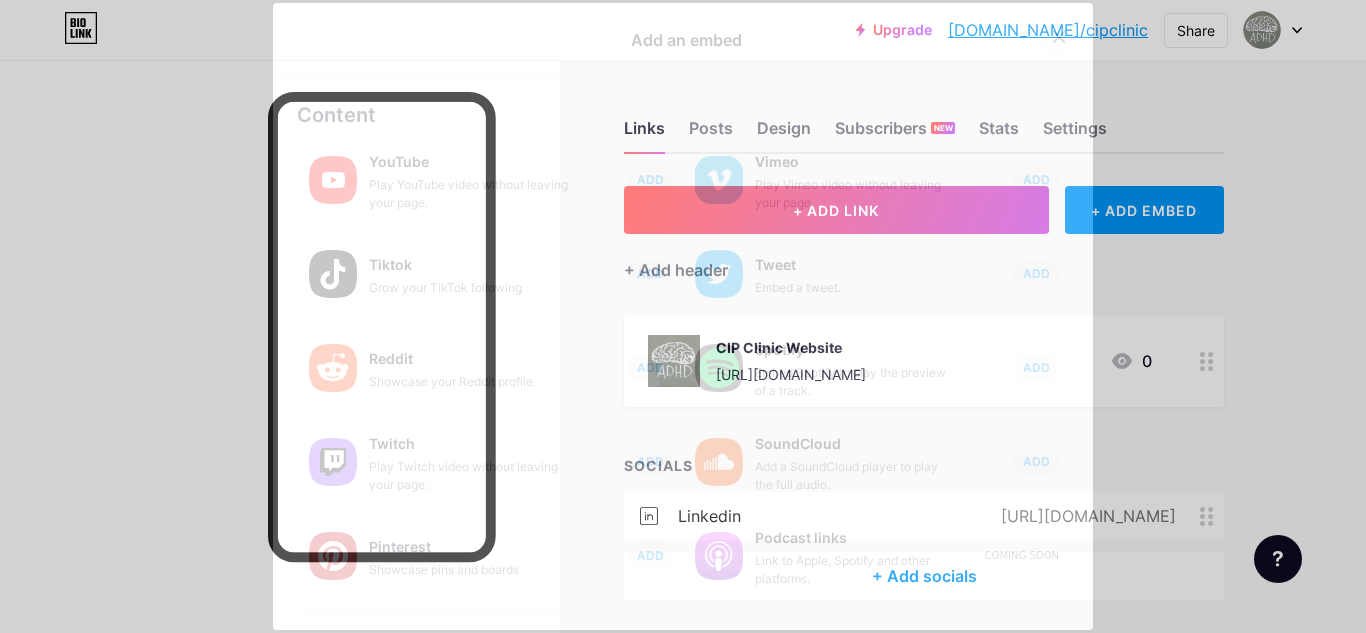
click at [1058, 41] on div at bounding box center [1059, 37] width 36 height 36
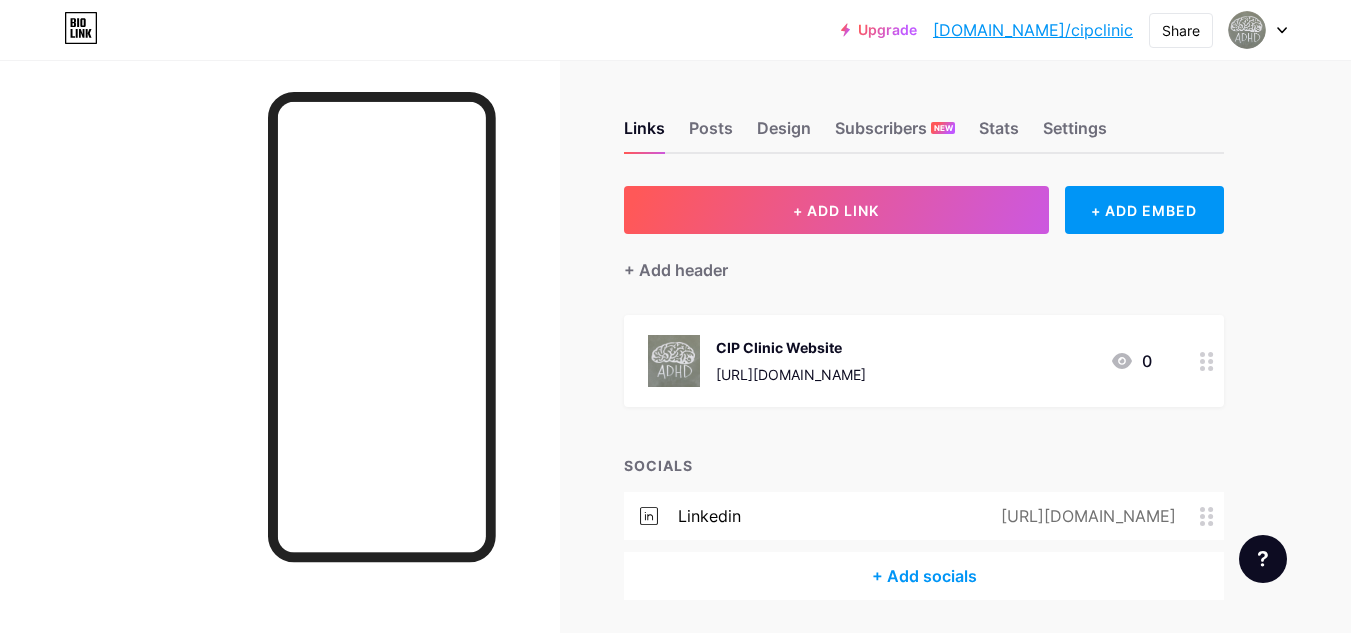
click at [563, 280] on div "Links Posts Design Subscribers NEW Stats Settings + ADD LINK + ADD EMBED + Add …" at bounding box center [654, 380] width 1308 height 640
click at [1235, 34] on img at bounding box center [1247, 30] width 32 height 32
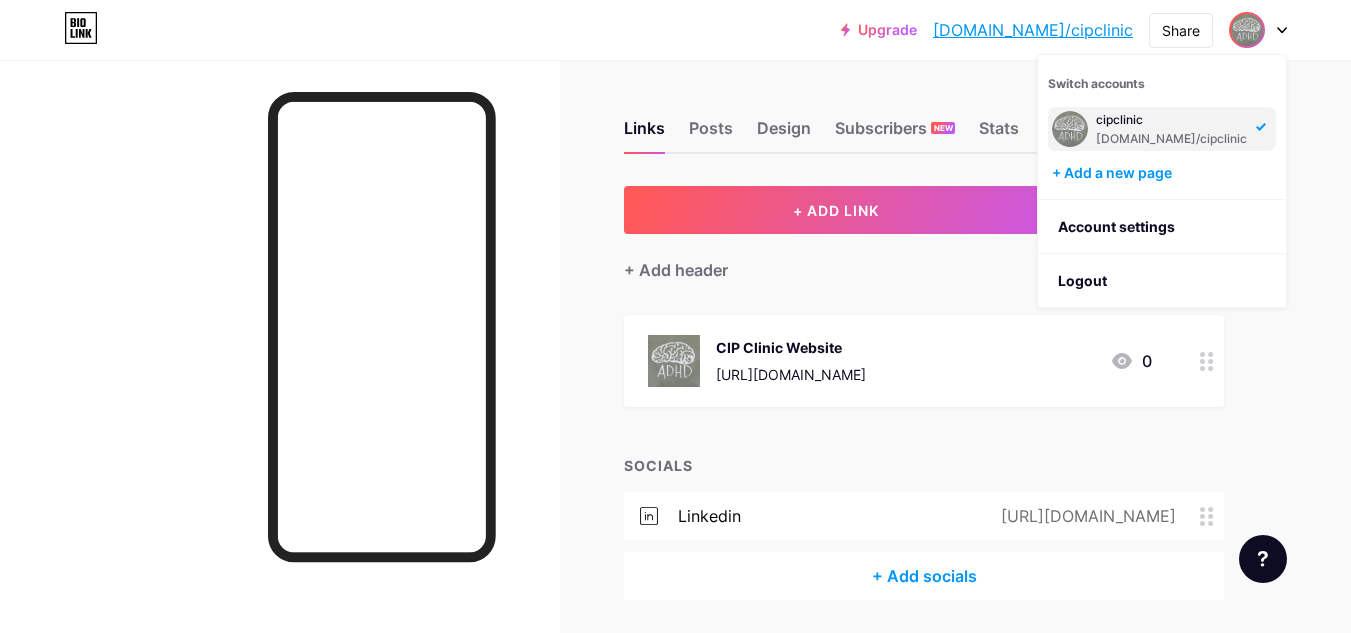
click at [1154, 125] on div "cipclinic" at bounding box center [1171, 120] width 151 height 16
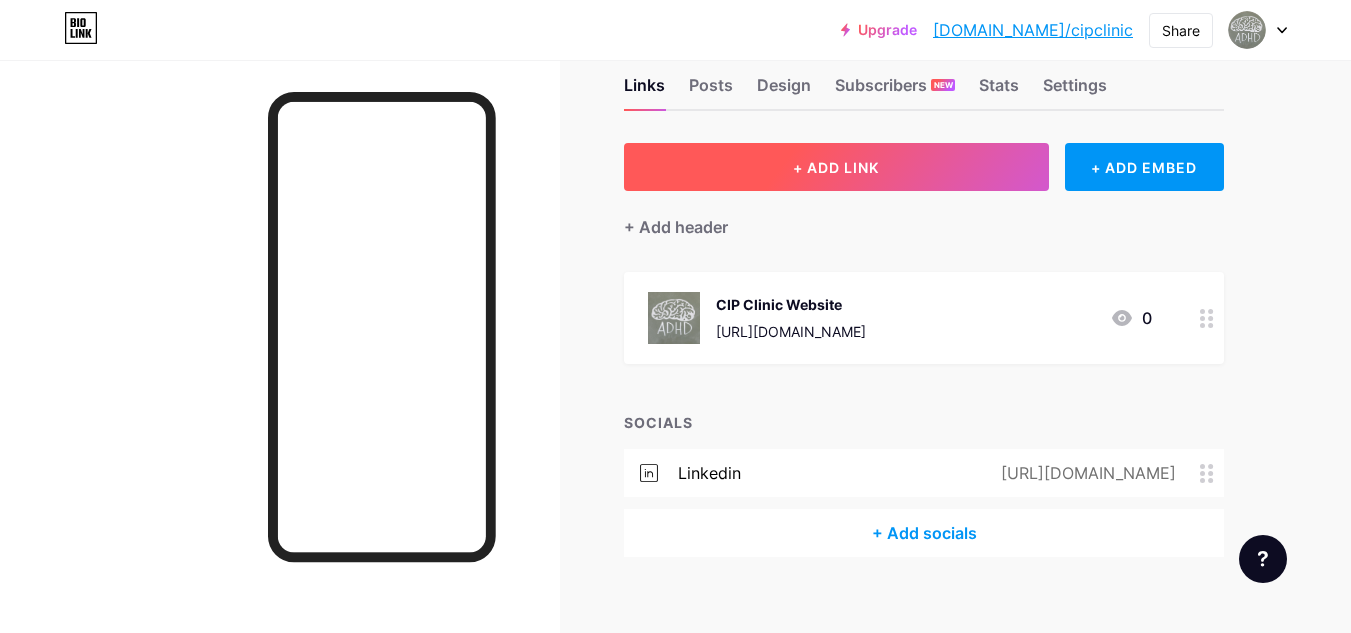
scroll to position [66, 0]
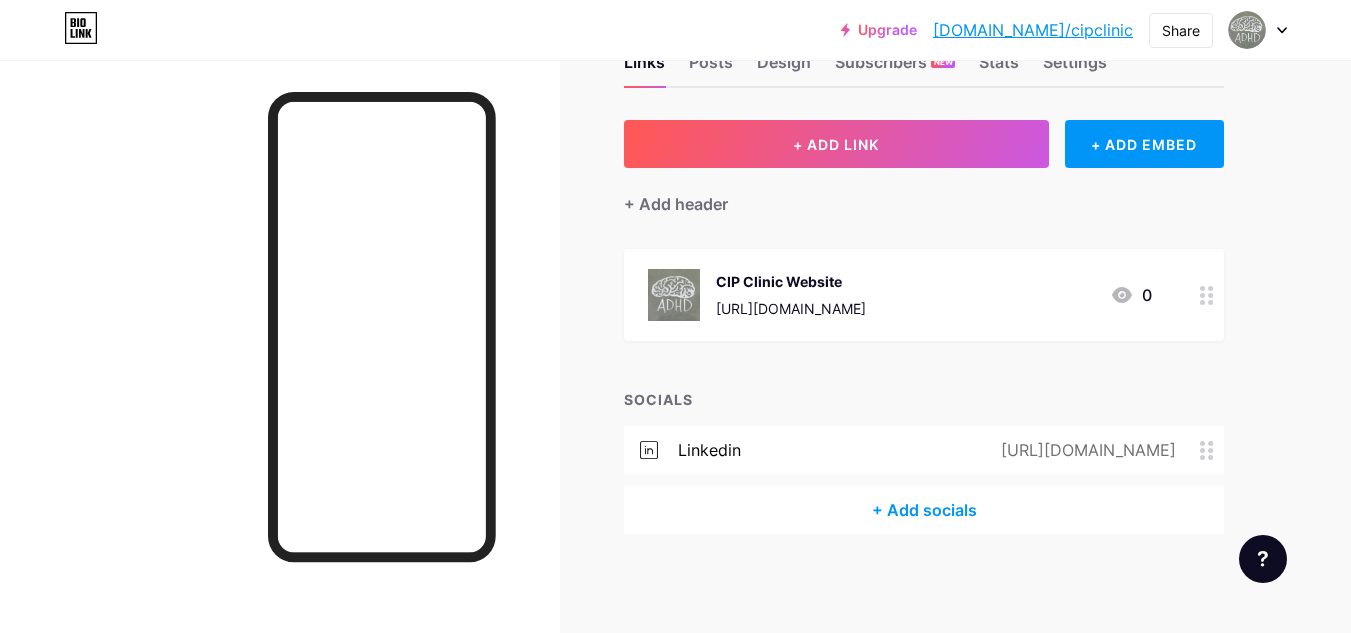
click at [543, 204] on div at bounding box center [280, 376] width 560 height 633
click at [1207, 292] on icon at bounding box center [1207, 295] width 14 height 19
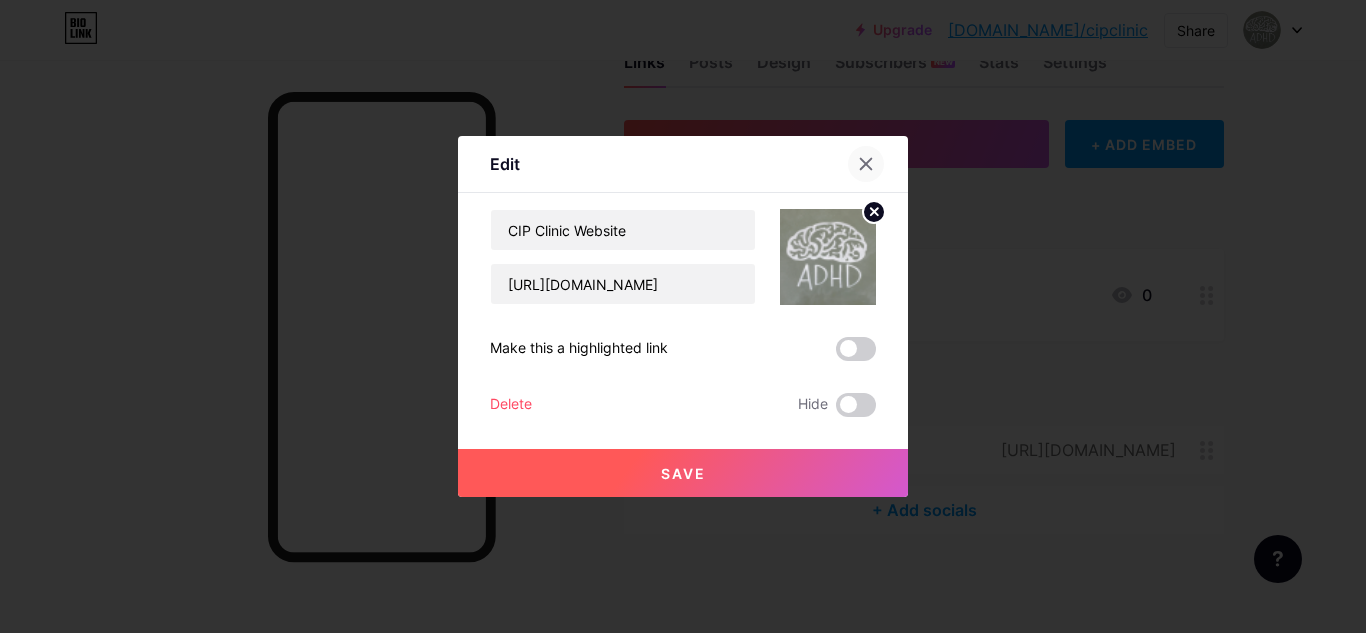
click at [863, 168] on icon at bounding box center [866, 164] width 11 height 11
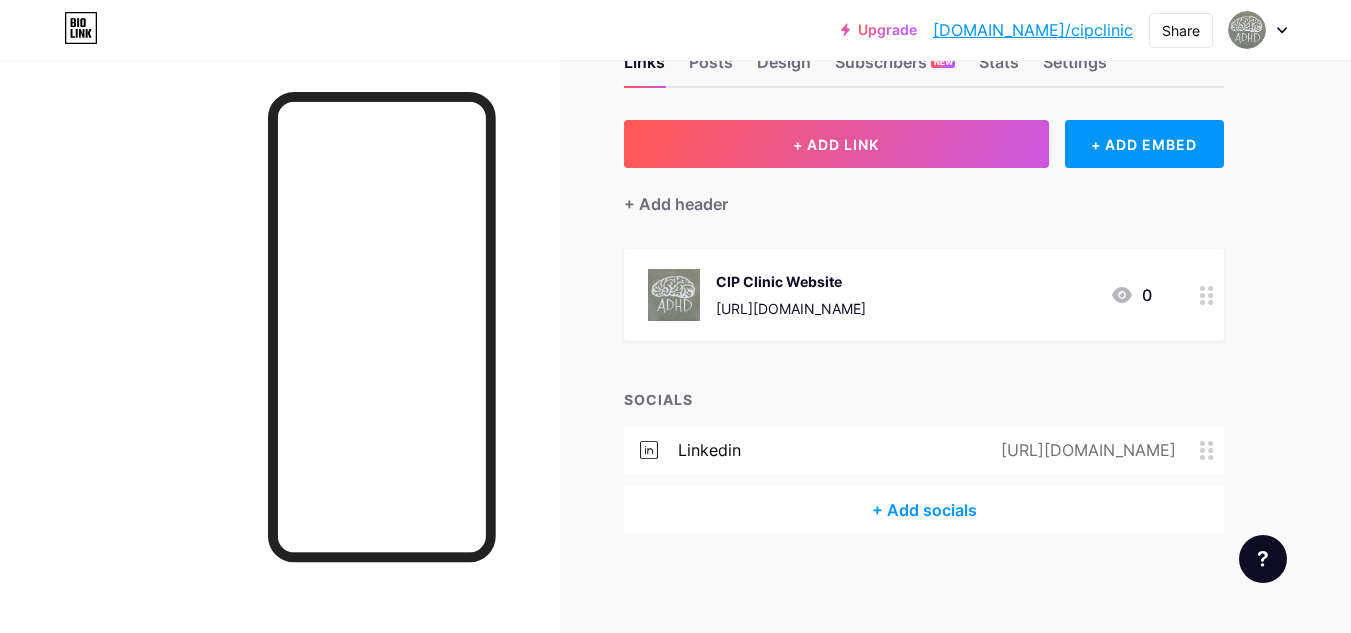
click at [1064, 36] on link "[DOMAIN_NAME]/cipclinic" at bounding box center [1033, 30] width 200 height 24
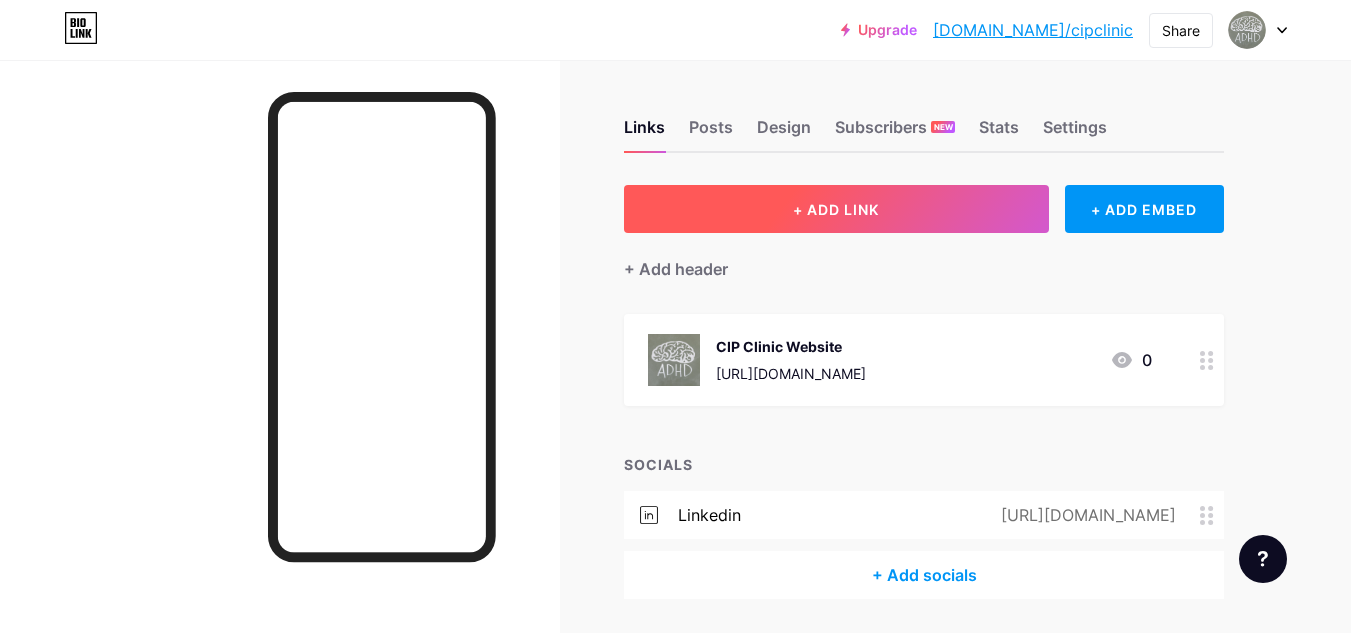
scroll to position [0, 0]
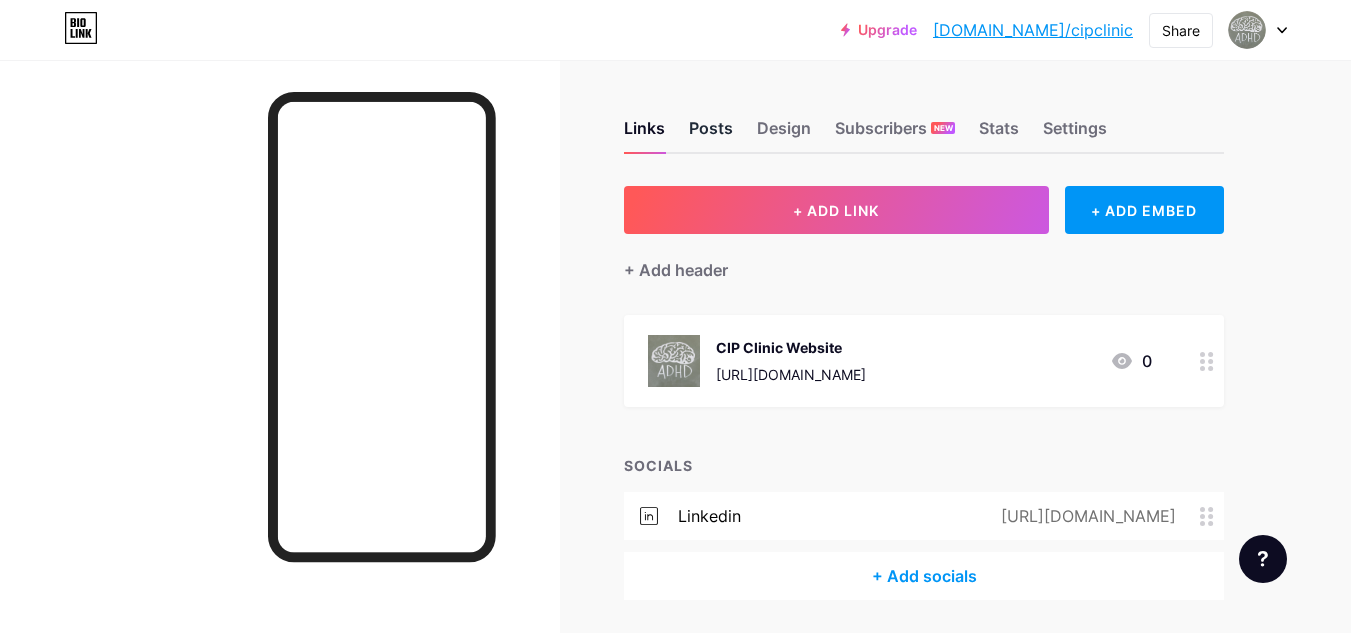
click at [705, 131] on div "Posts" at bounding box center [711, 134] width 44 height 36
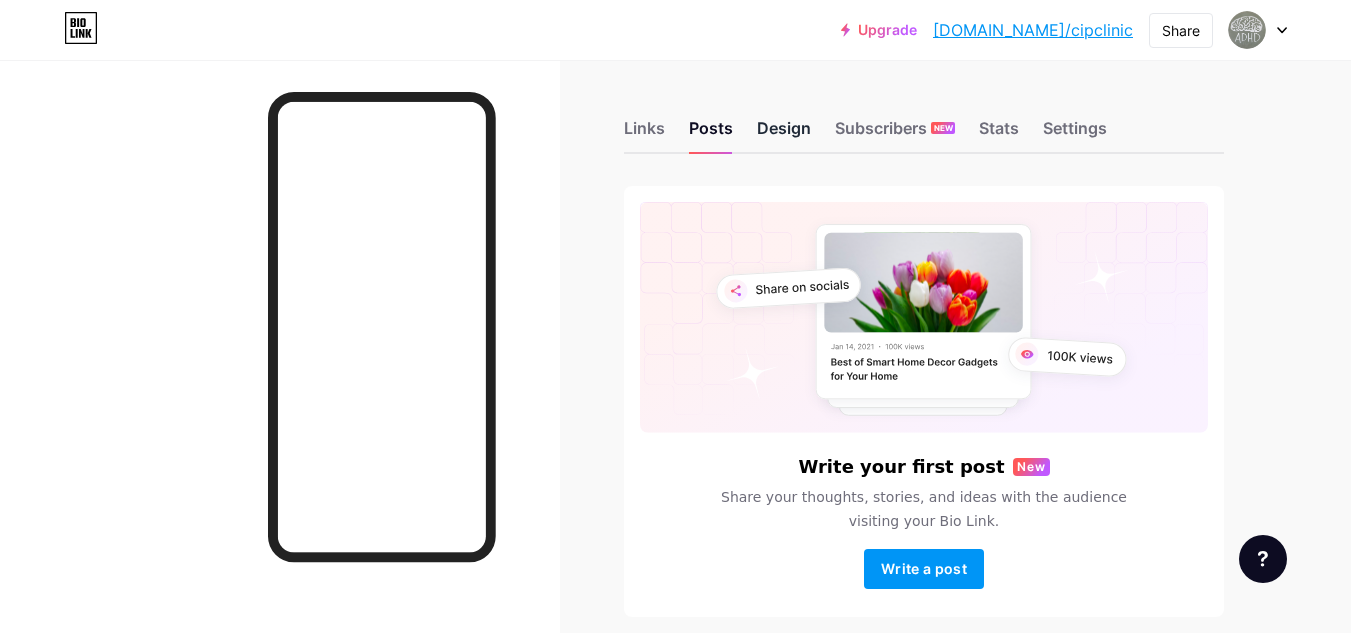
click at [776, 132] on div "Design" at bounding box center [784, 134] width 54 height 36
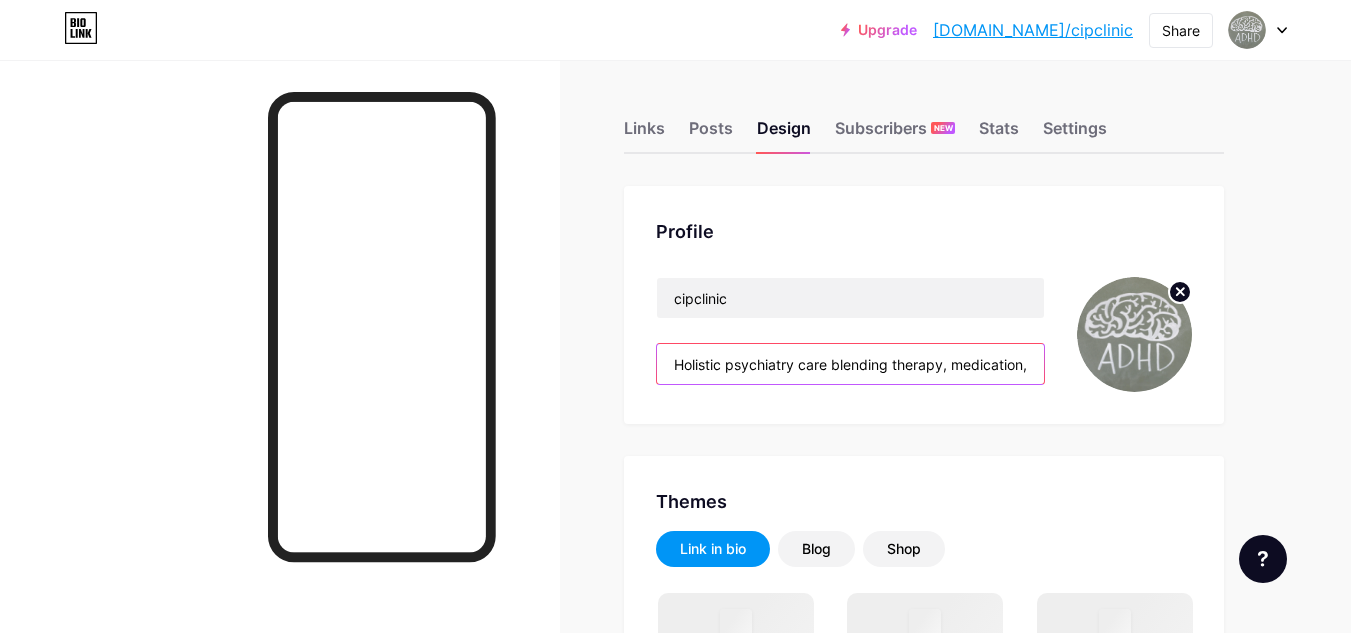
click at [860, 353] on input "Holistic psychiatry care blending therapy, medication, and wellness." at bounding box center [850, 364] width 387 height 40
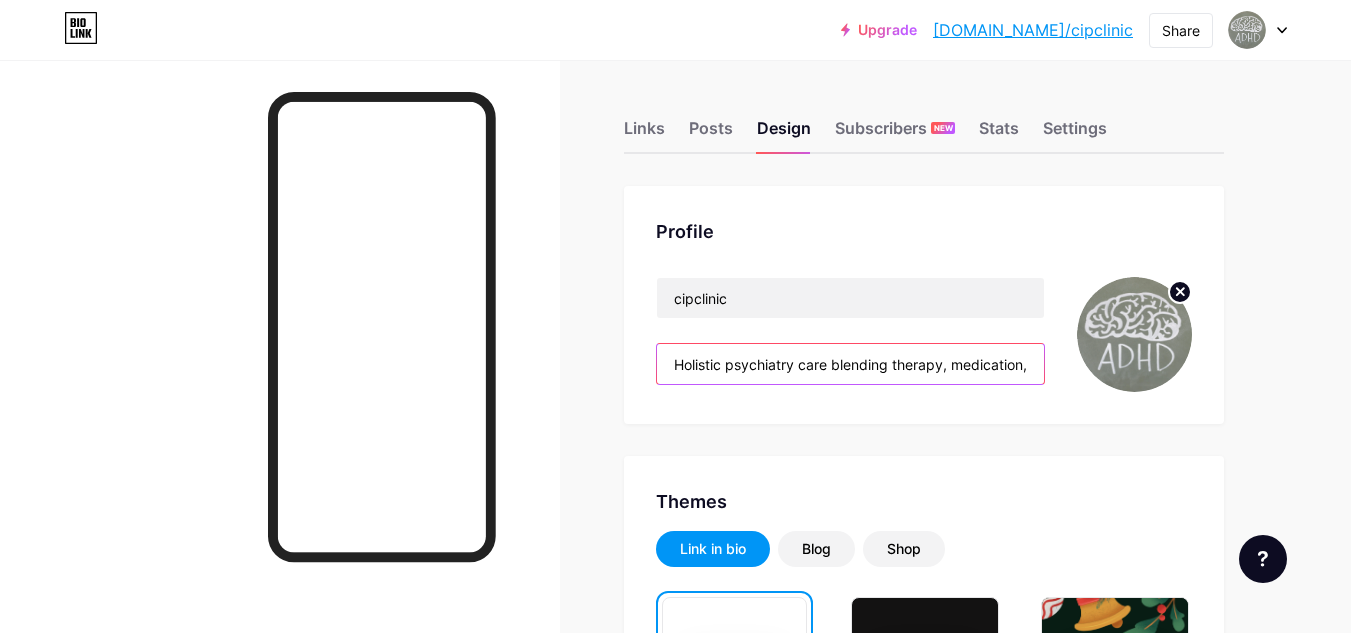
click at [1027, 366] on input "Holistic psychiatry care blending therapy, medication, and wellness." at bounding box center [850, 364] width 387 height 40
click at [1022, 374] on input "Holistic psychiatry care blending therapy, medication, and wellness." at bounding box center [850, 364] width 387 height 40
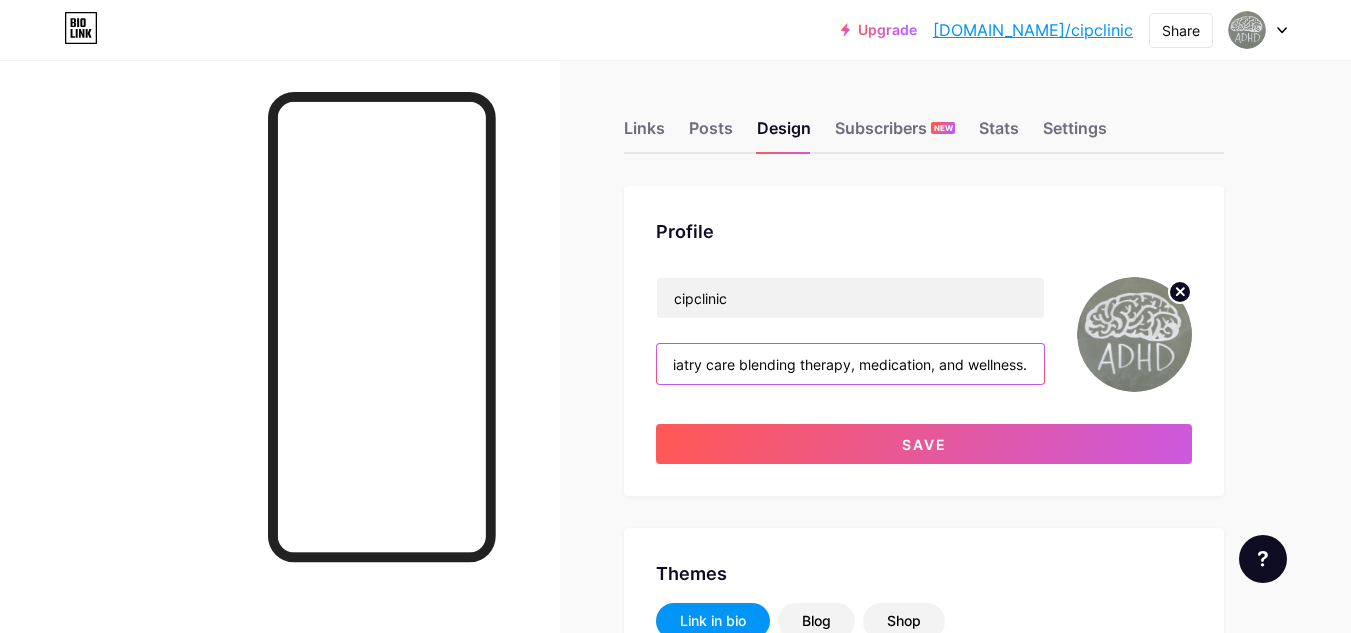
scroll to position [0, 99]
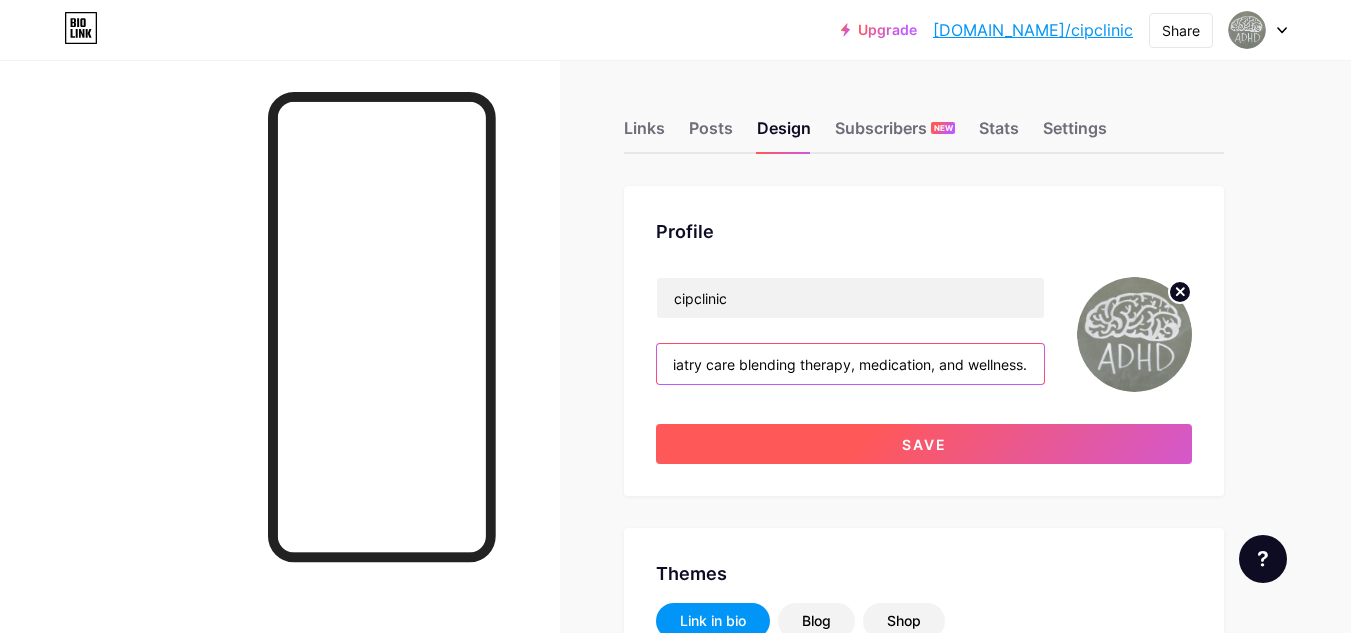
paste input "we are available 24/7. Just visit our website or directly contact us at:"
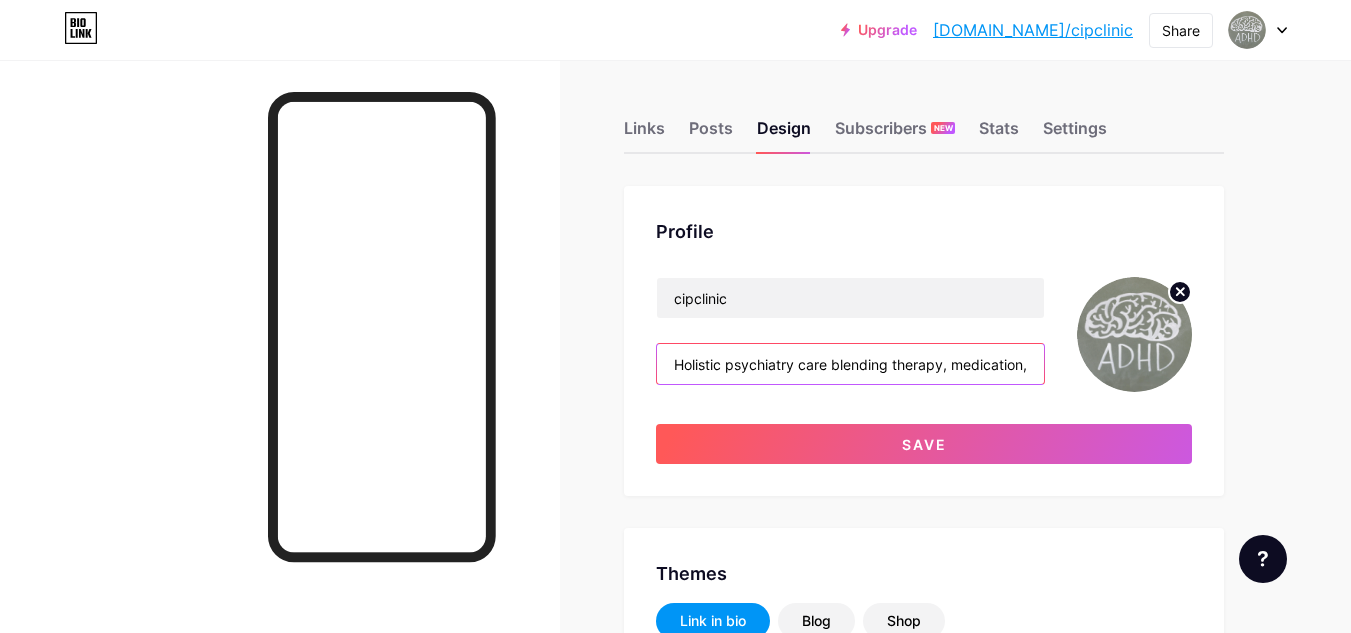
scroll to position [0, 555]
drag, startPoint x: 996, startPoint y: 371, endPoint x: 1072, endPoint y: 361, distance: 76.7
click at [1072, 361] on div "cipclinic Holistic psychiatry care blending therapy, medication, and wellness. …" at bounding box center [924, 334] width 536 height 115
click at [1032, 370] on input "Holistic psychiatry care blending therapy, medication, and wellness. we are ava…" at bounding box center [850, 364] width 387 height 40
click at [1031, 364] on input "Holistic psychiatry care blending therapy, medication, and wellness. we are ava…" at bounding box center [850, 364] width 387 height 40
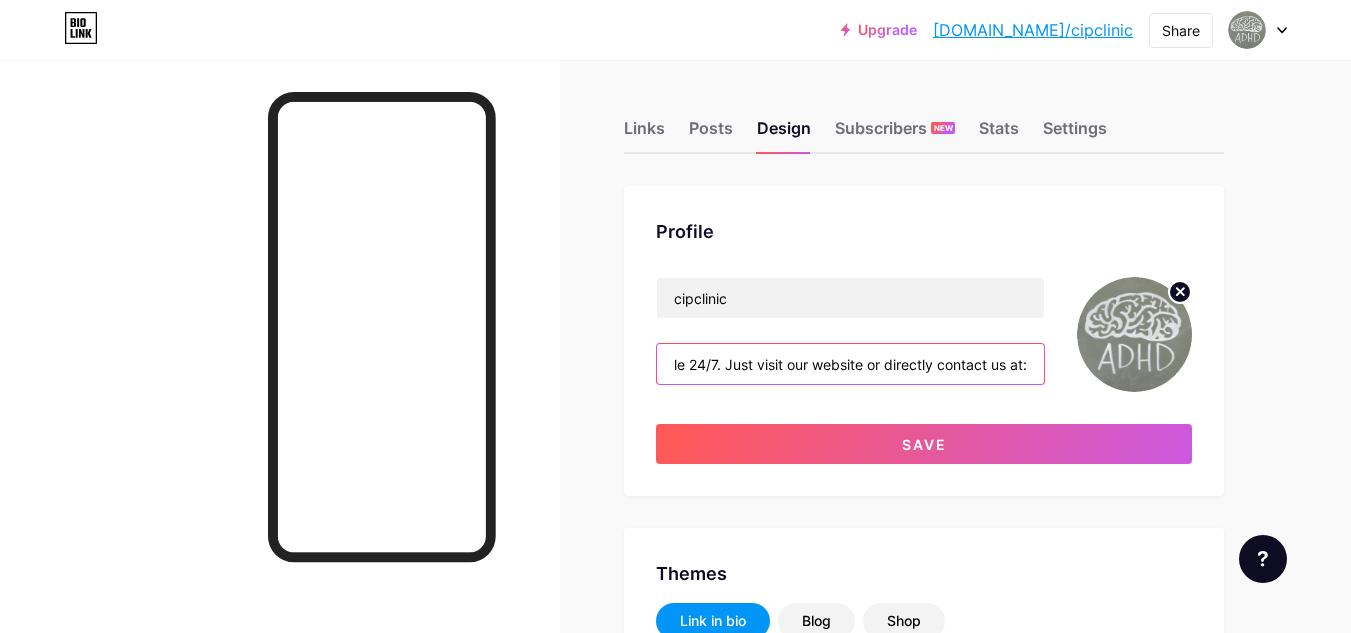
paste input "[PHONE_NUMBER]"
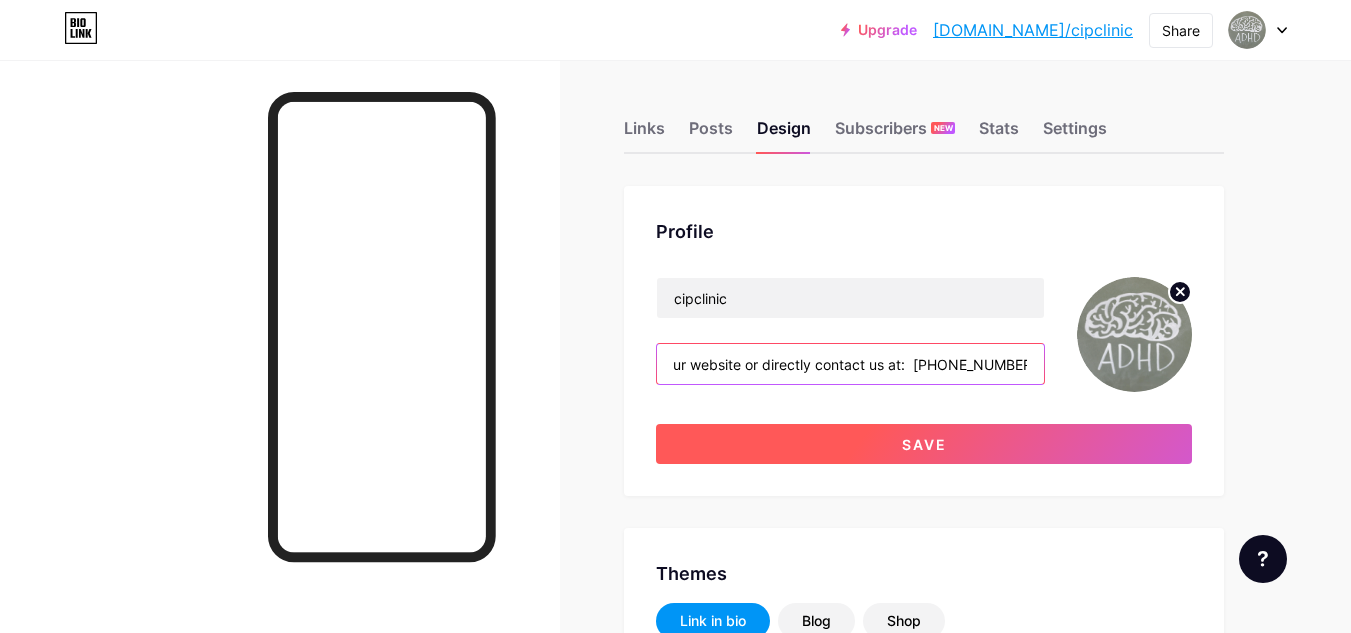
type input "Holistic psychiatry care blending therapy, medication, and wellness. we are ava…"
click at [994, 450] on button "Save" at bounding box center [924, 444] width 536 height 40
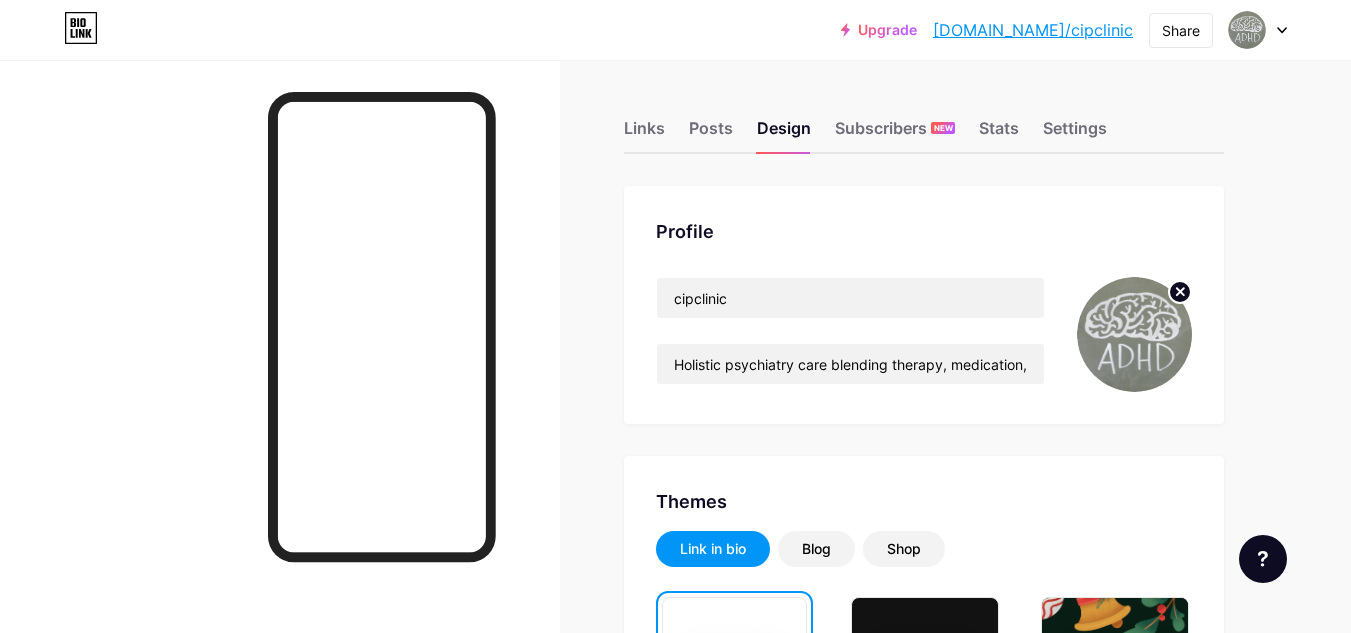
click at [1089, 39] on link "[DOMAIN_NAME]/cipclinic" at bounding box center [1033, 30] width 200 height 24
